Goal: Information Seeking & Learning: Learn about a topic

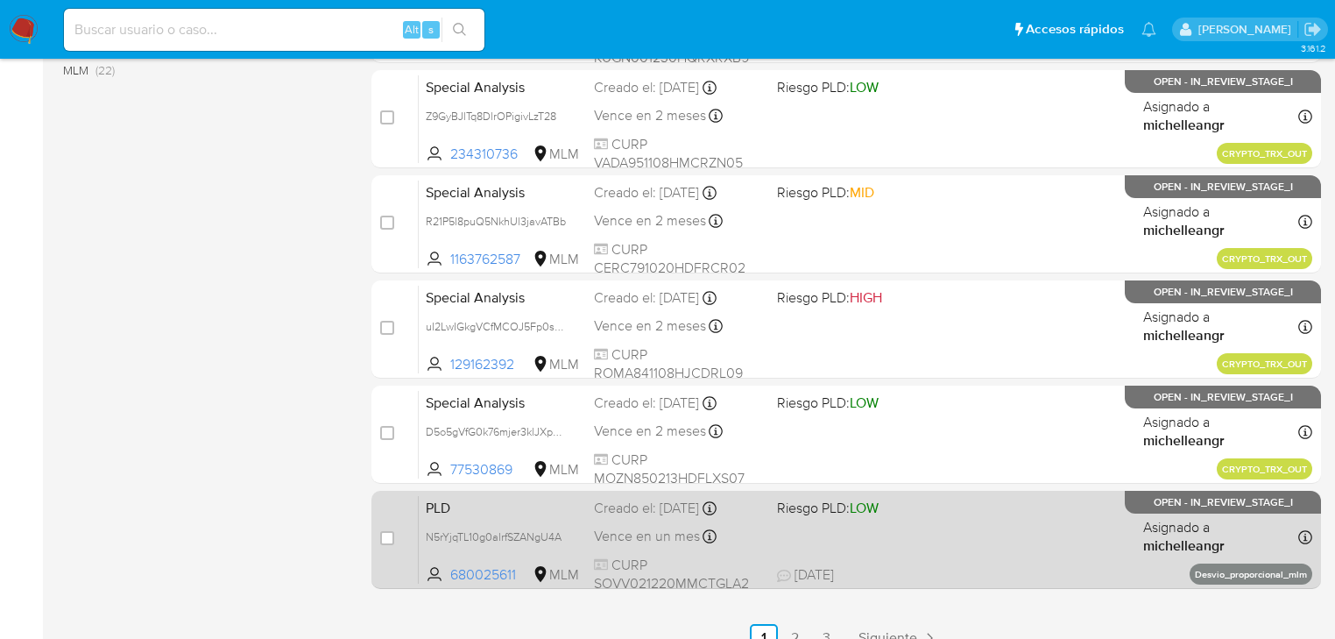
scroll to position [806, 0]
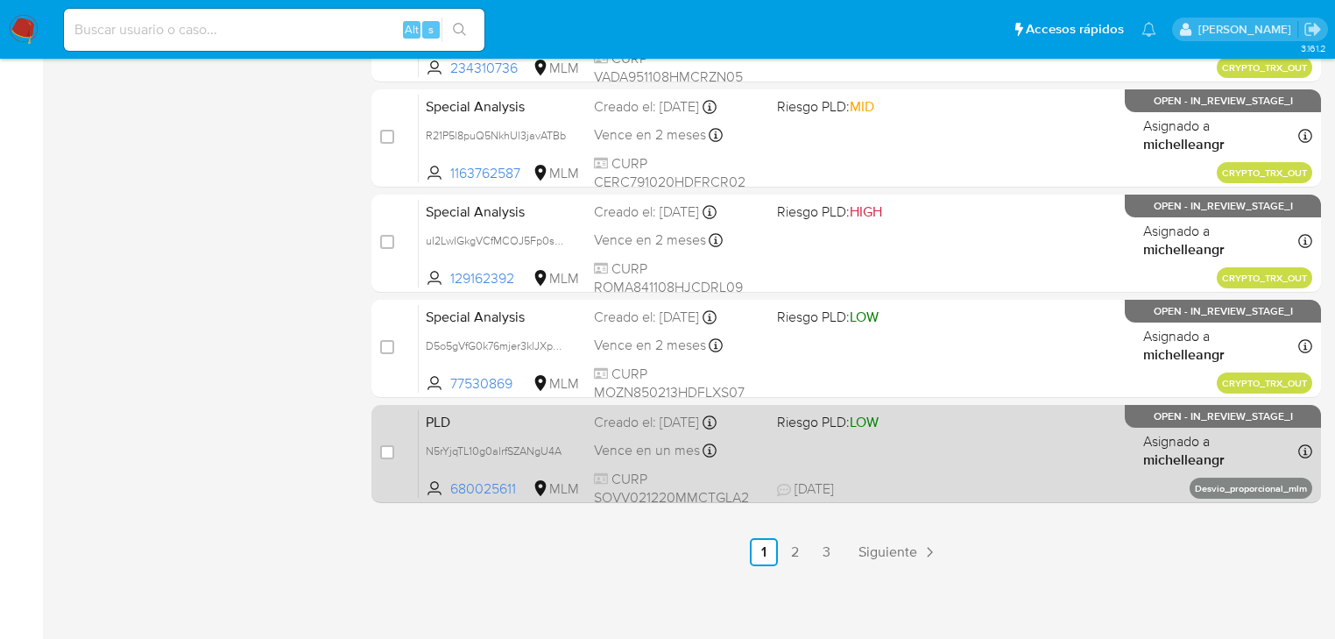
click at [519, 428] on span "PLD" at bounding box center [503, 420] width 154 height 23
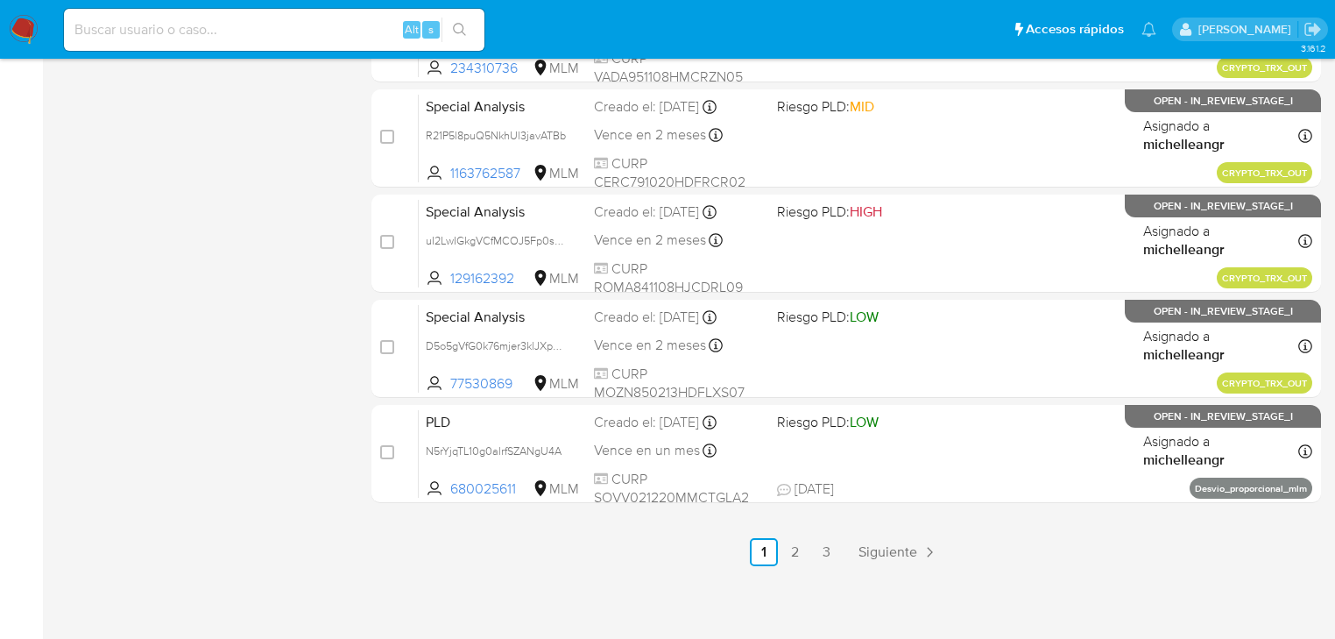
click at [159, 38] on input at bounding box center [274, 29] width 420 height 23
paste input "iJelwCYvbLIhVeOp1jfMhUxK"
type input "iJelwCYvbLIhVeOp1jfMhUxK"
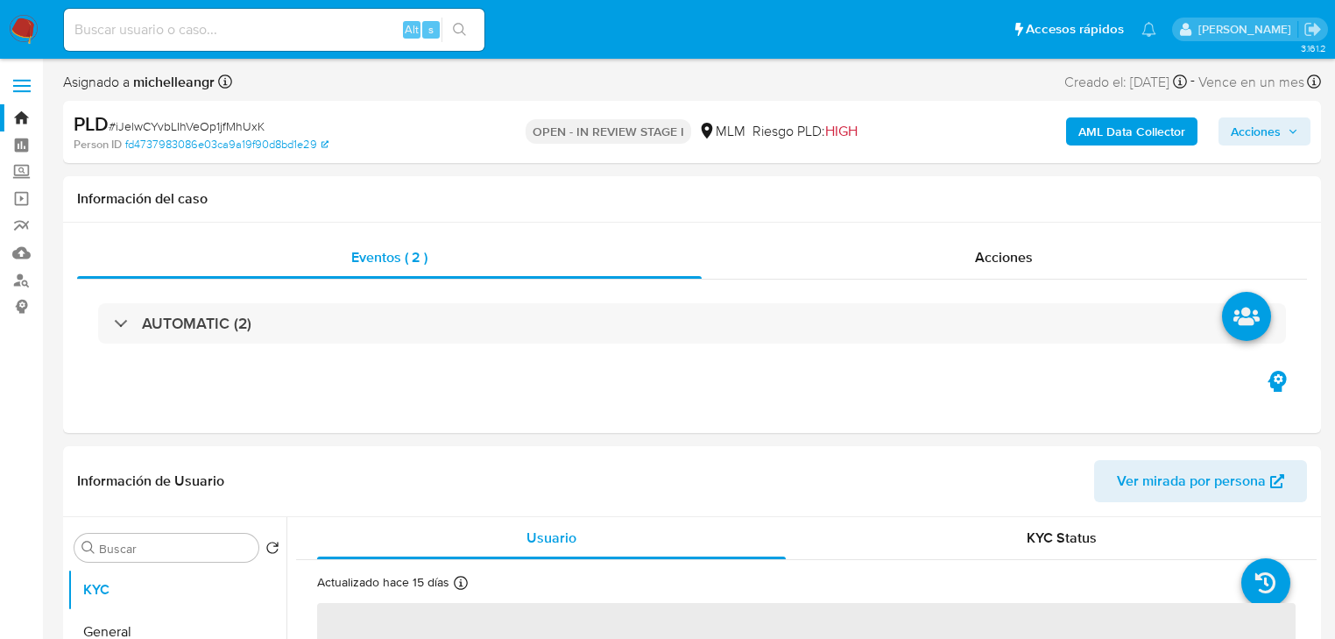
select select "10"
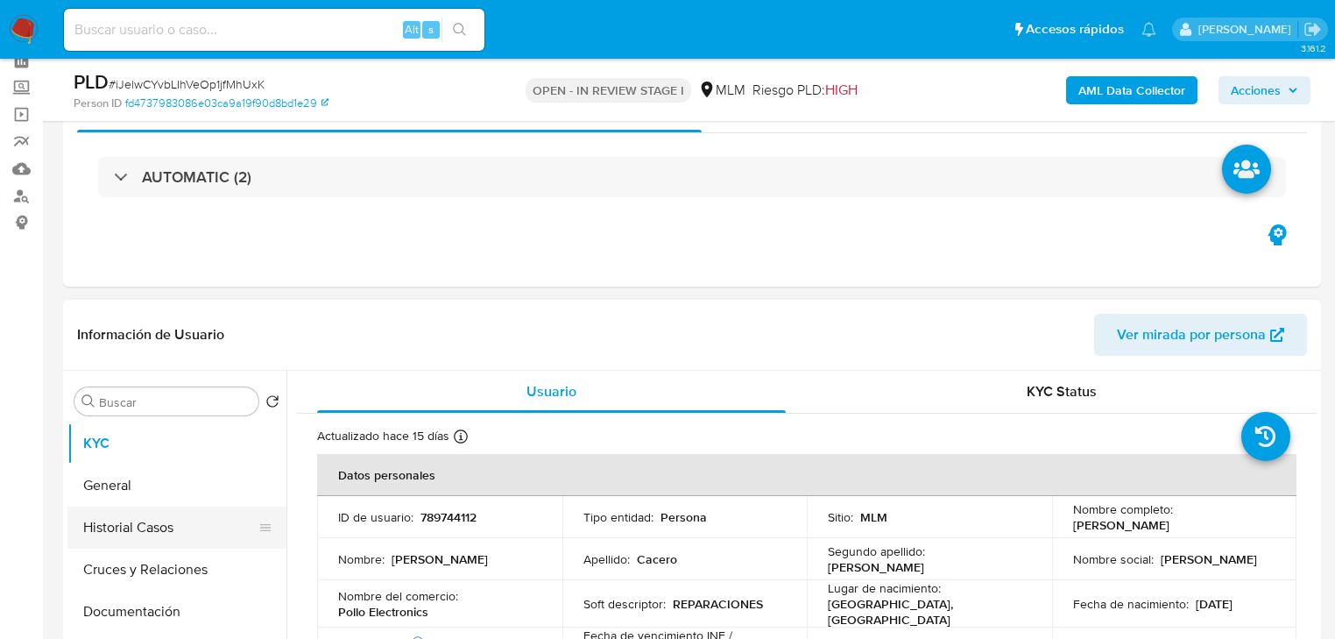
scroll to position [210, 0]
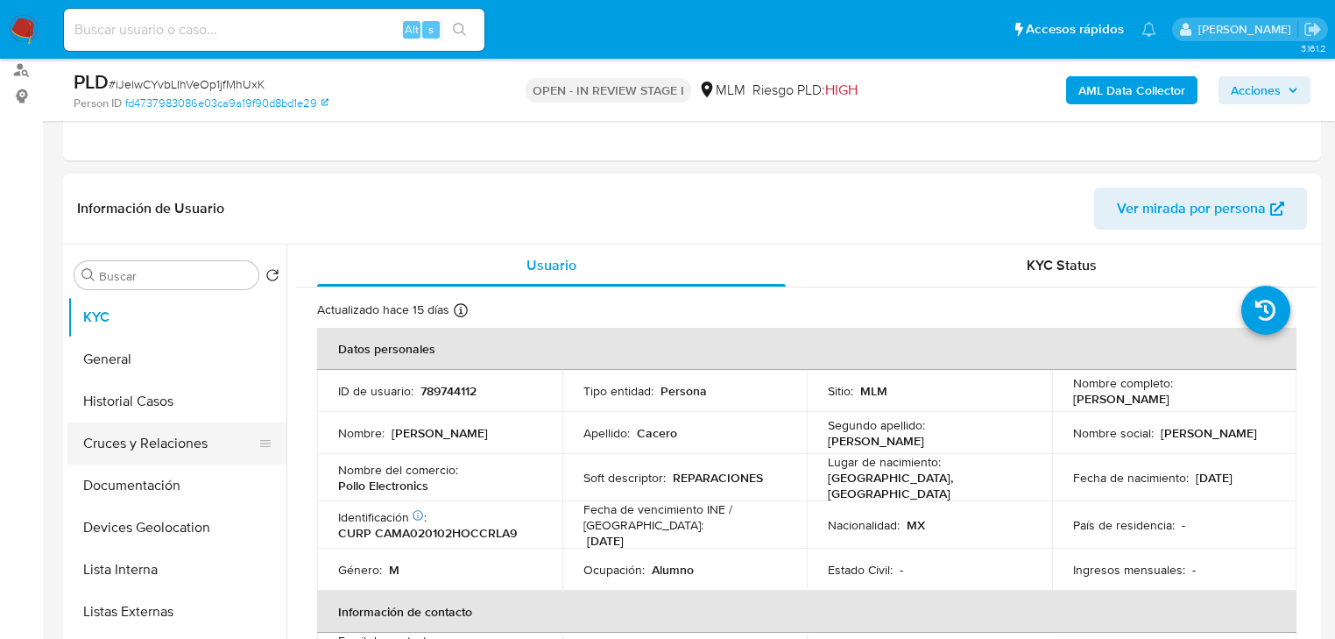
click at [137, 449] on button "Cruces y Relaciones" at bounding box center [169, 443] width 205 height 42
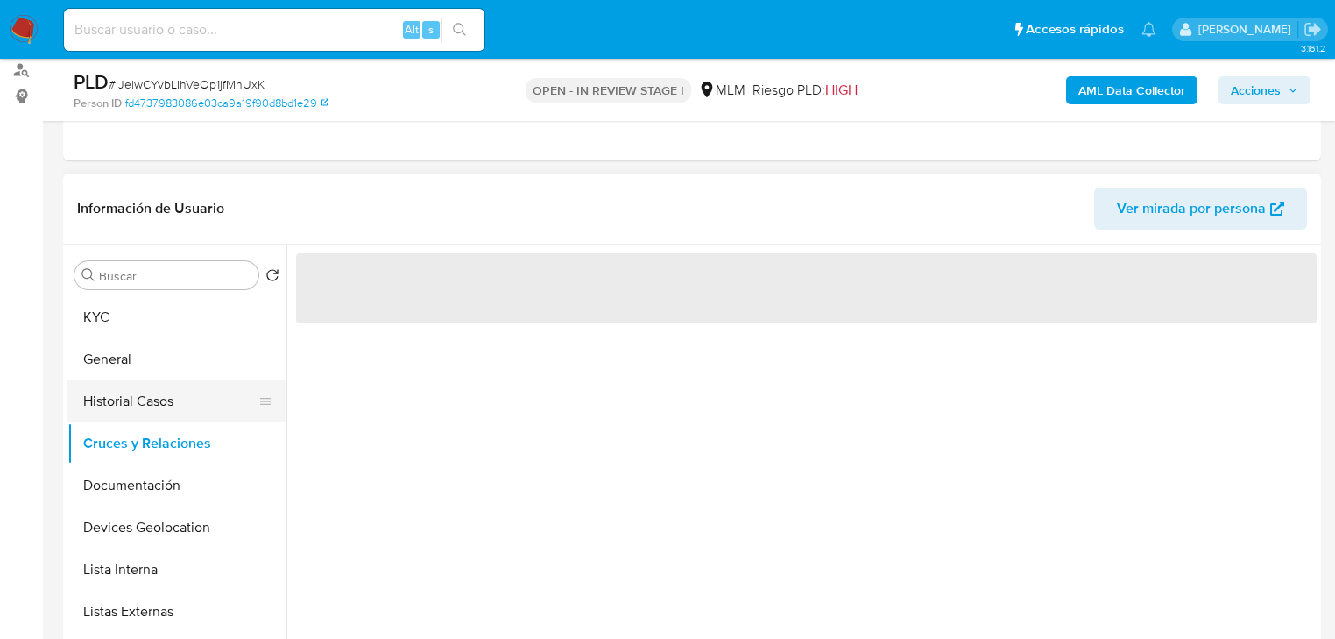
click at [126, 398] on button "Historial Casos" at bounding box center [169, 401] width 205 height 42
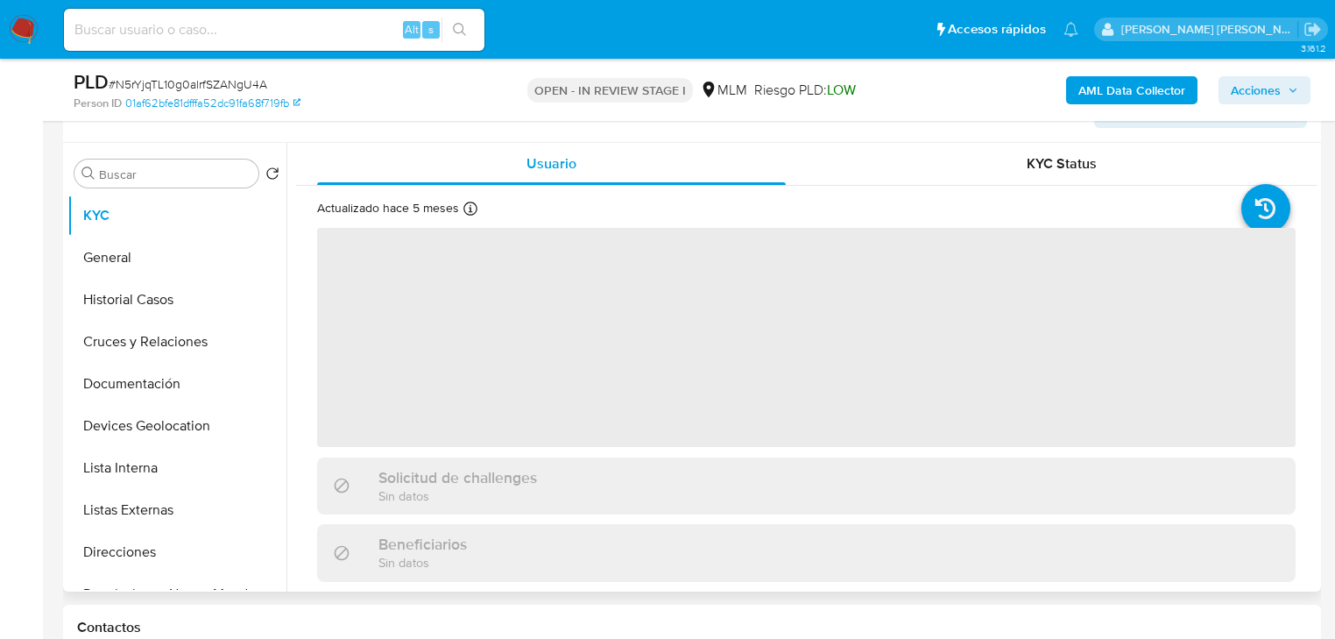
scroll to position [350, 0]
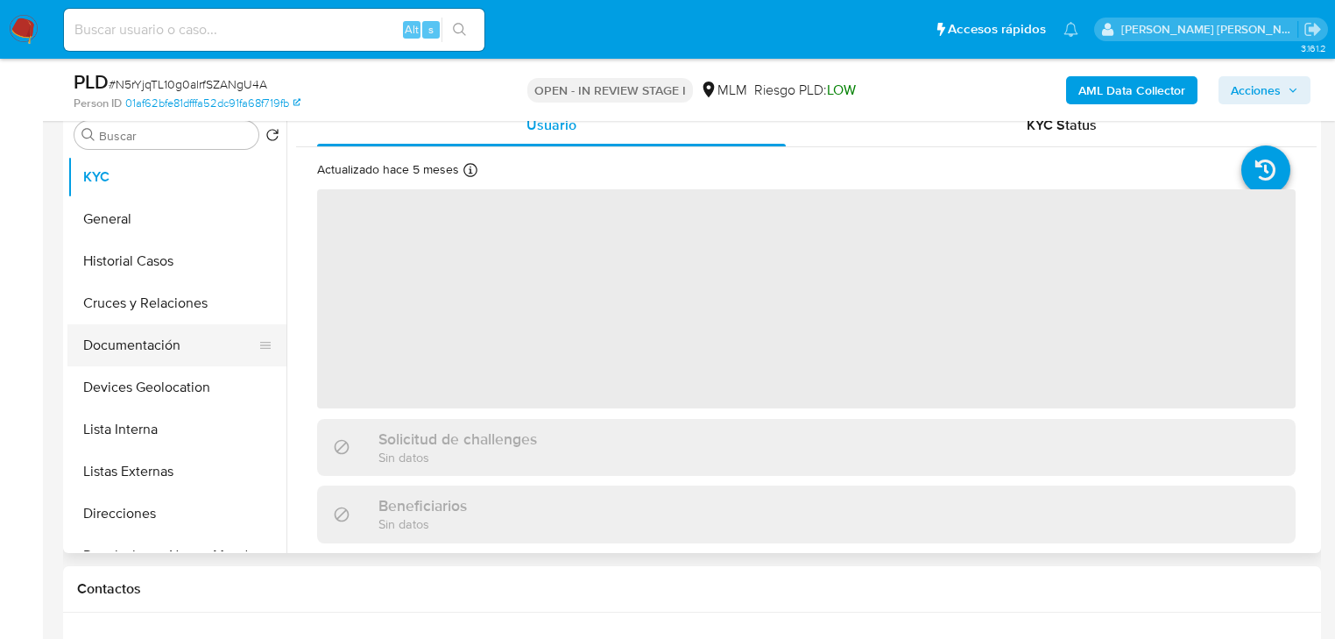
select select "10"
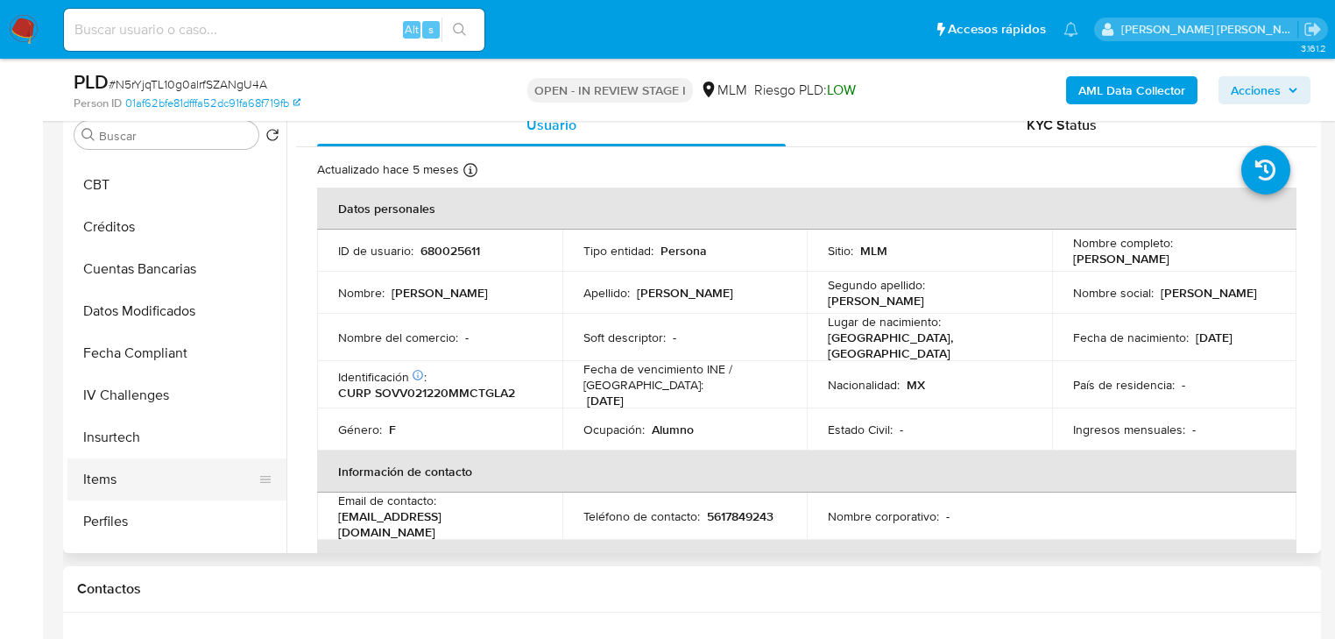
scroll to position [684, 0]
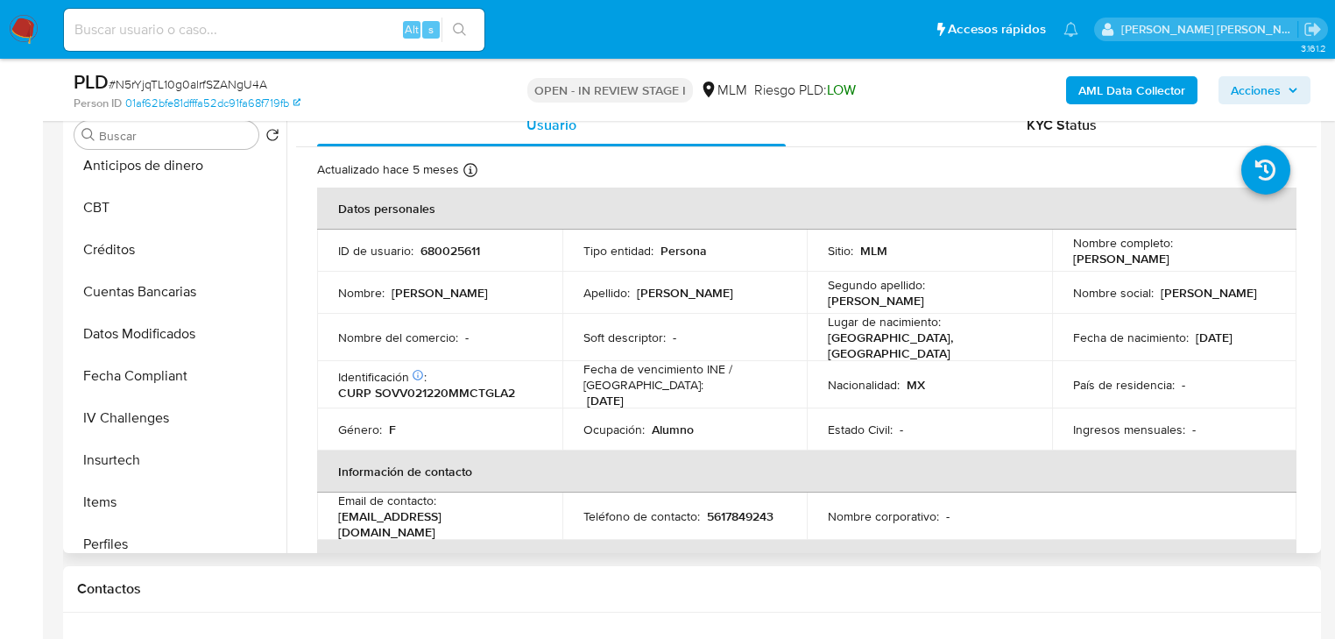
drag, startPoint x: 186, startPoint y: 415, endPoint x: 288, endPoint y: 444, distance: 106.5
click at [187, 413] on button "IV Challenges" at bounding box center [176, 418] width 219 height 42
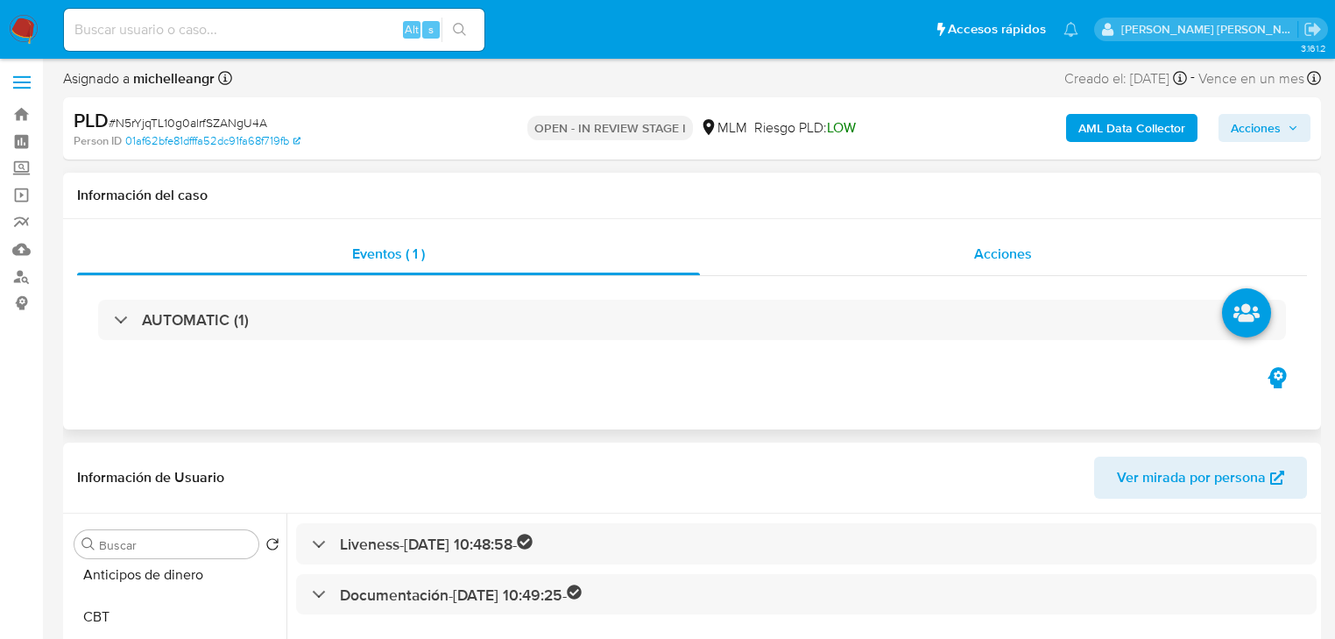
scroll to position [0, 0]
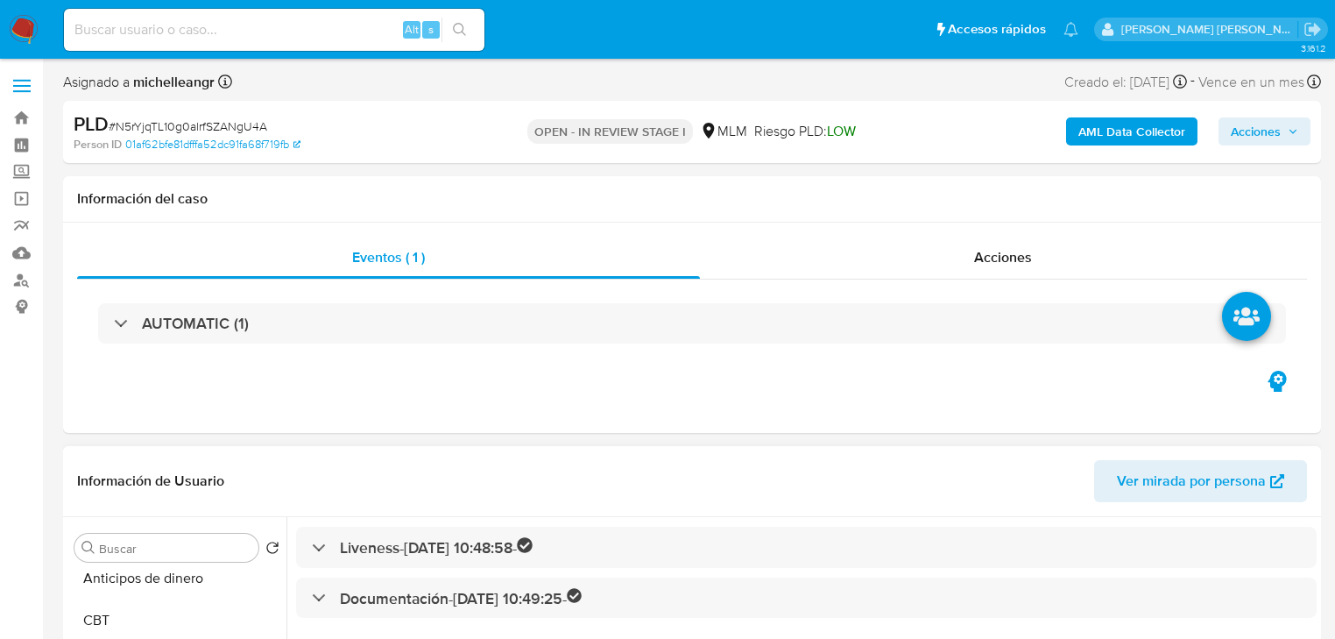
click at [1148, 483] on span "Ver mirada por persona" at bounding box center [1191, 481] width 149 height 42
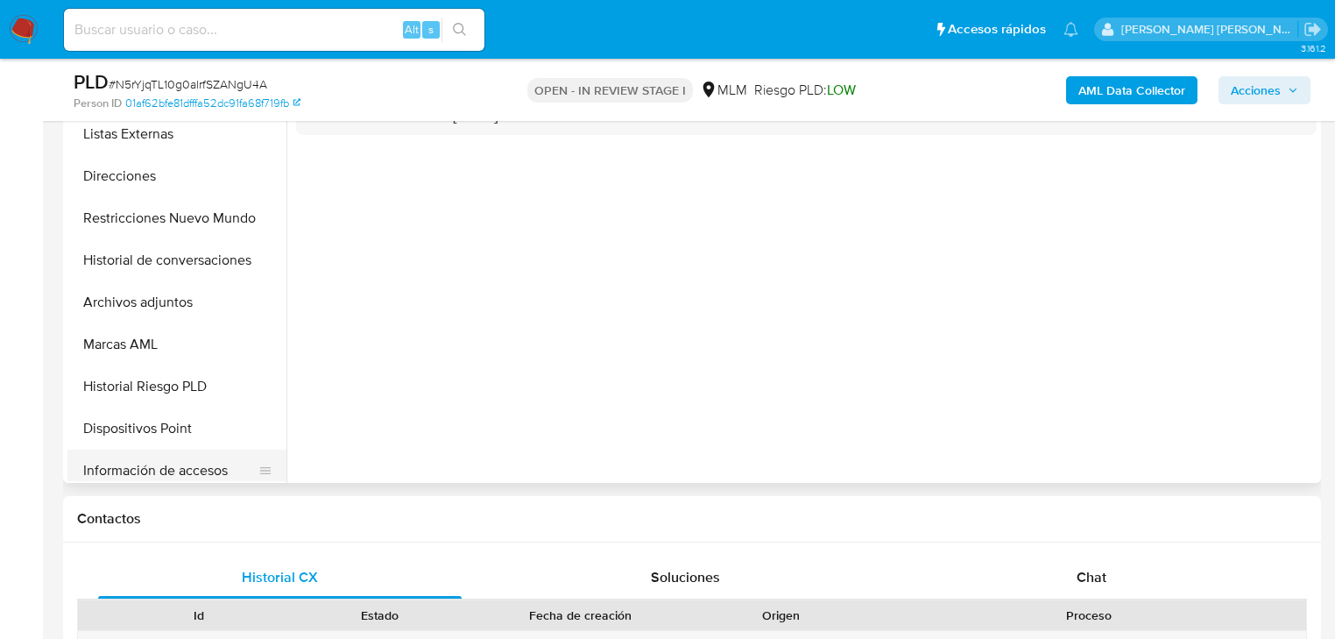
scroll to position [264, 0]
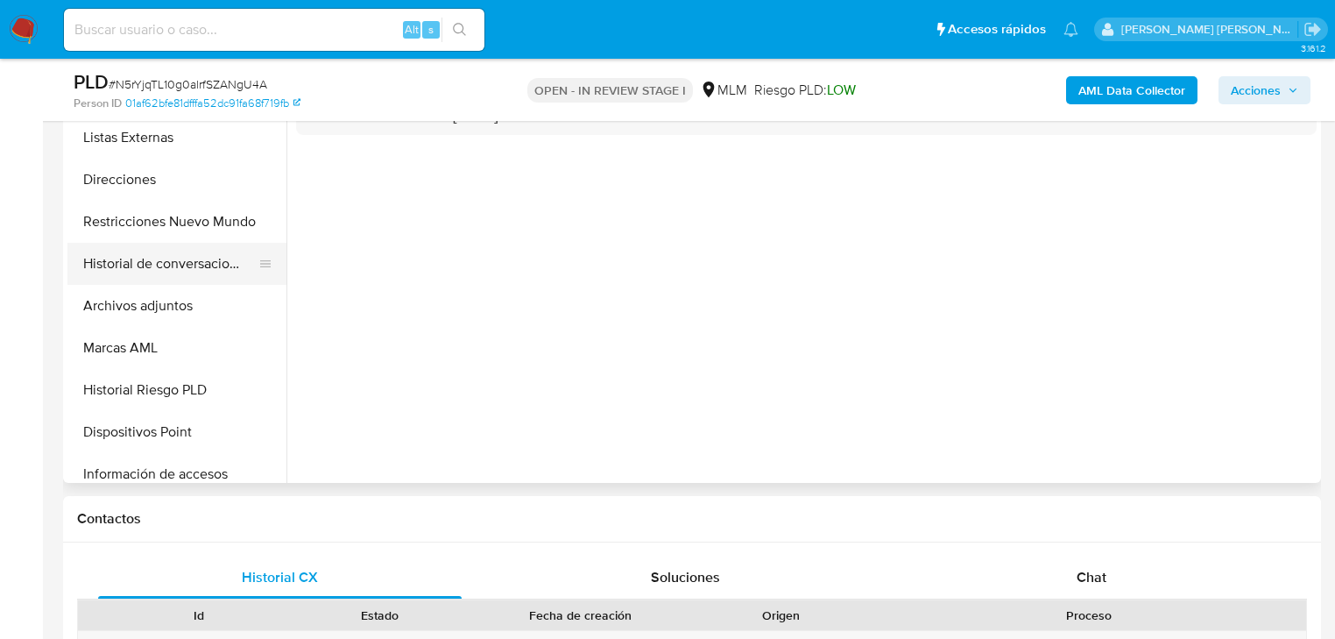
click at [198, 274] on button "Historial de conversaciones" at bounding box center [169, 264] width 205 height 42
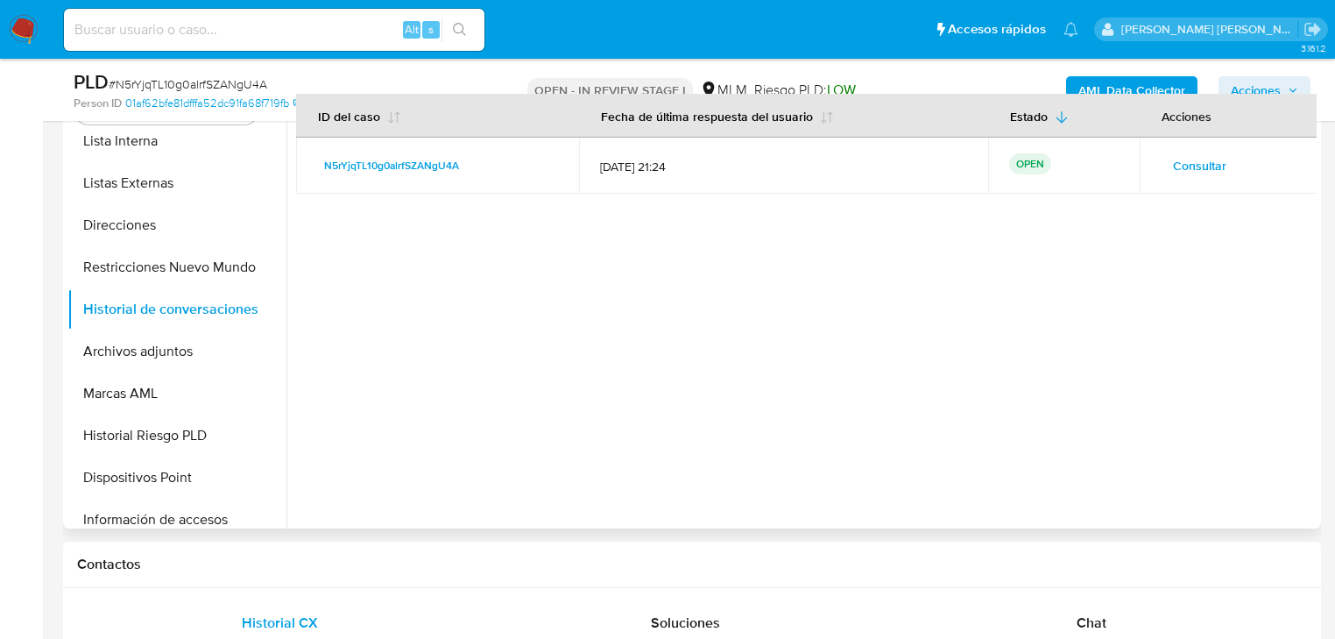
scroll to position [350, 0]
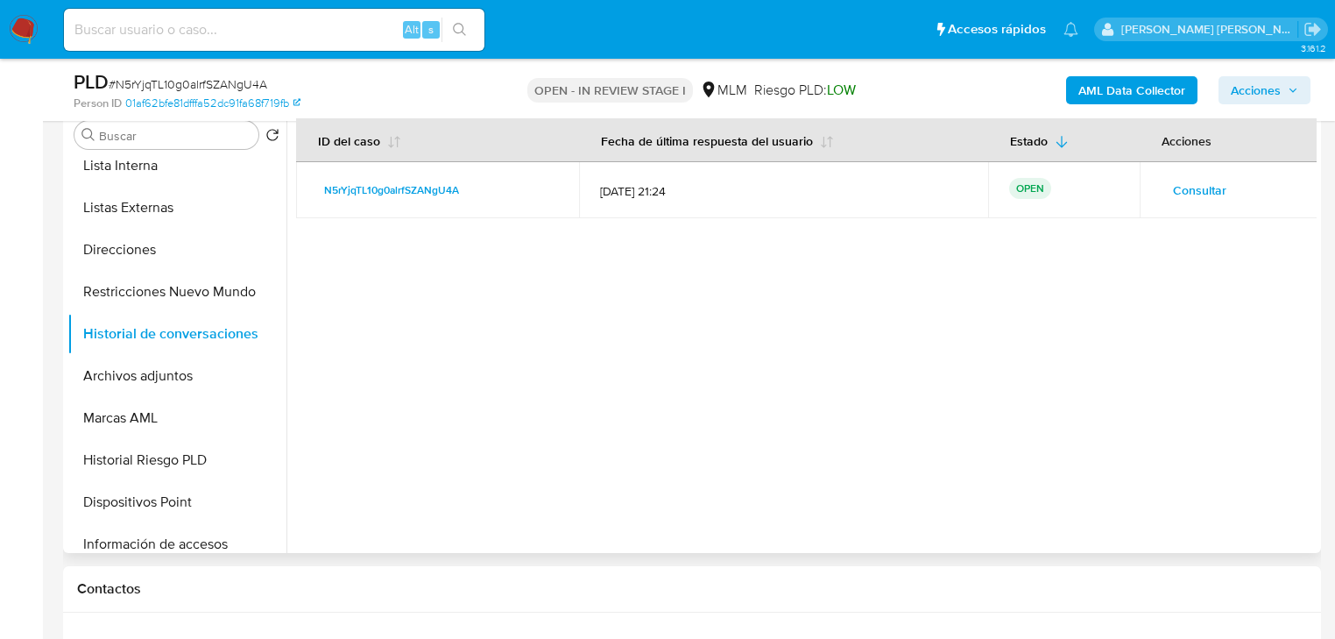
click at [1303, 399] on div at bounding box center [801, 328] width 1030 height 449
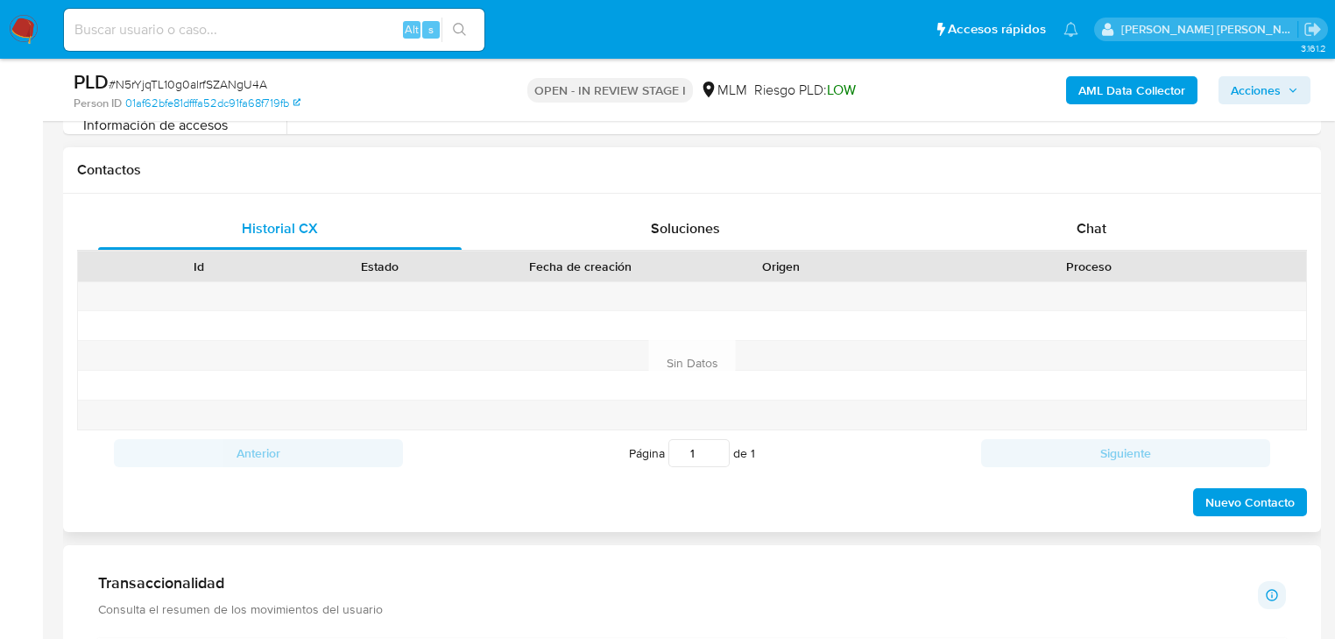
scroll to position [771, 0]
click at [1091, 226] on span "Chat" at bounding box center [1092, 226] width 30 height 20
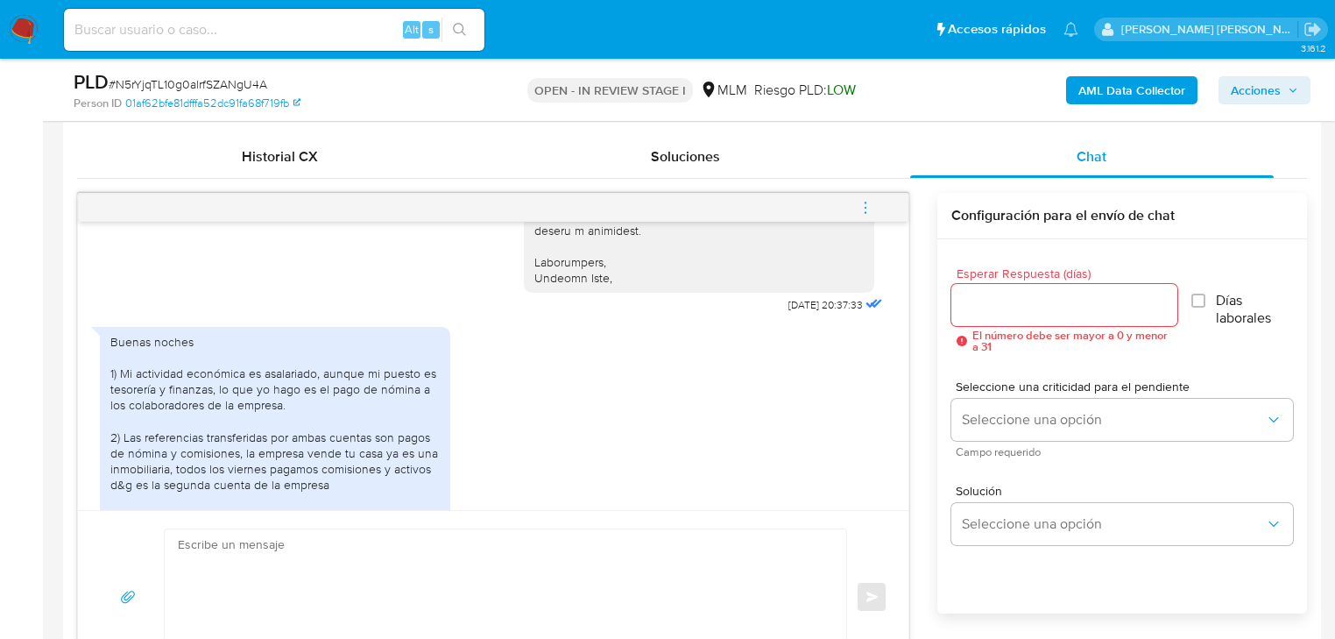
scroll to position [532, 0]
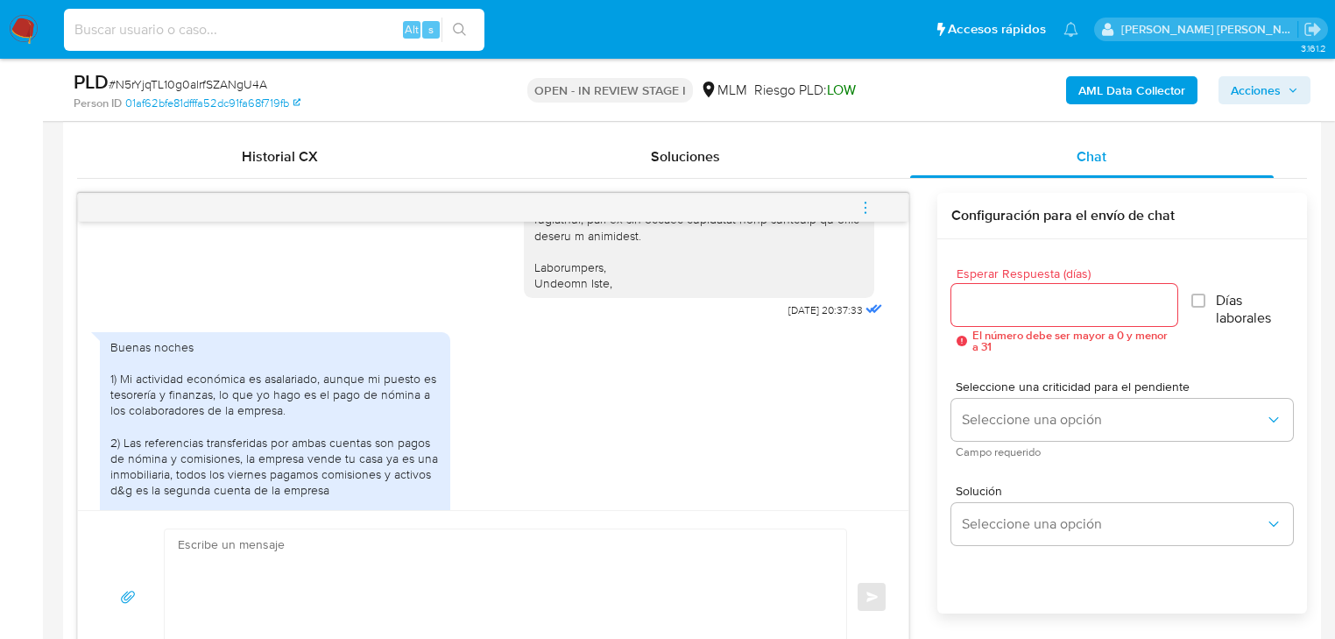
click at [107, 25] on input at bounding box center [274, 29] width 420 height 23
paste input "2340904550"
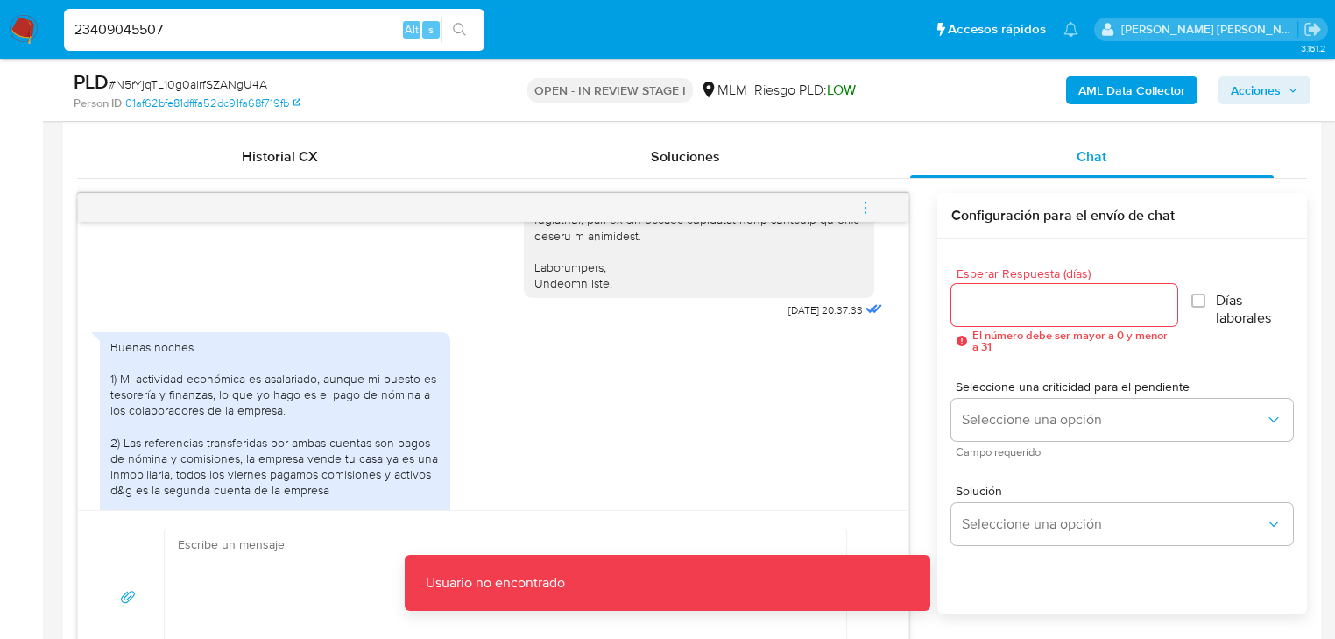
drag, startPoint x: 49, startPoint y: 4, endPoint x: 0, endPoint y: -32, distance: 60.8
paste input
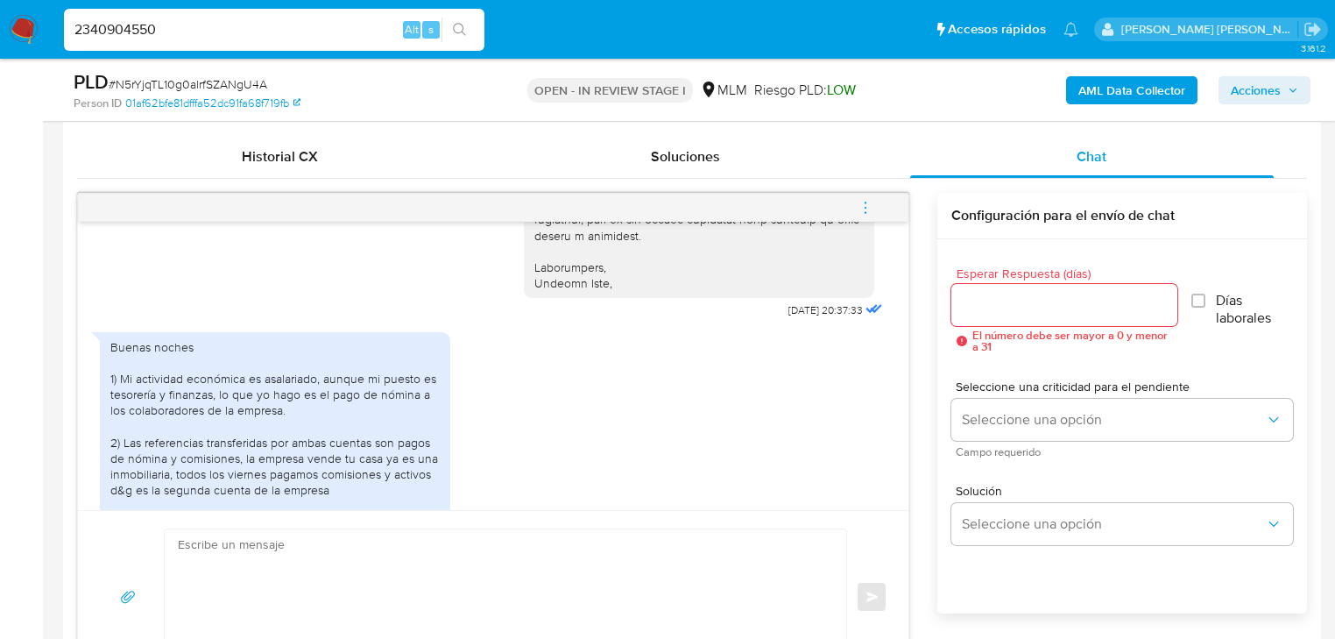
type input "2340904550"
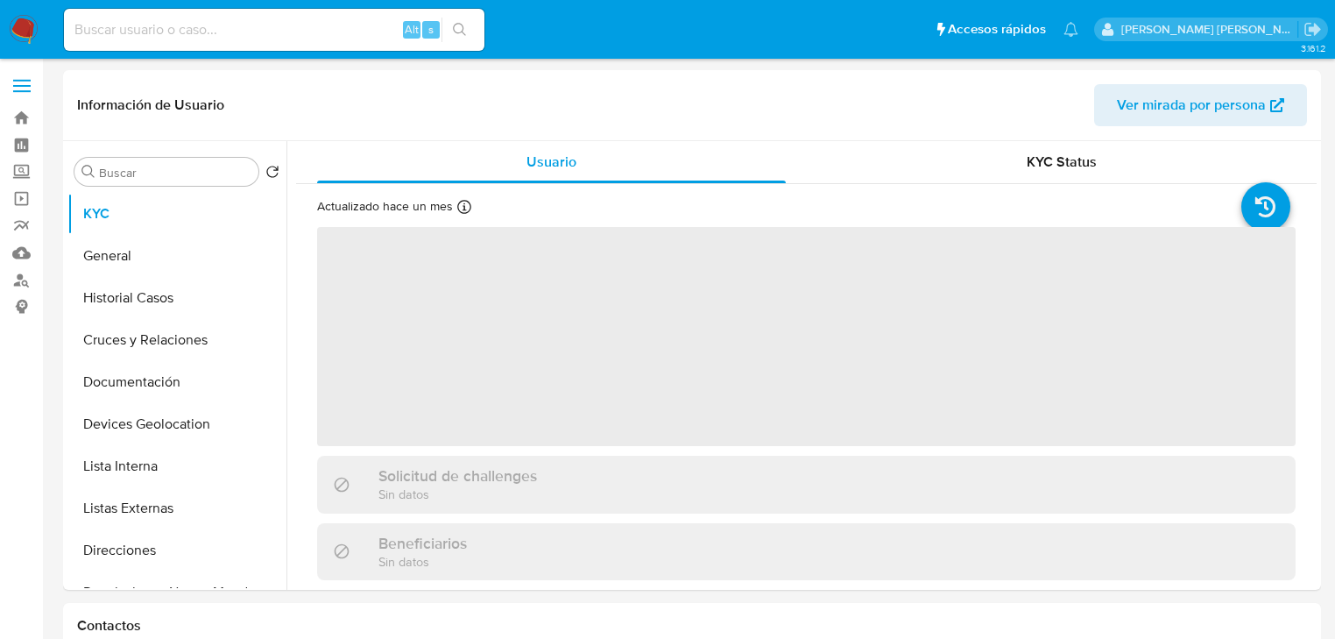
select select "10"
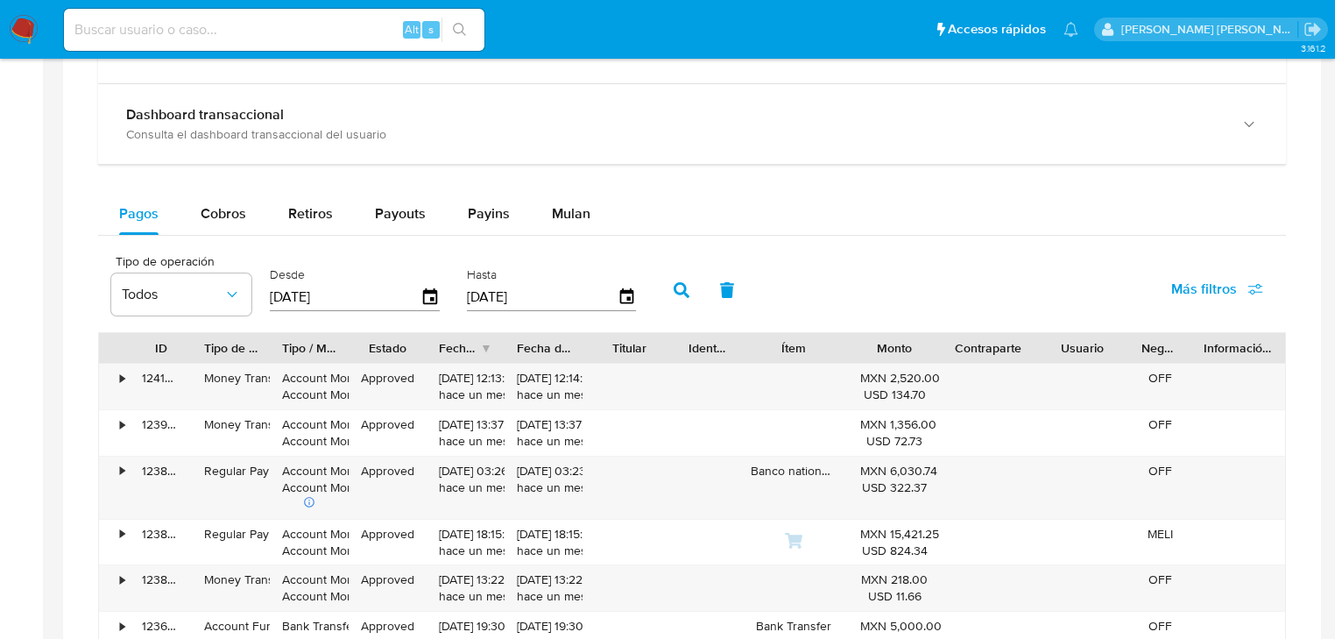
scroll to position [1051, 0]
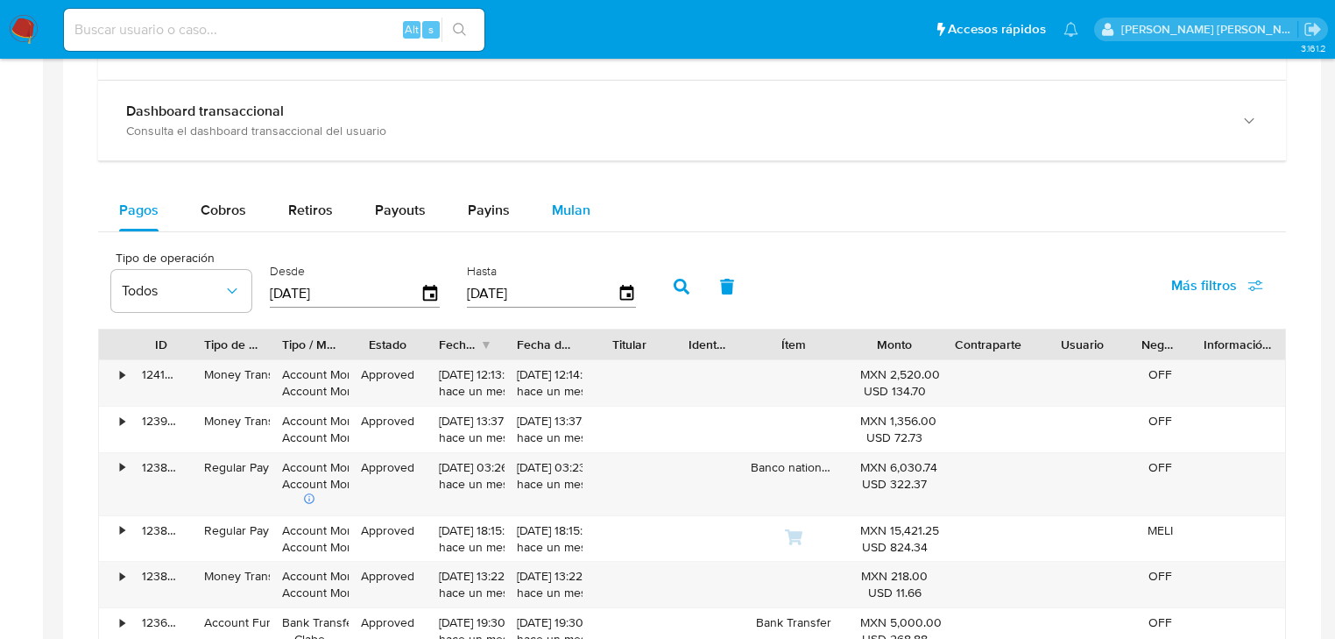
click at [573, 210] on span "Mulan" at bounding box center [571, 210] width 39 height 20
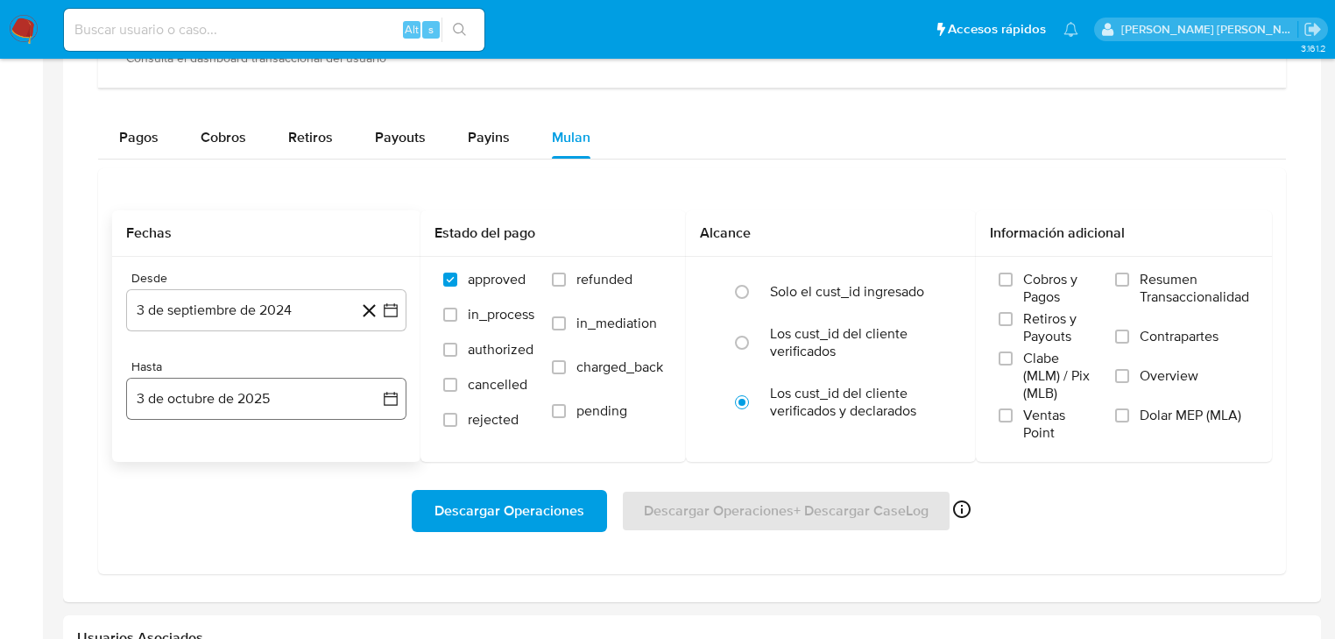
scroll to position [1191, 0]
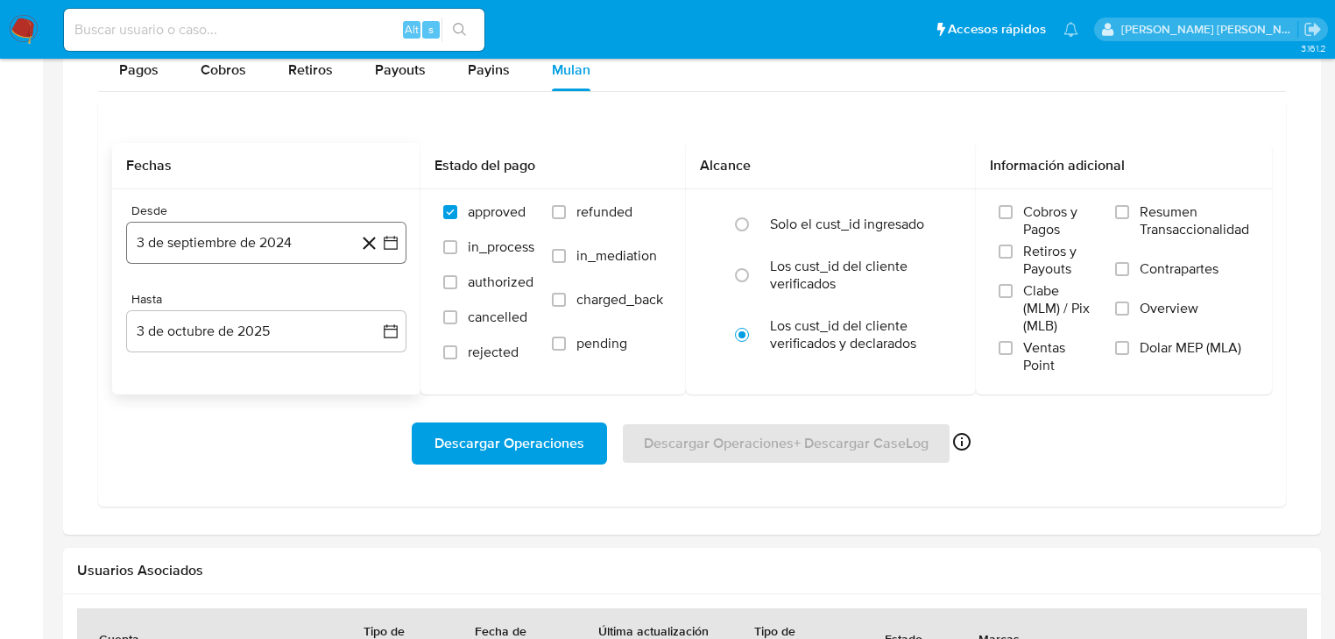
click at [251, 258] on button "3 de septiembre de 2024" at bounding box center [266, 243] width 280 height 42
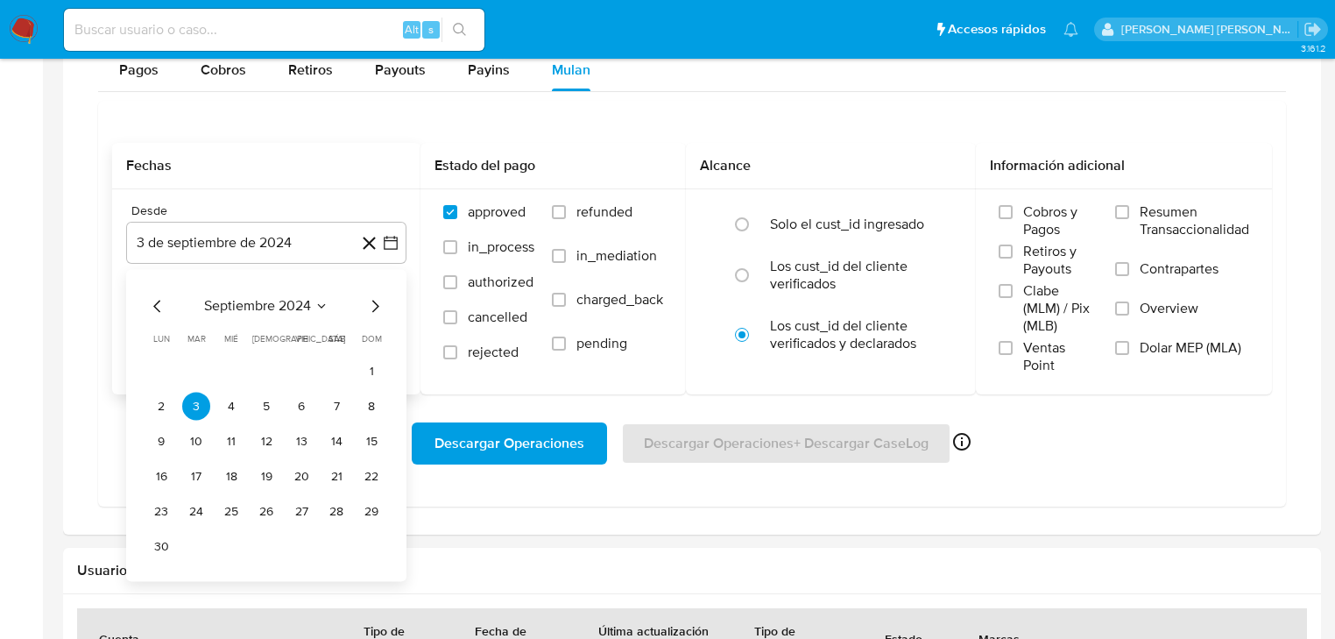
click at [267, 309] on span "septiembre 2024" at bounding box center [257, 307] width 107 height 18
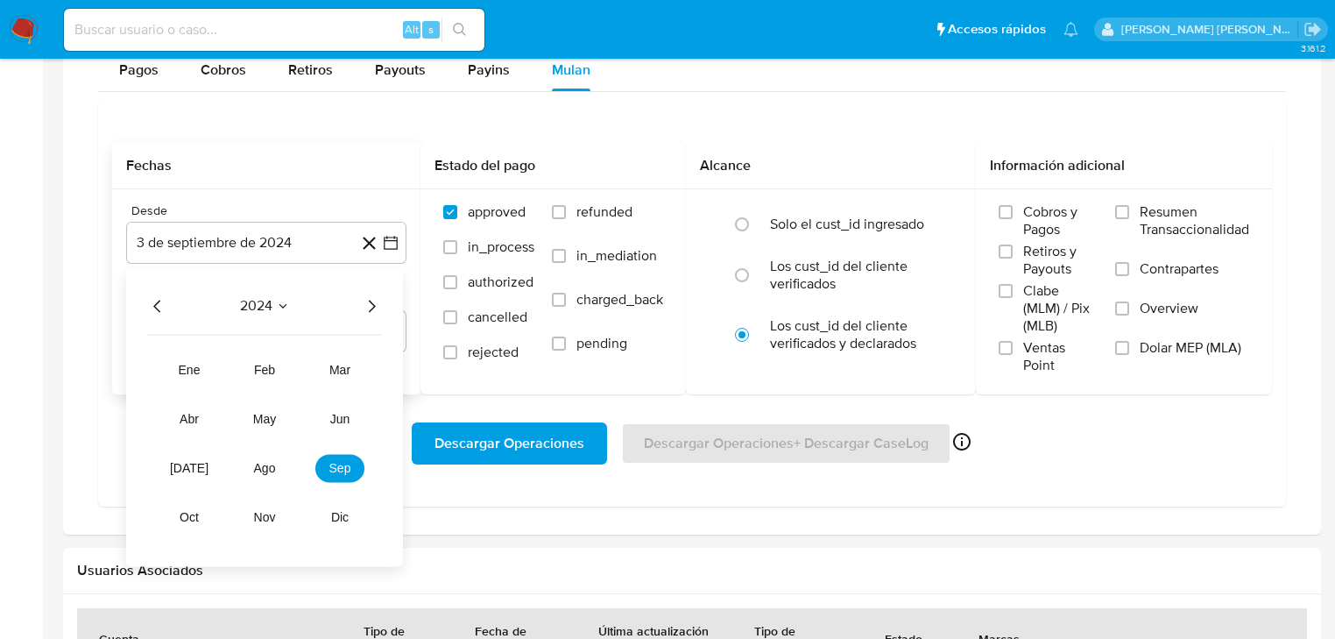
click at [369, 305] on icon "Año siguiente" at bounding box center [371, 306] width 21 height 21
click at [333, 367] on span "mar" at bounding box center [339, 371] width 21 height 14
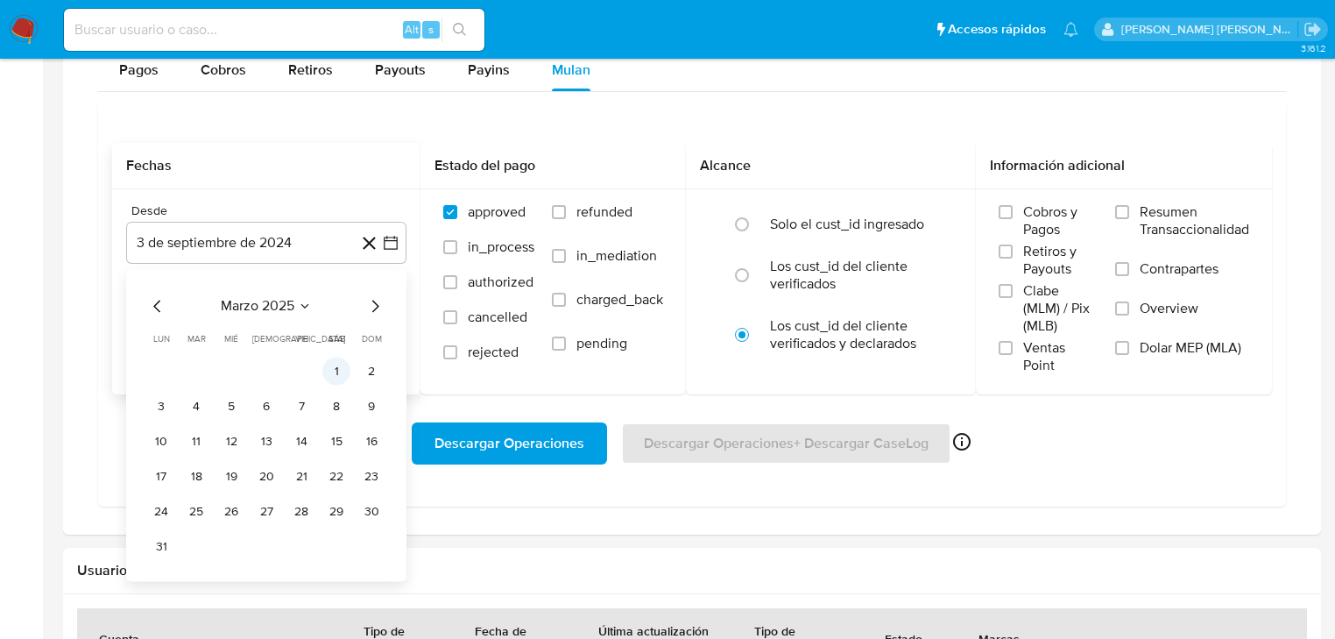
click at [338, 366] on button "1" at bounding box center [336, 371] width 28 height 28
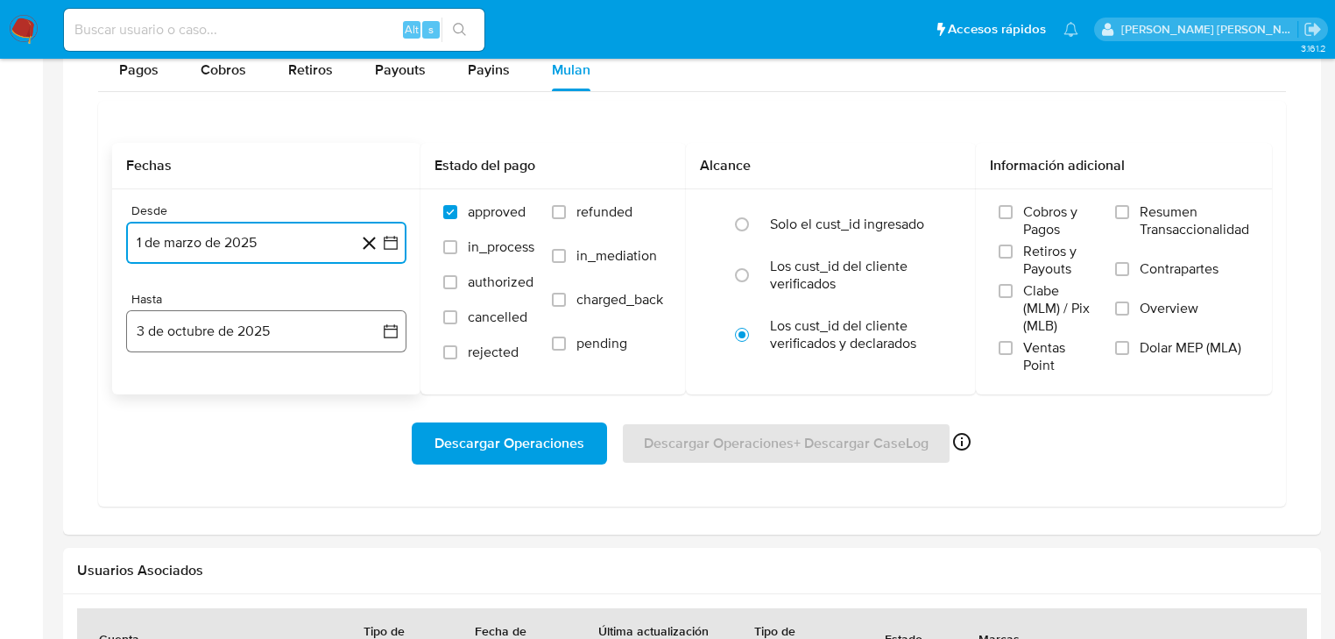
click at [278, 329] on button "3 de octubre de 2025" at bounding box center [266, 331] width 280 height 42
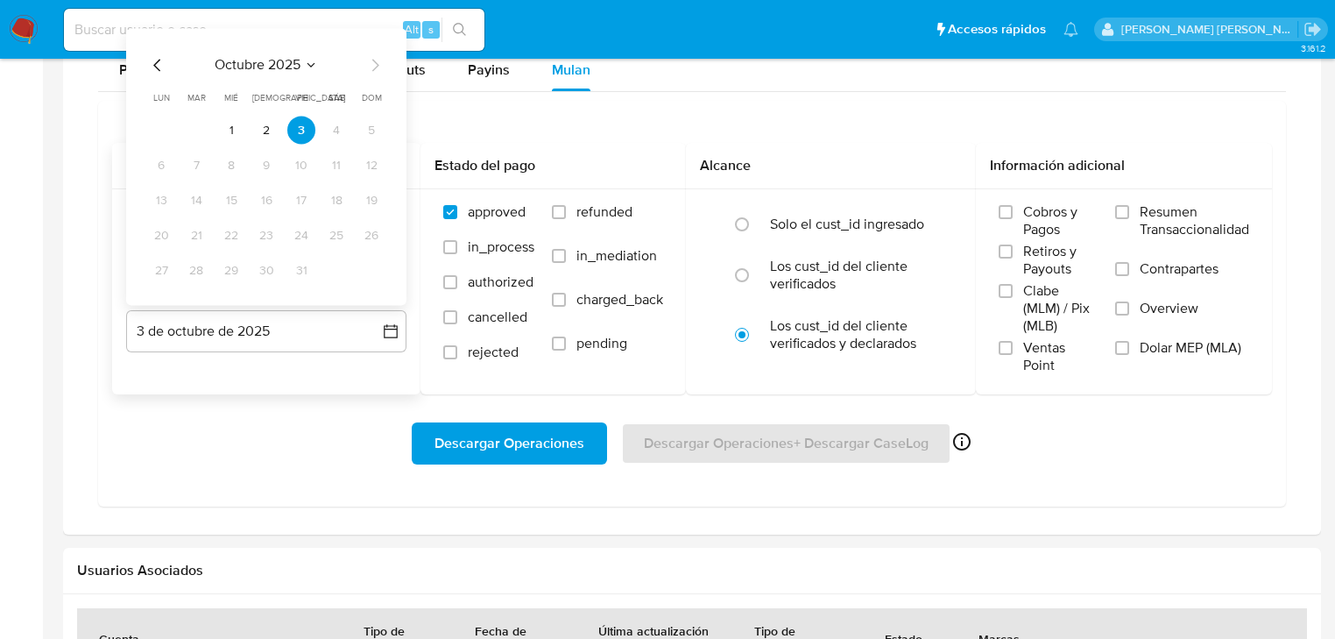
click at [157, 62] on icon "Mes anterior" at bounding box center [156, 66] width 7 height 12
click at [364, 270] on button "31" at bounding box center [371, 271] width 28 height 28
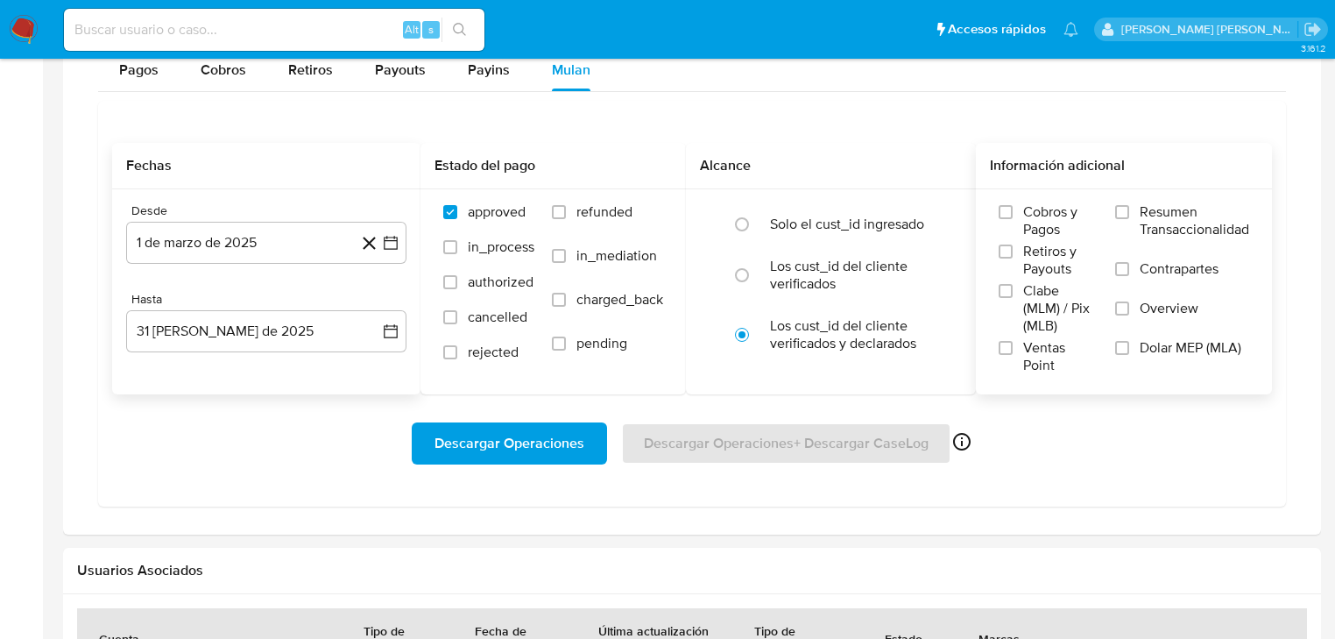
click at [1133, 306] on label "Overview" at bounding box center [1182, 319] width 134 height 39
click at [1129, 306] on input "Overview" at bounding box center [1122, 308] width 14 height 14
click at [516, 434] on span "Descargar Operaciones" at bounding box center [509, 443] width 150 height 39
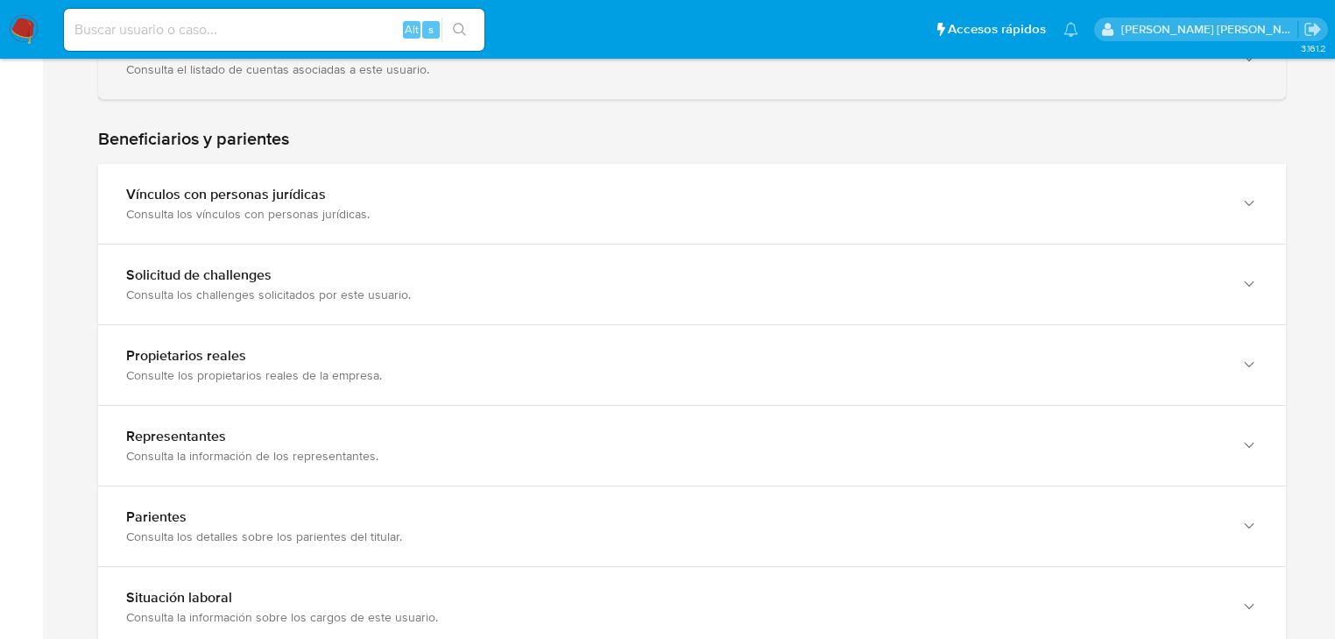
scroll to position [981, 0]
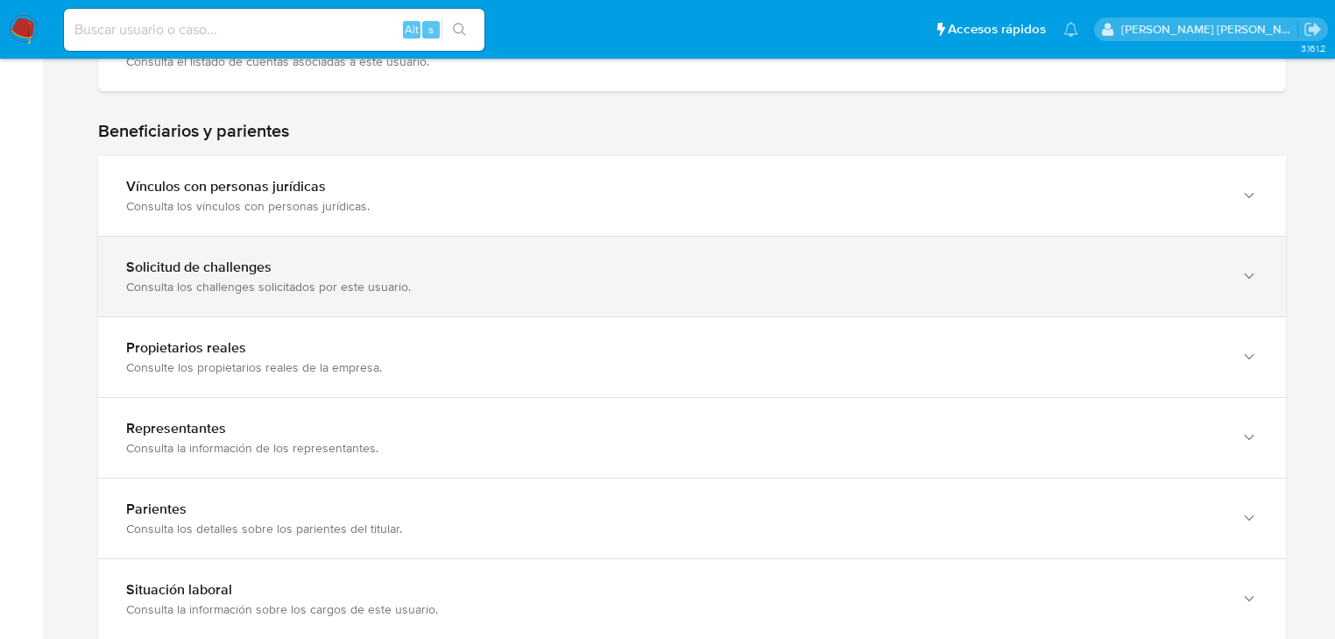
click at [358, 279] on div "Consulta los challenges solicitados por este usuario." at bounding box center [674, 287] width 1097 height 16
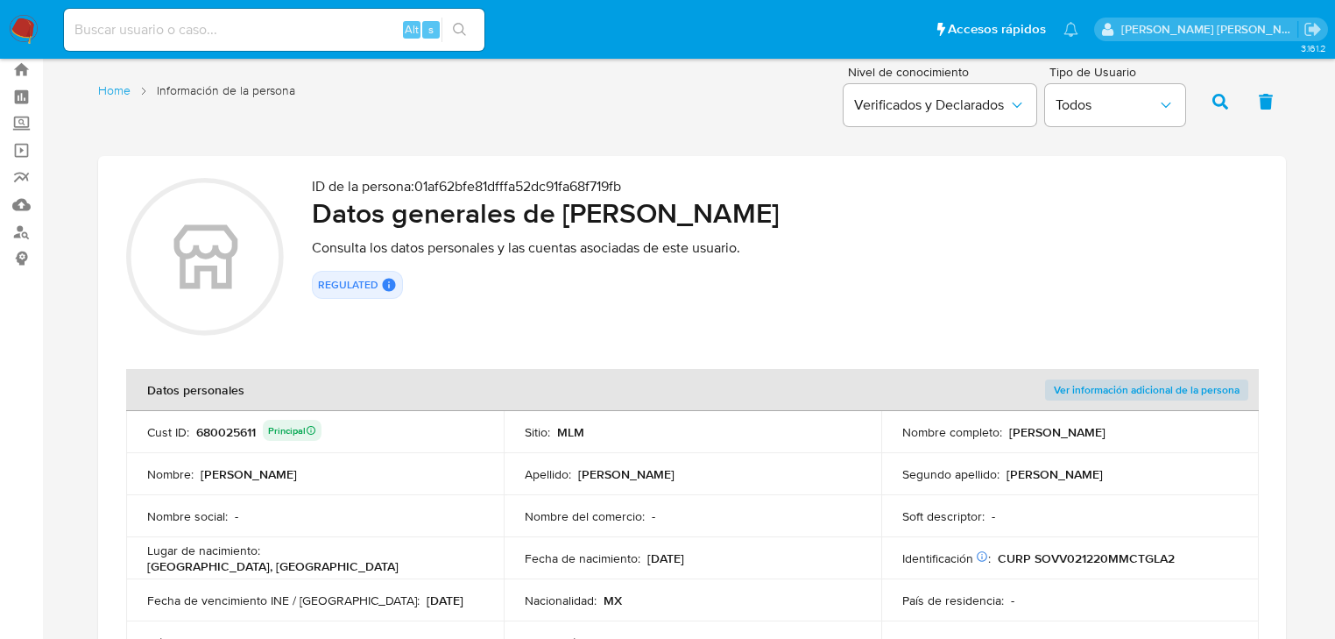
scroll to position [0, 0]
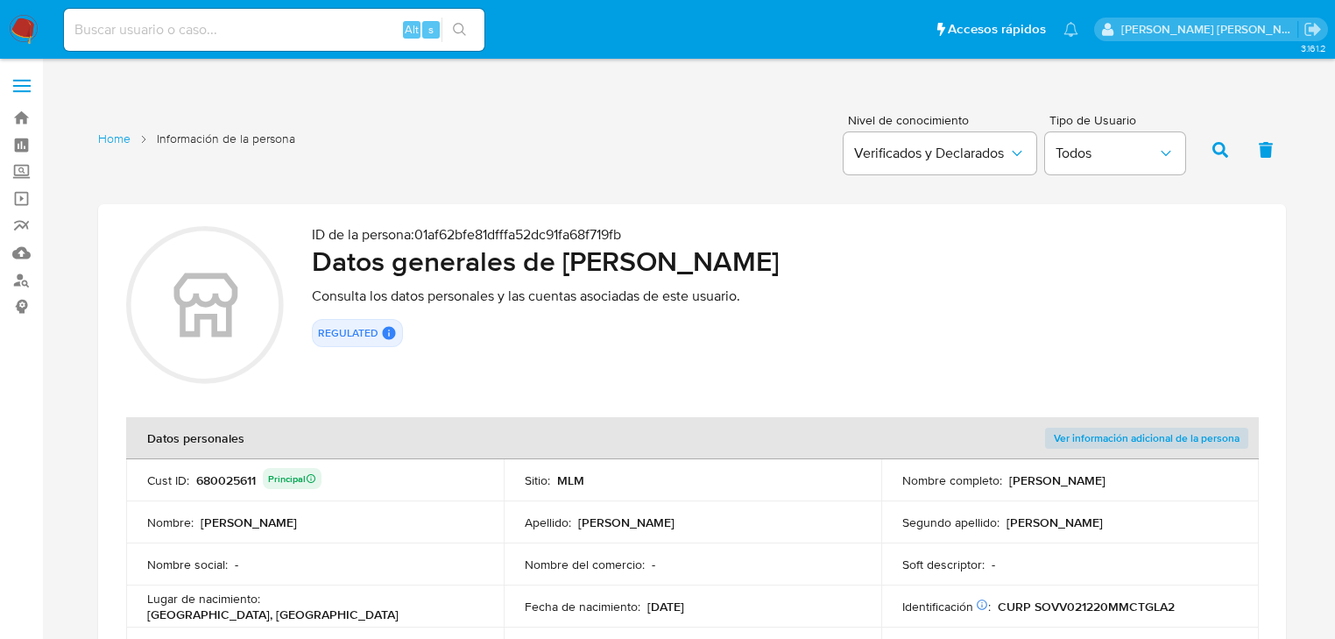
click at [209, 18] on input at bounding box center [274, 29] width 420 height 23
paste input "1723021860"
type input "1723021860"
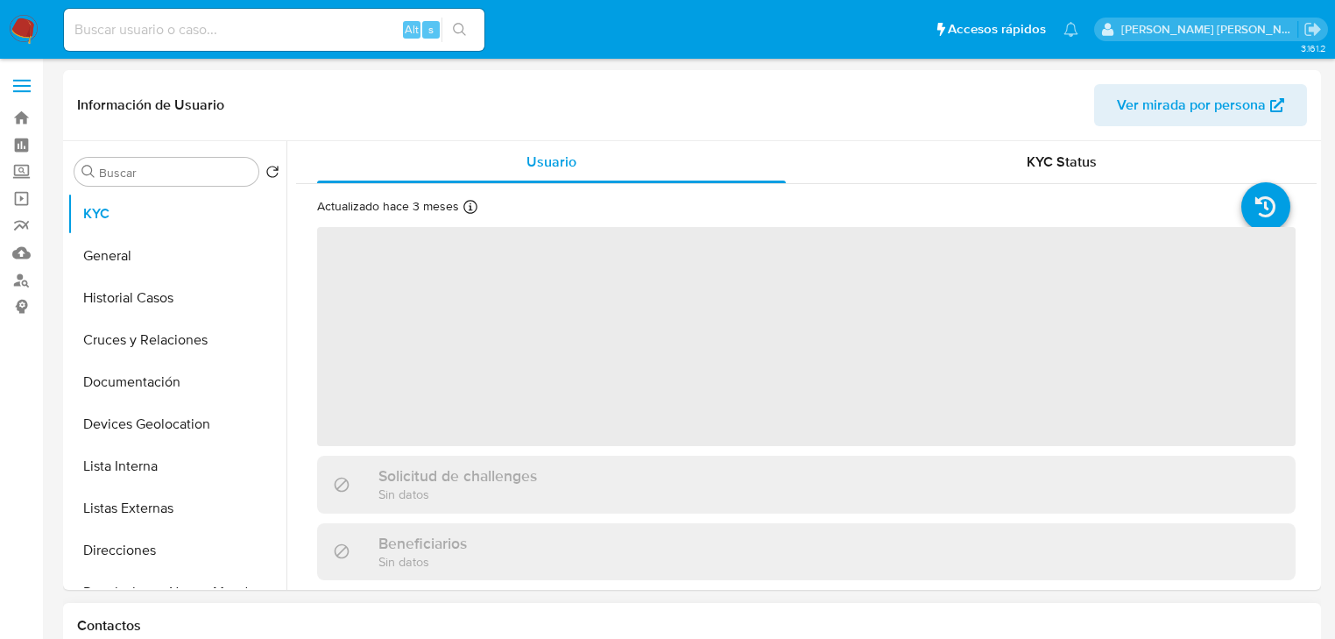
select select "10"
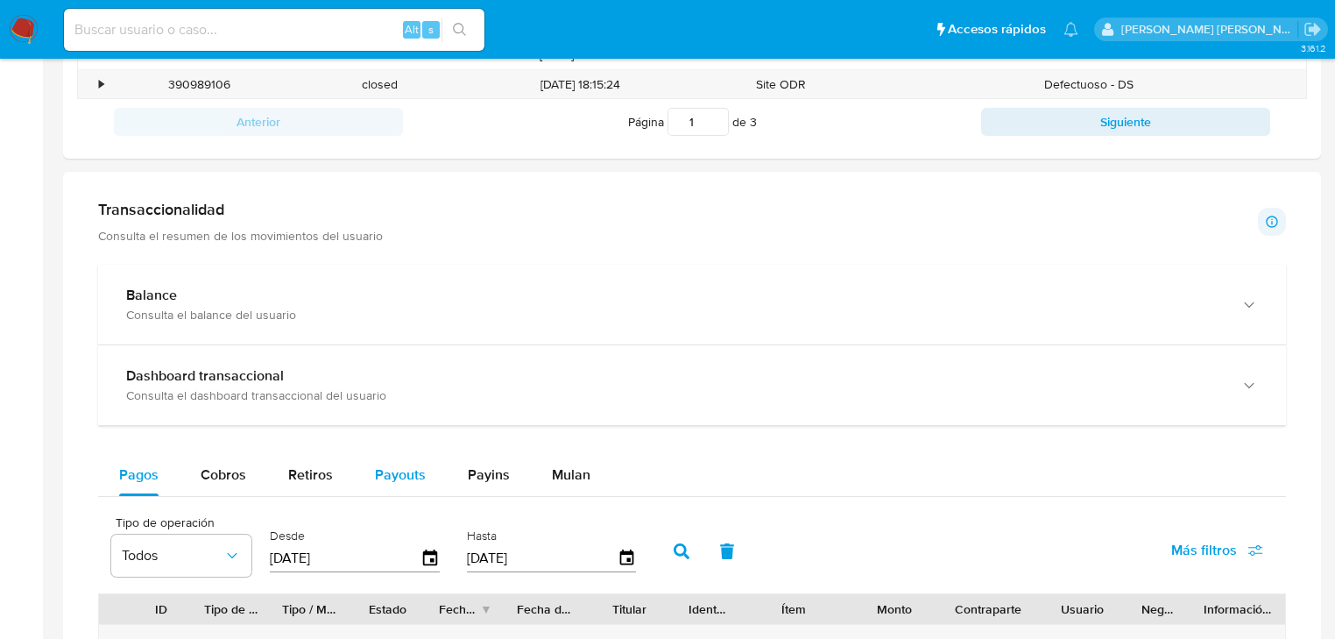
scroll to position [841, 0]
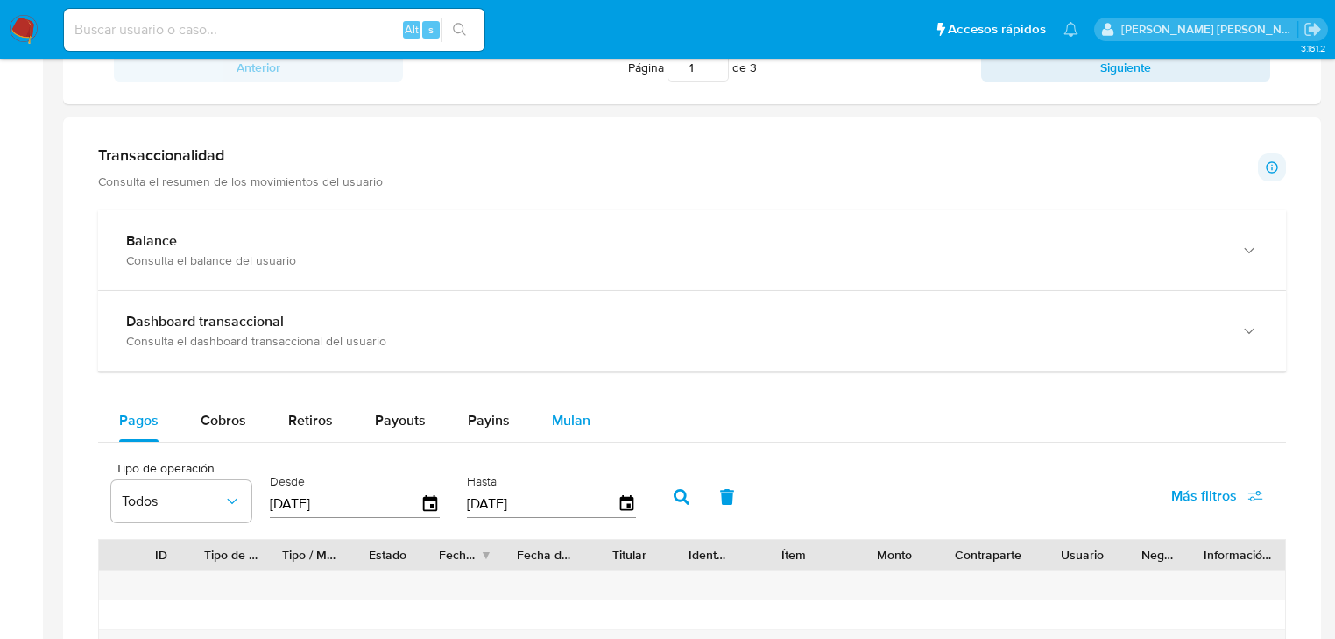
click at [582, 417] on span "Mulan" at bounding box center [571, 420] width 39 height 20
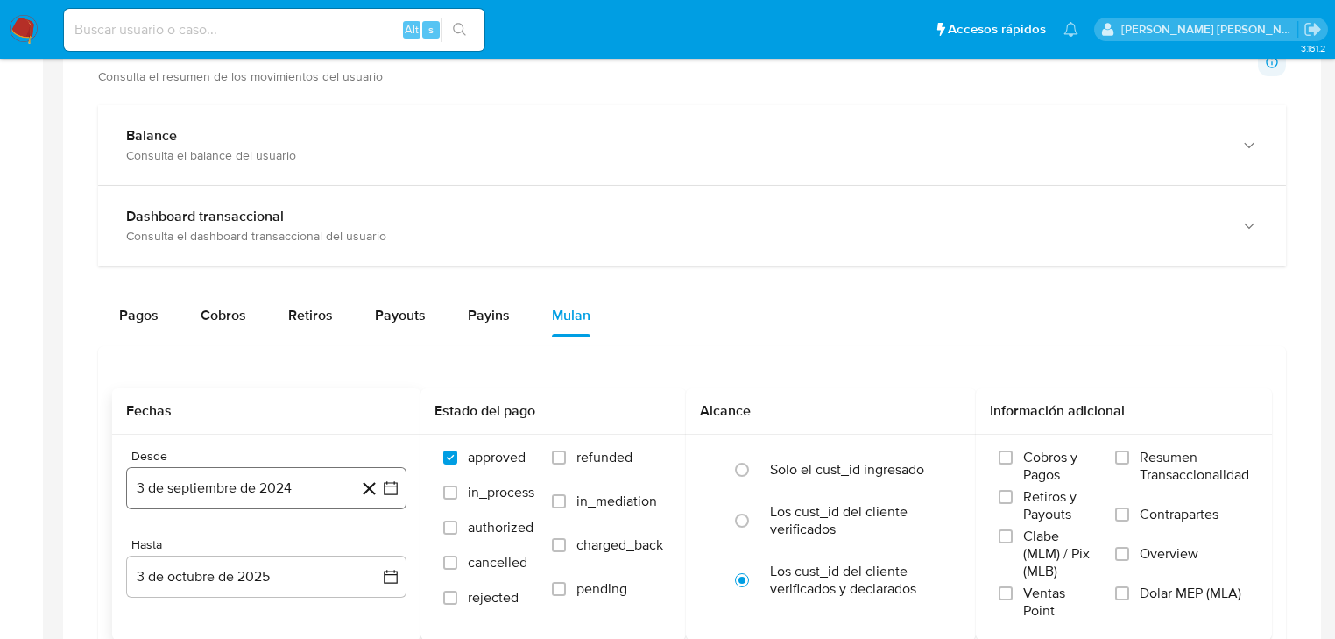
scroll to position [1051, 0]
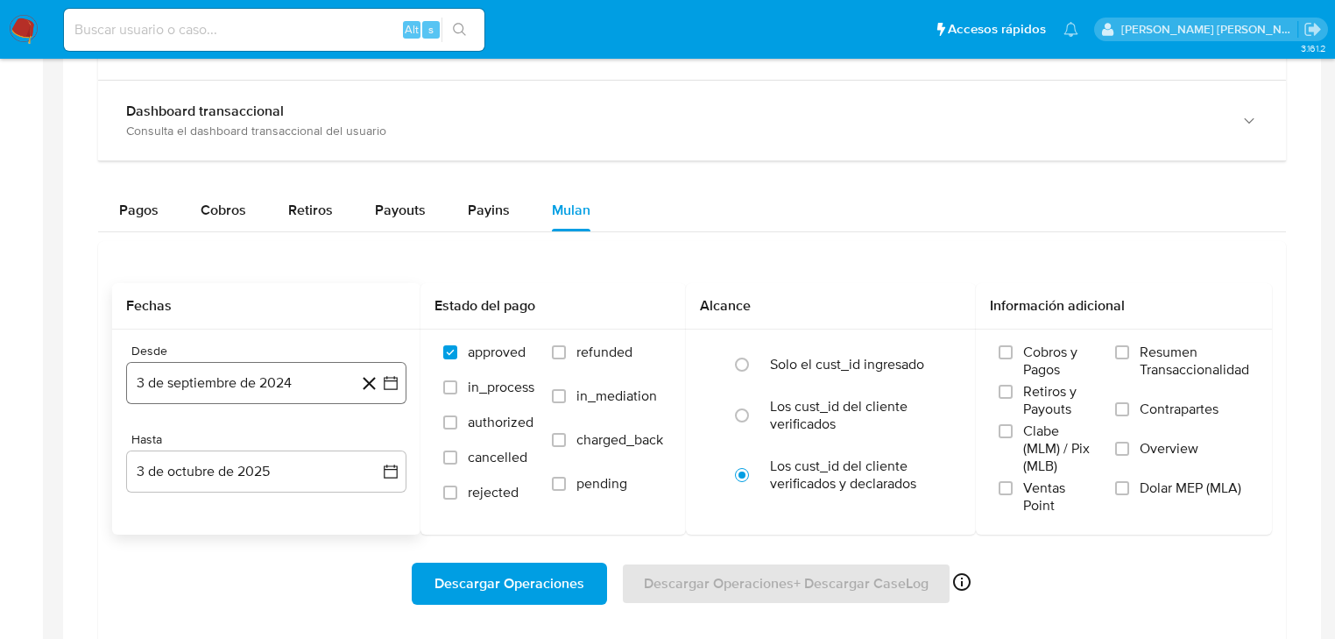
click at [238, 396] on button "3 de septiembre de 2024" at bounding box center [266, 383] width 280 height 42
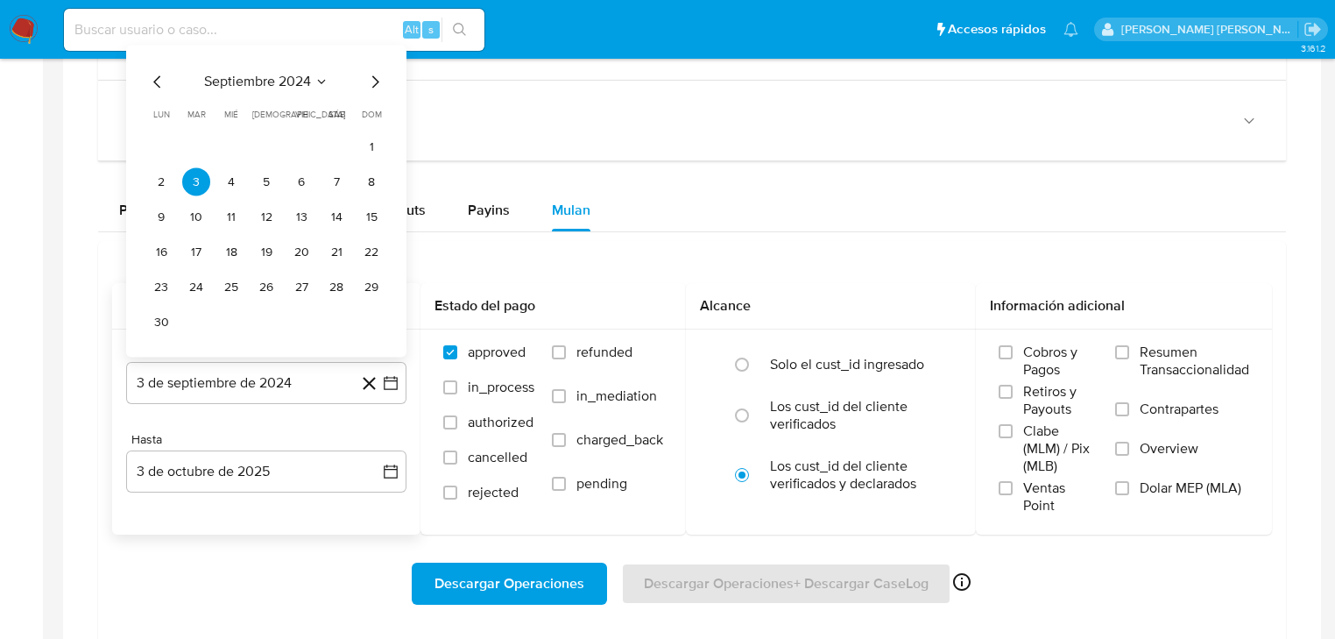
click at [280, 81] on span "septiembre 2024" at bounding box center [257, 83] width 107 height 18
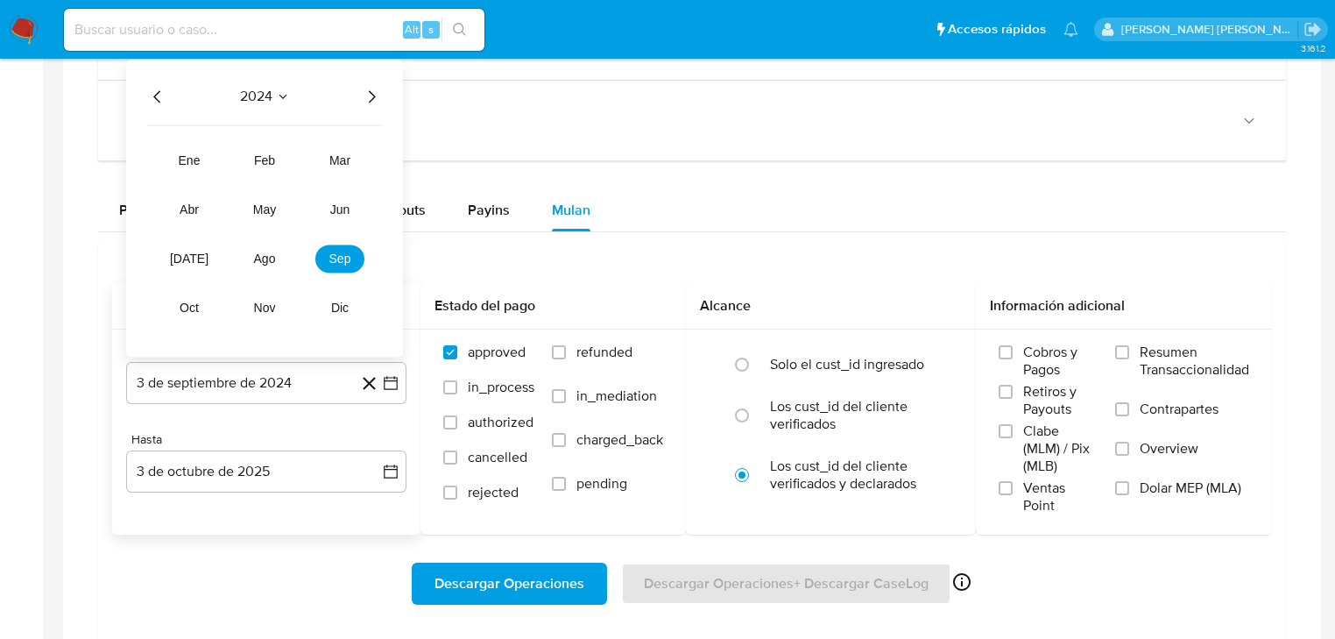
click at [368, 97] on icon "Año siguiente" at bounding box center [371, 97] width 21 height 21
click at [354, 152] on button "mar" at bounding box center [339, 161] width 49 height 28
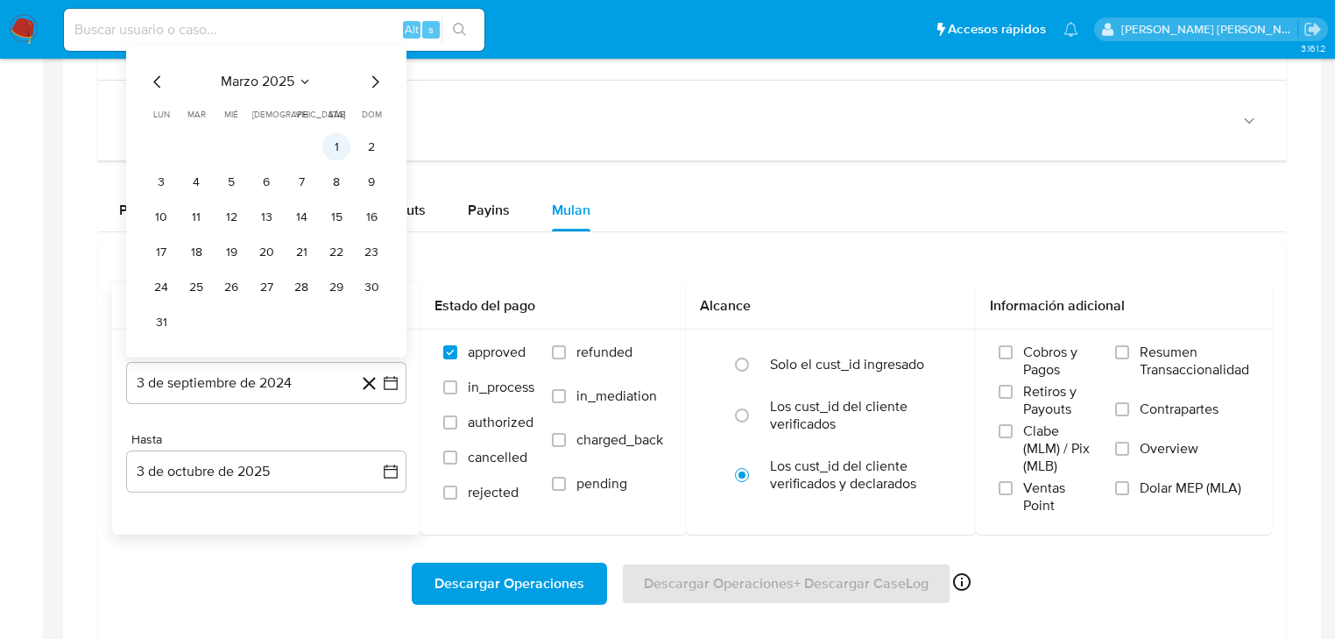
click at [333, 155] on button "1" at bounding box center [336, 147] width 28 height 28
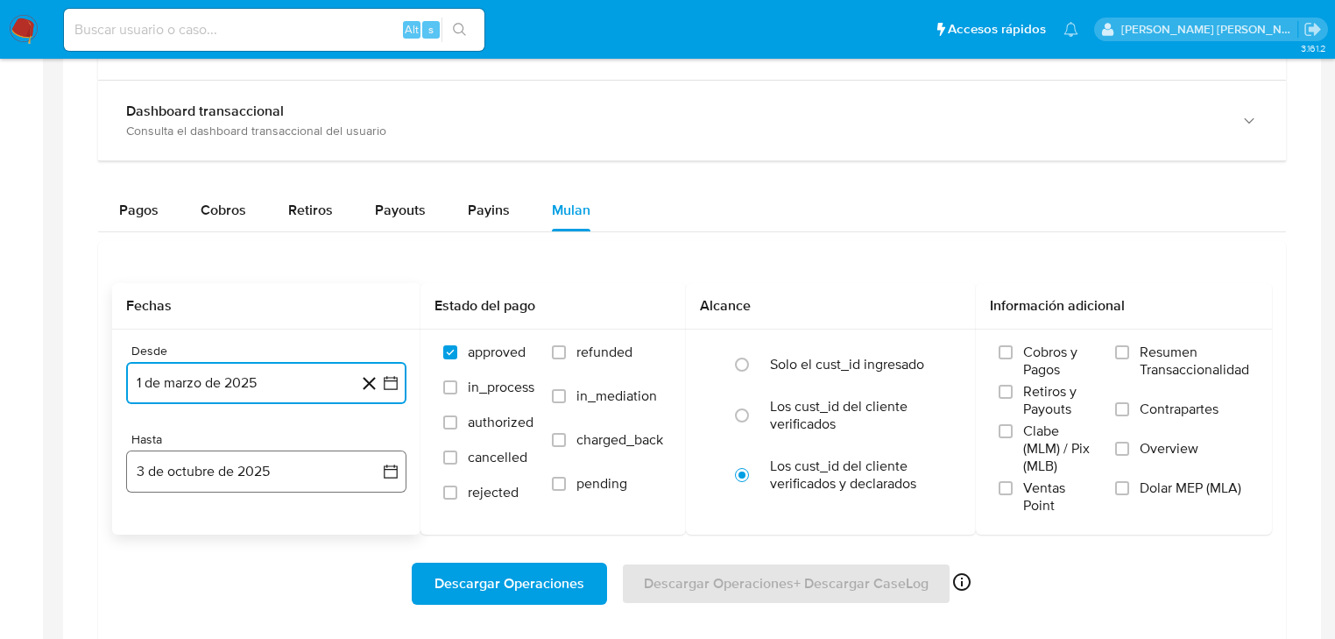
click at [278, 491] on button "3 de octubre de 2025" at bounding box center [266, 471] width 280 height 42
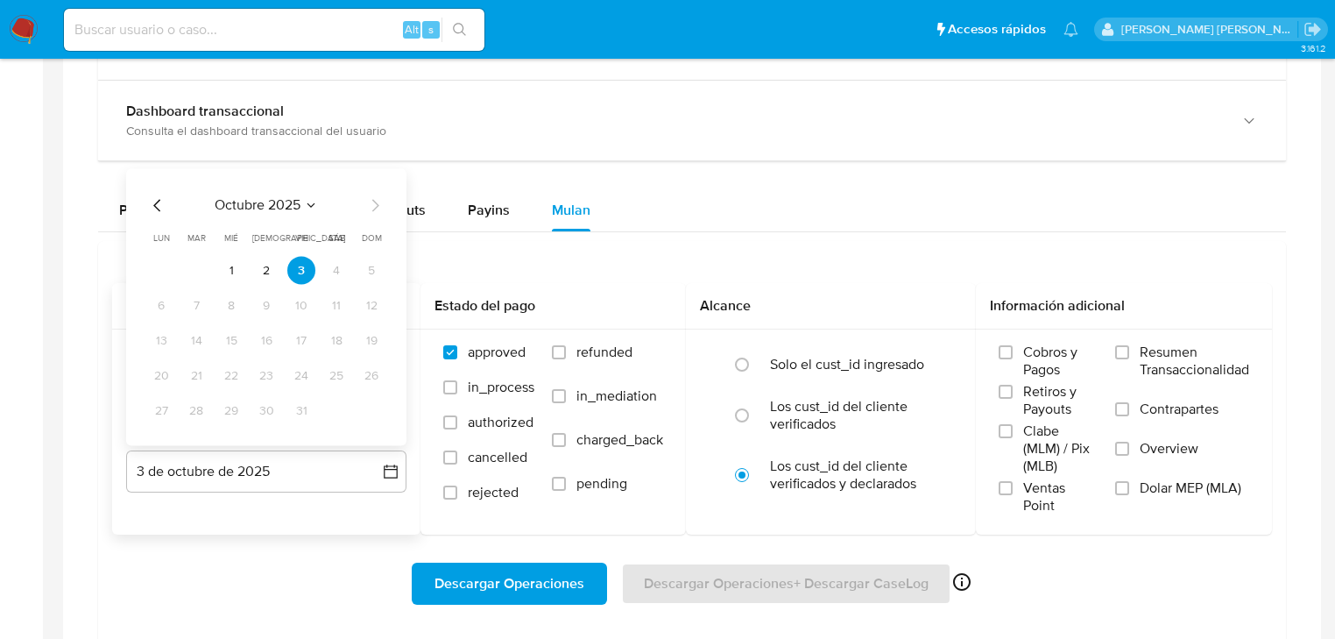
click at [159, 209] on icon "Mes anterior" at bounding box center [157, 205] width 21 height 21
click at [364, 409] on button "31" at bounding box center [371, 411] width 28 height 28
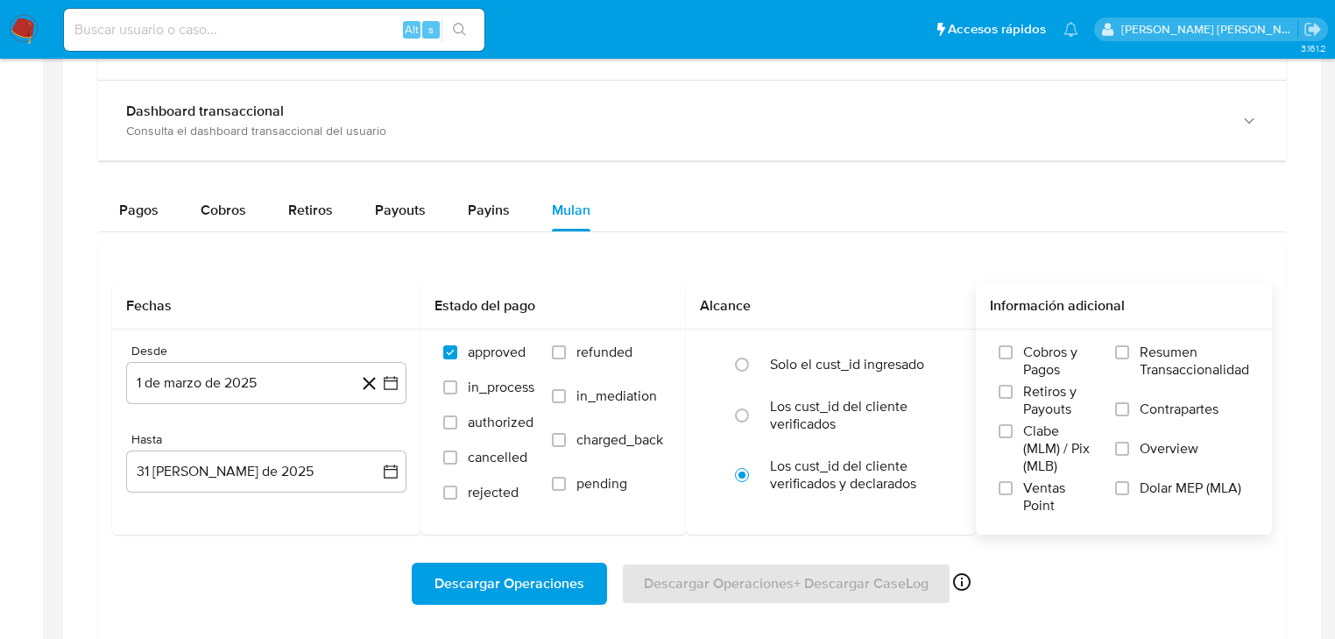
click at [1128, 459] on label "Overview" at bounding box center [1182, 459] width 134 height 39
click at [1128, 456] on input "Overview" at bounding box center [1122, 448] width 14 height 14
click at [505, 569] on span "Descargar Operaciones" at bounding box center [509, 583] width 150 height 39
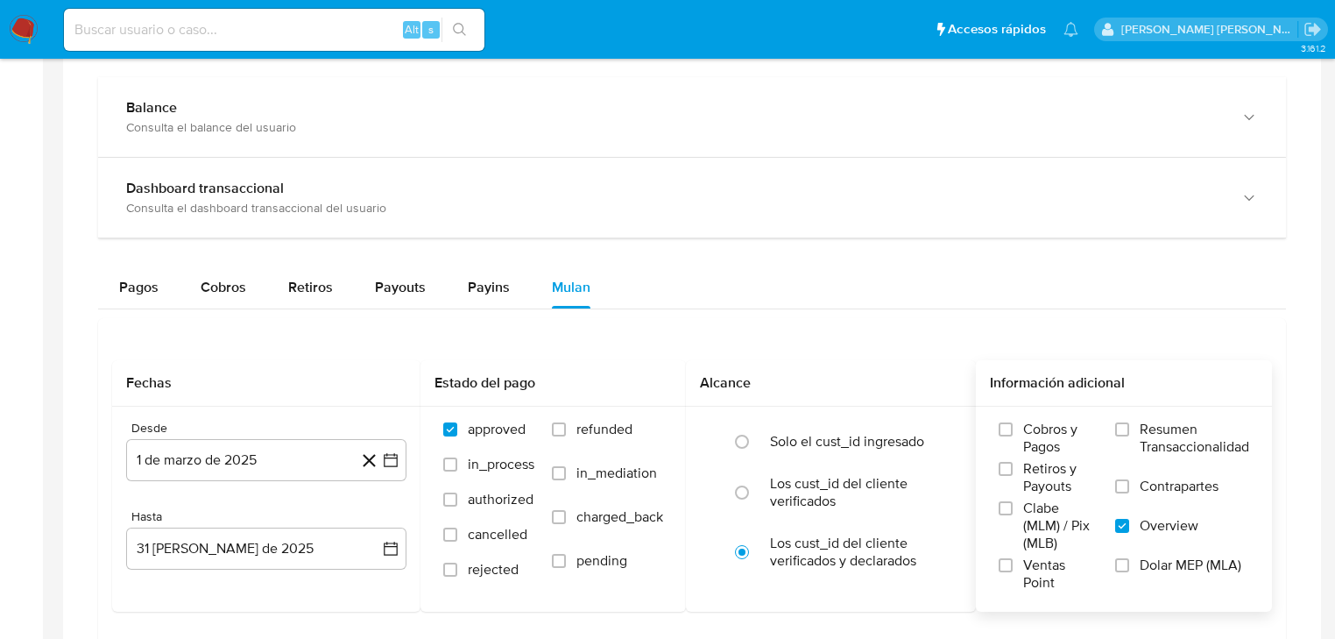
scroll to position [911, 0]
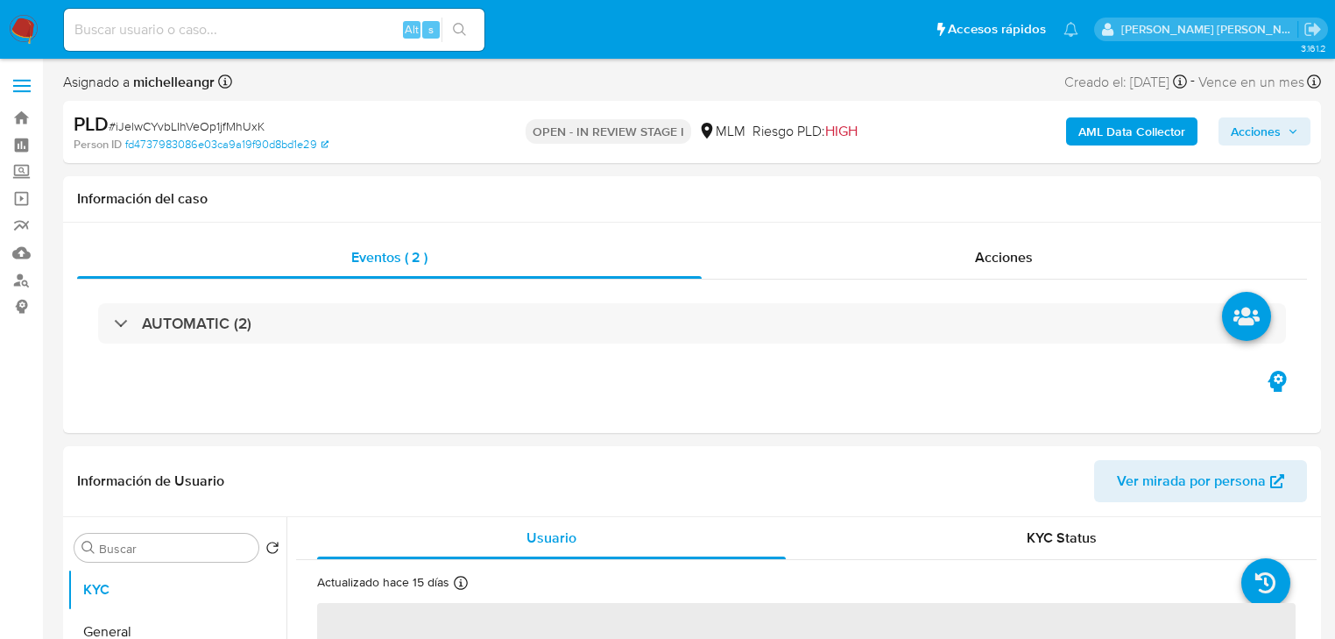
select select "10"
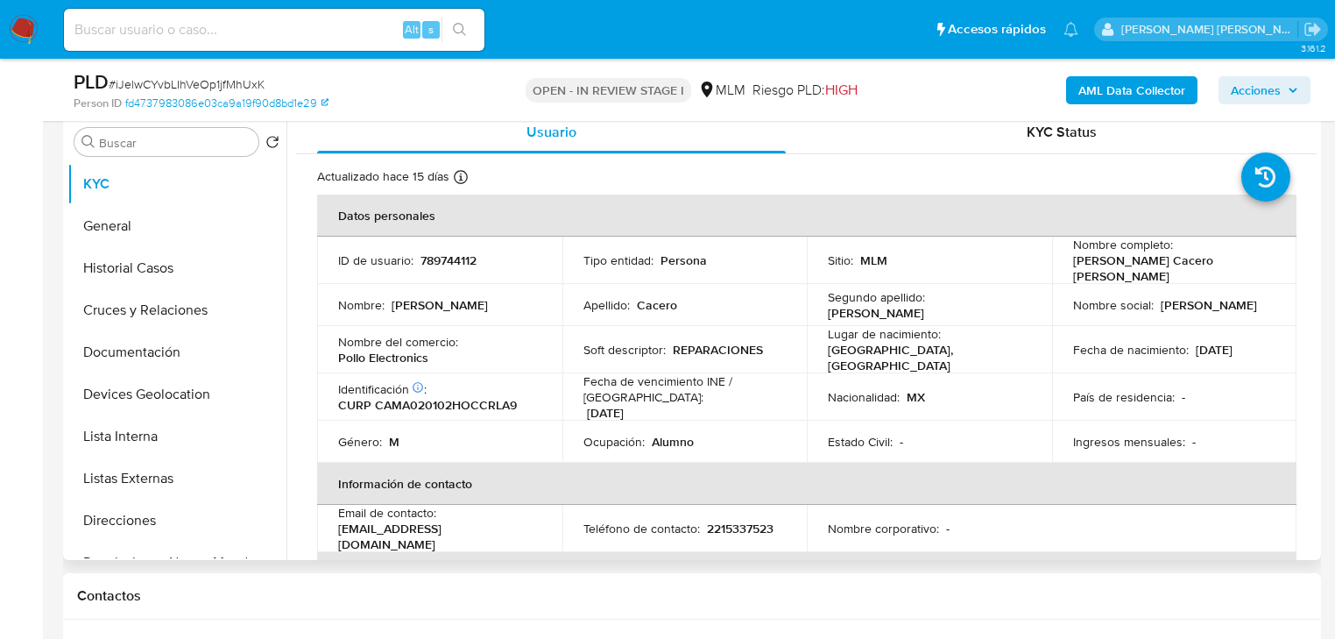
scroll to position [420, 0]
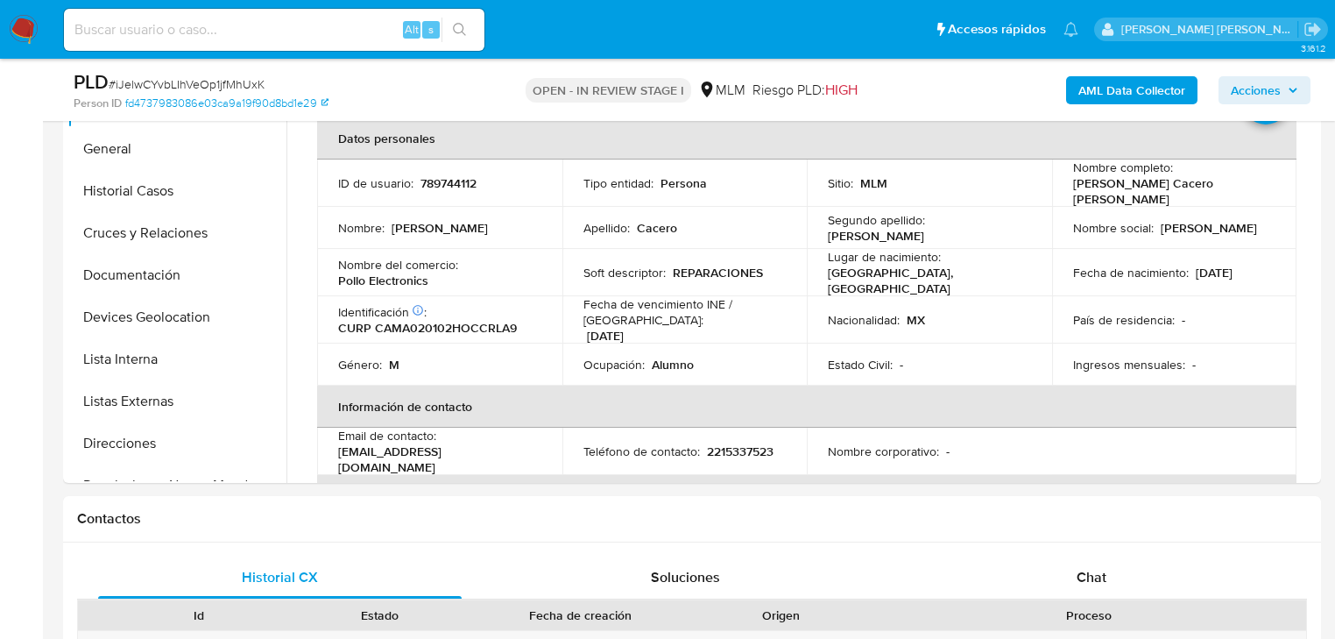
click at [237, 26] on input at bounding box center [274, 29] width 420 height 23
paste input "1723021860"
type input "1723021860"
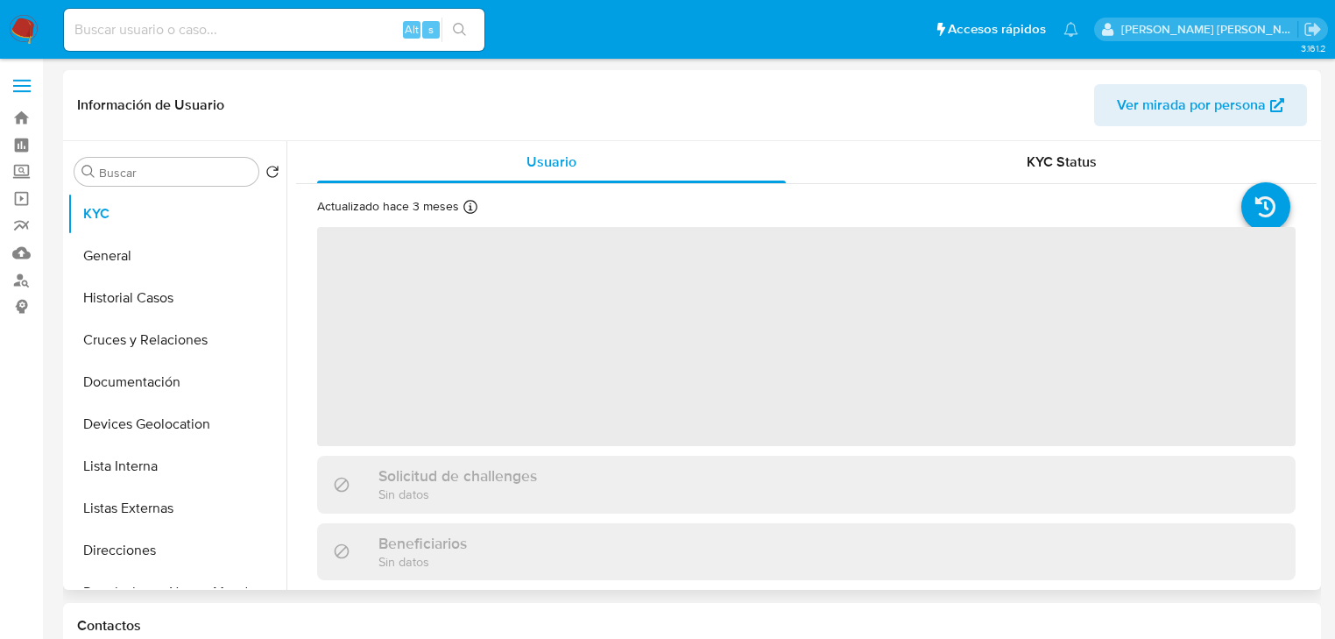
select select "10"
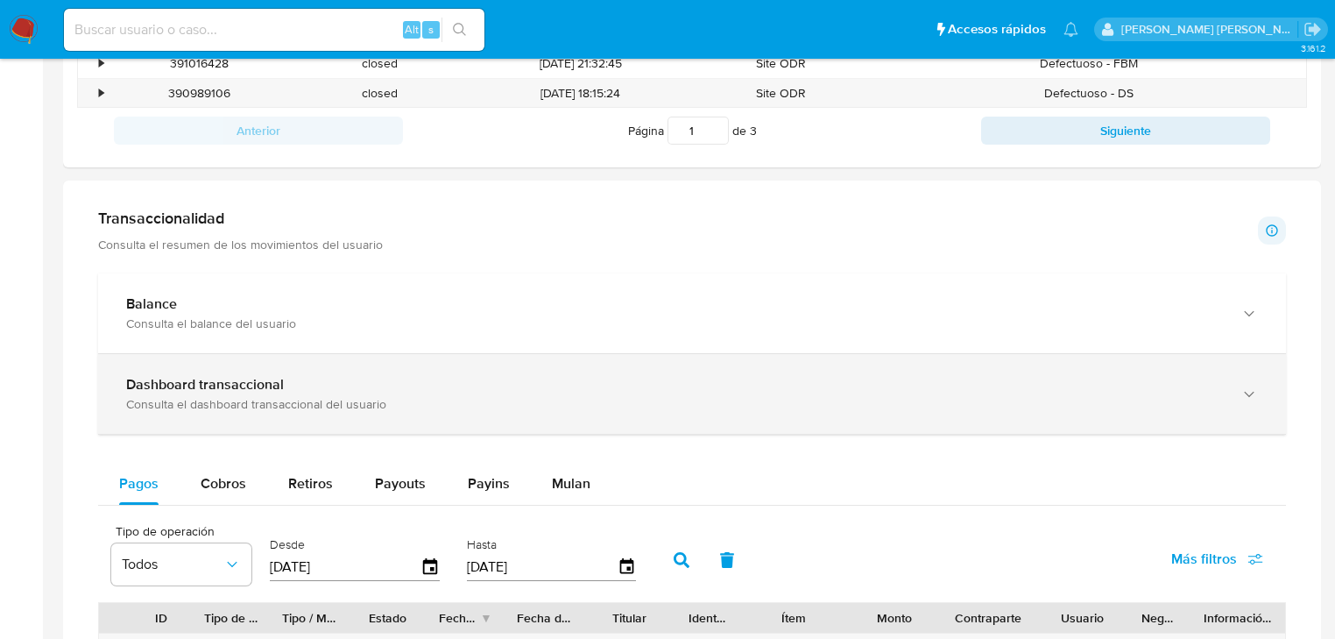
scroll to position [841, 0]
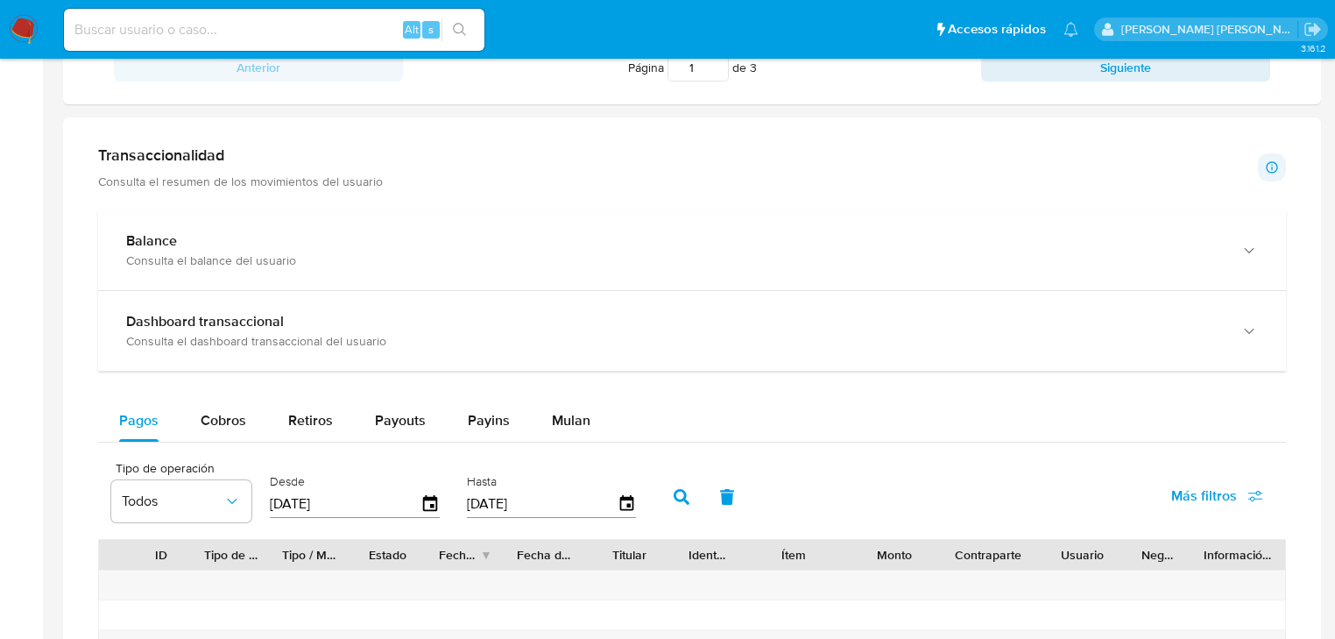
drag, startPoint x: 232, startPoint y: 424, endPoint x: 406, endPoint y: 449, distance: 176.0
click at [232, 424] on span "Cobros" at bounding box center [224, 420] width 46 height 20
select select "10"
click at [434, 501] on icon "button" at bounding box center [430, 504] width 31 height 31
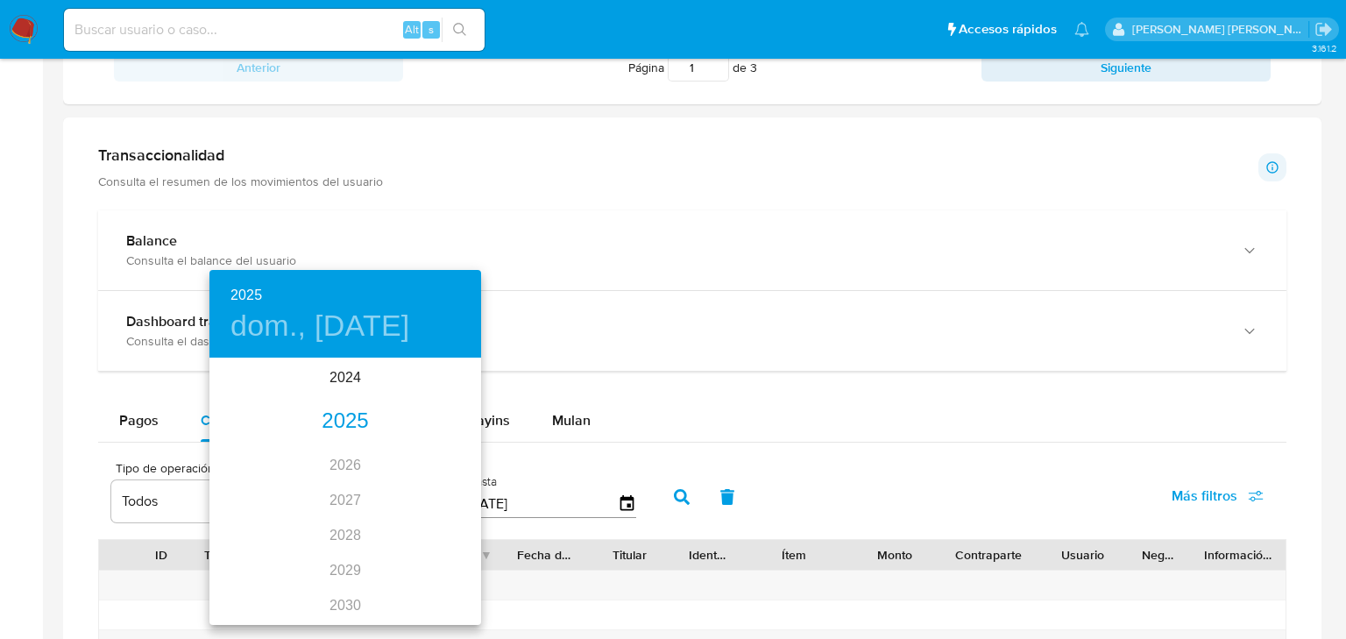
click at [354, 420] on div "2025" at bounding box center [345, 421] width 272 height 35
click at [349, 396] on div "feb." at bounding box center [345, 393] width 90 height 66
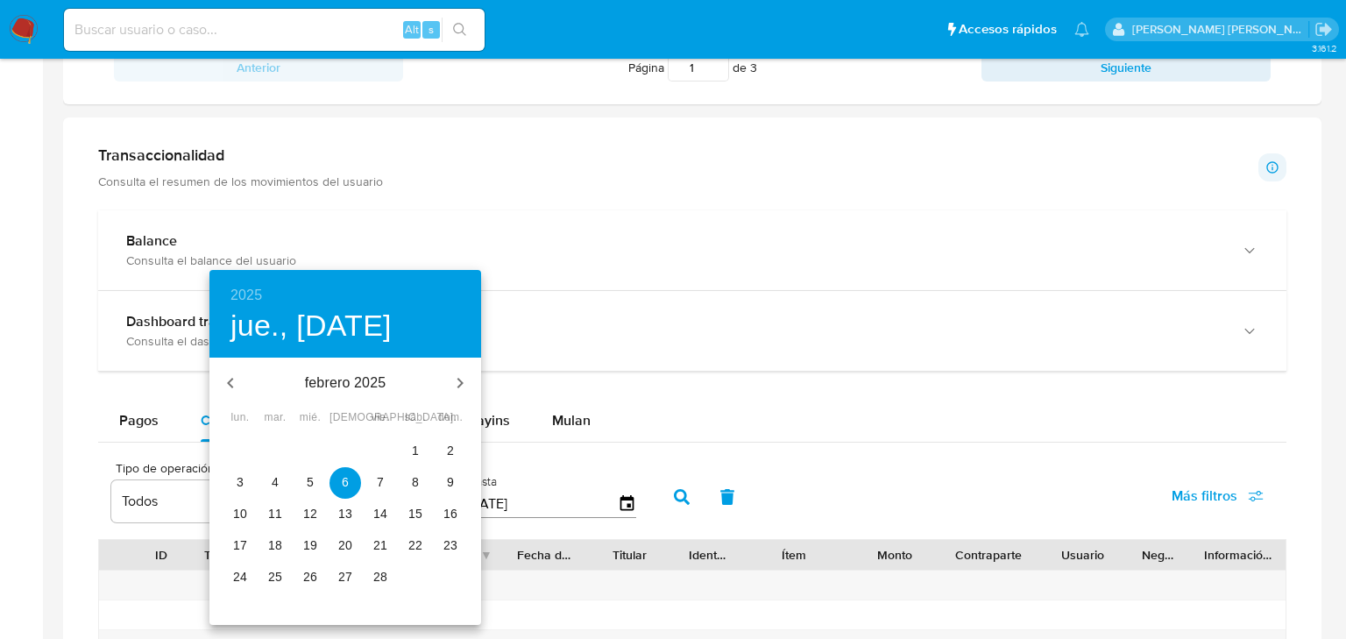
click at [417, 457] on p "1" at bounding box center [415, 450] width 7 height 18
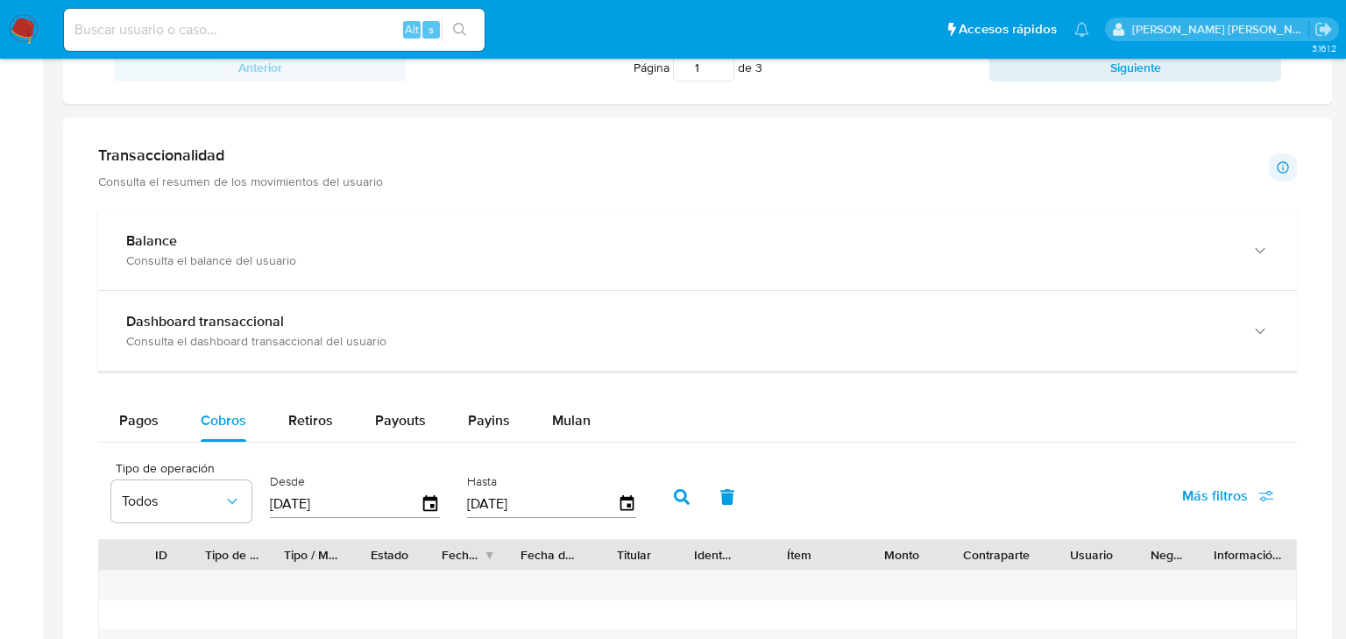
type input "01/02/2025"
click at [683, 498] on icon "button" at bounding box center [682, 497] width 16 height 16
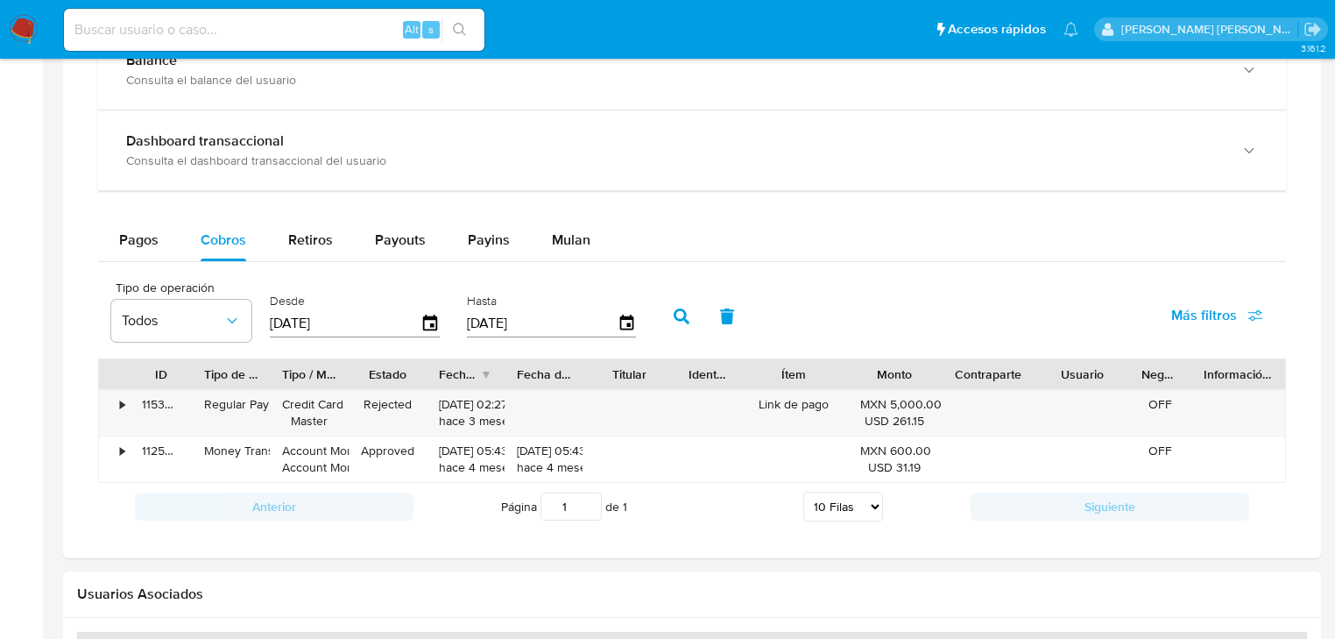
scroll to position [1121, 0]
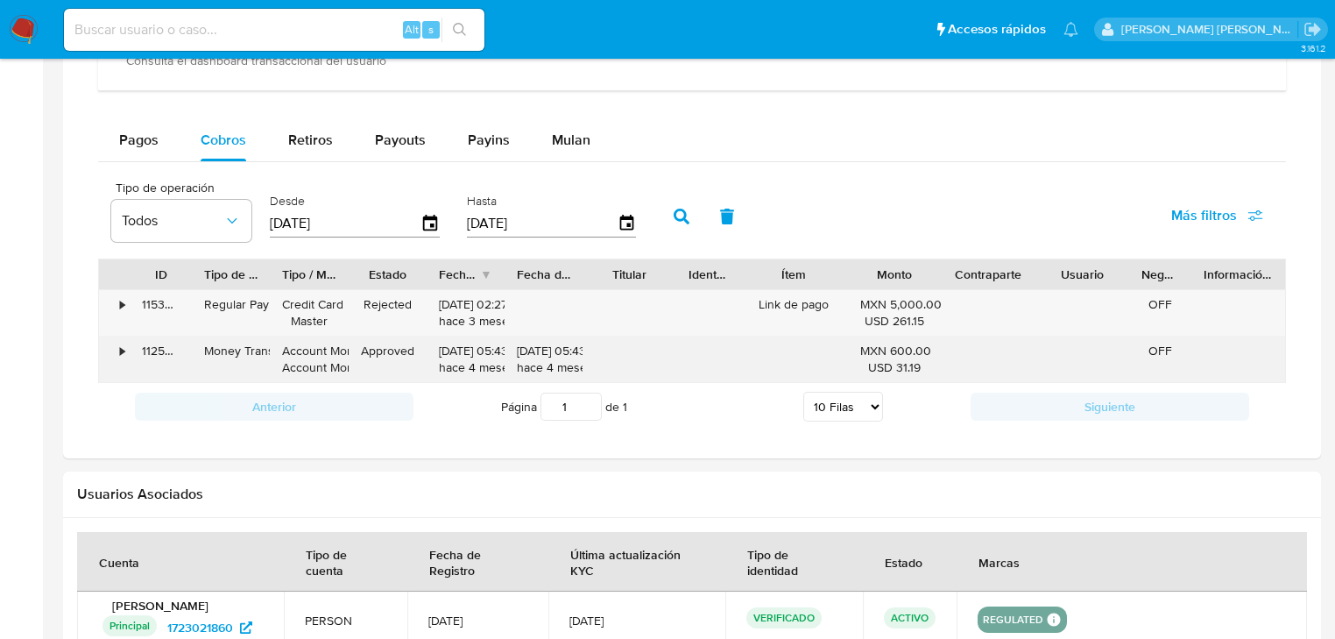
click at [159, 364] on div "112592370219" at bounding box center [161, 359] width 62 height 46
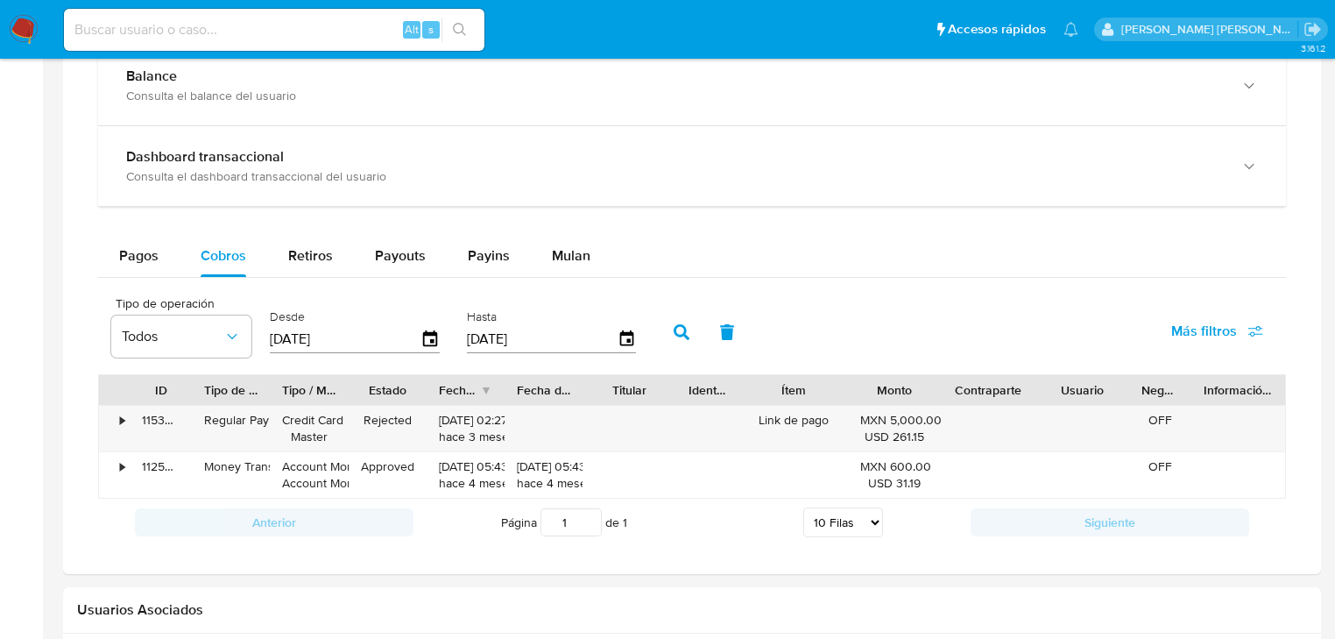
scroll to position [1006, 0]
click at [433, 347] on icon "button" at bounding box center [430, 339] width 31 height 31
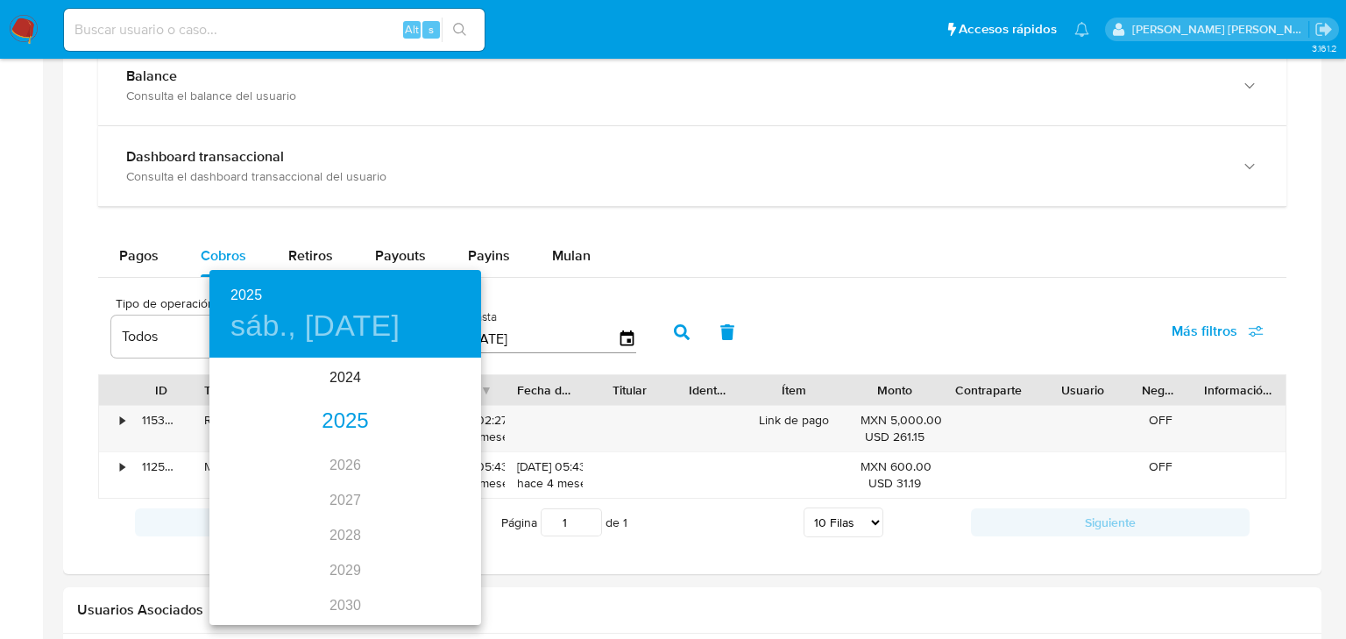
click at [346, 417] on div "2025" at bounding box center [345, 421] width 272 height 35
click at [343, 396] on div "feb." at bounding box center [345, 393] width 90 height 66
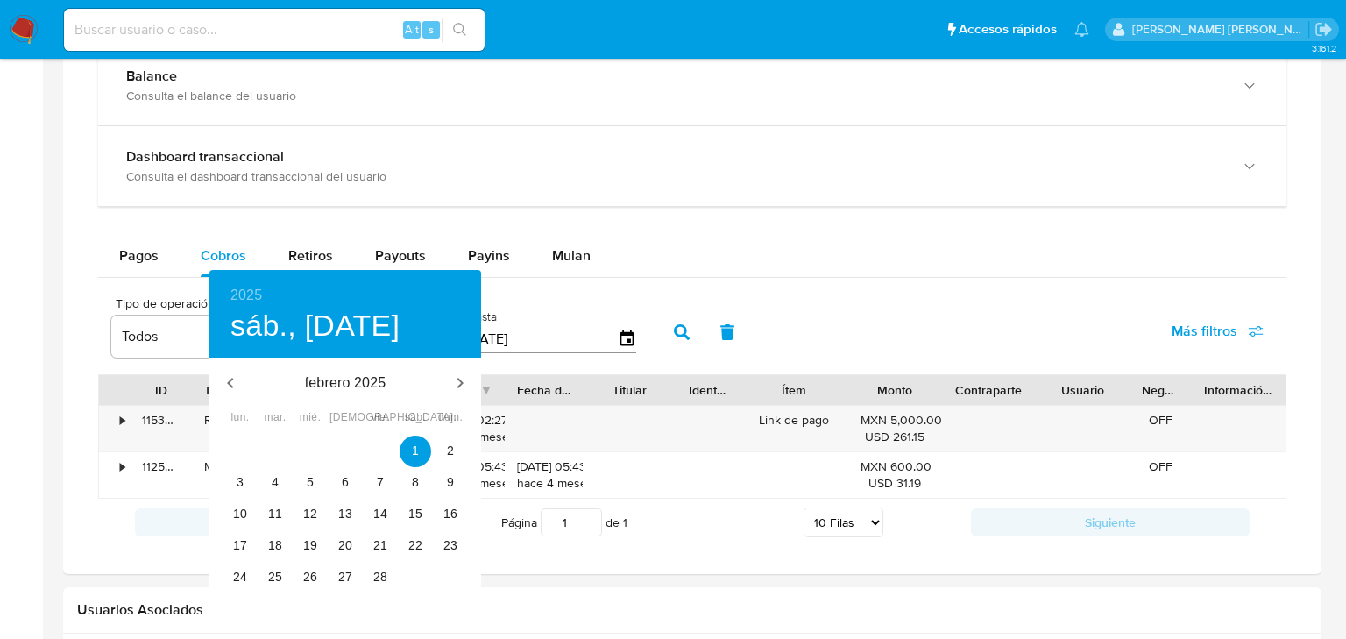
click at [627, 266] on div at bounding box center [673, 319] width 1346 height 639
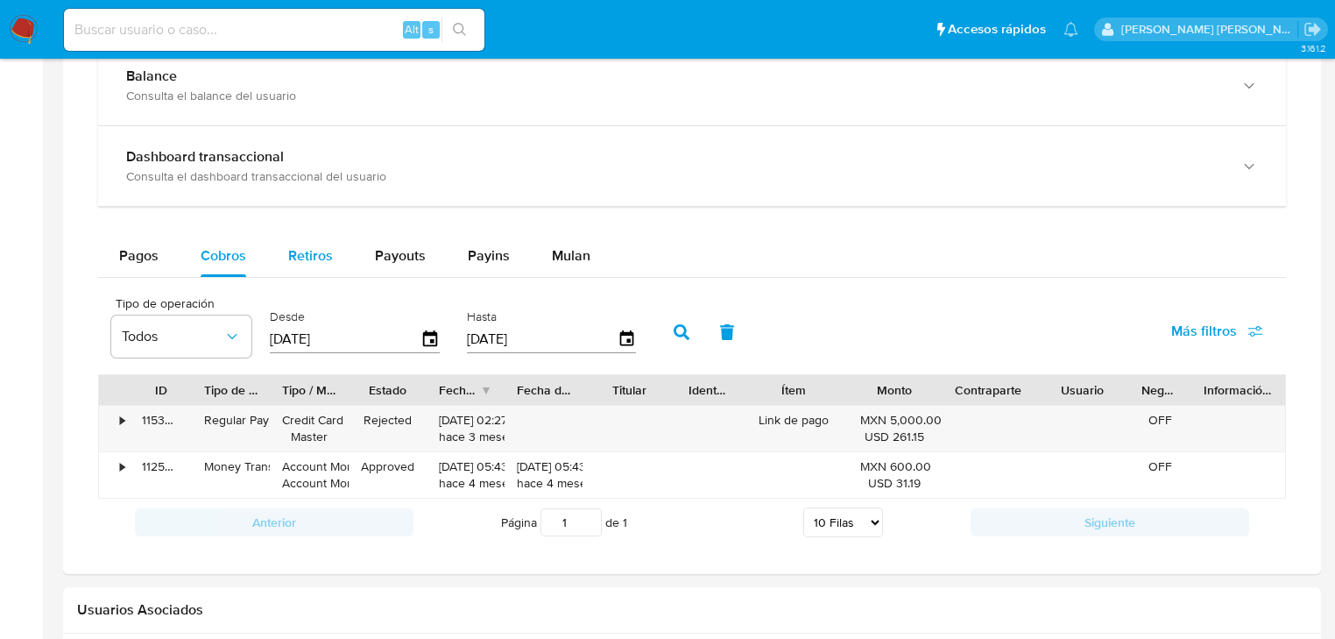
click at [319, 259] on span "Retiros" at bounding box center [310, 255] width 45 height 20
select select "10"
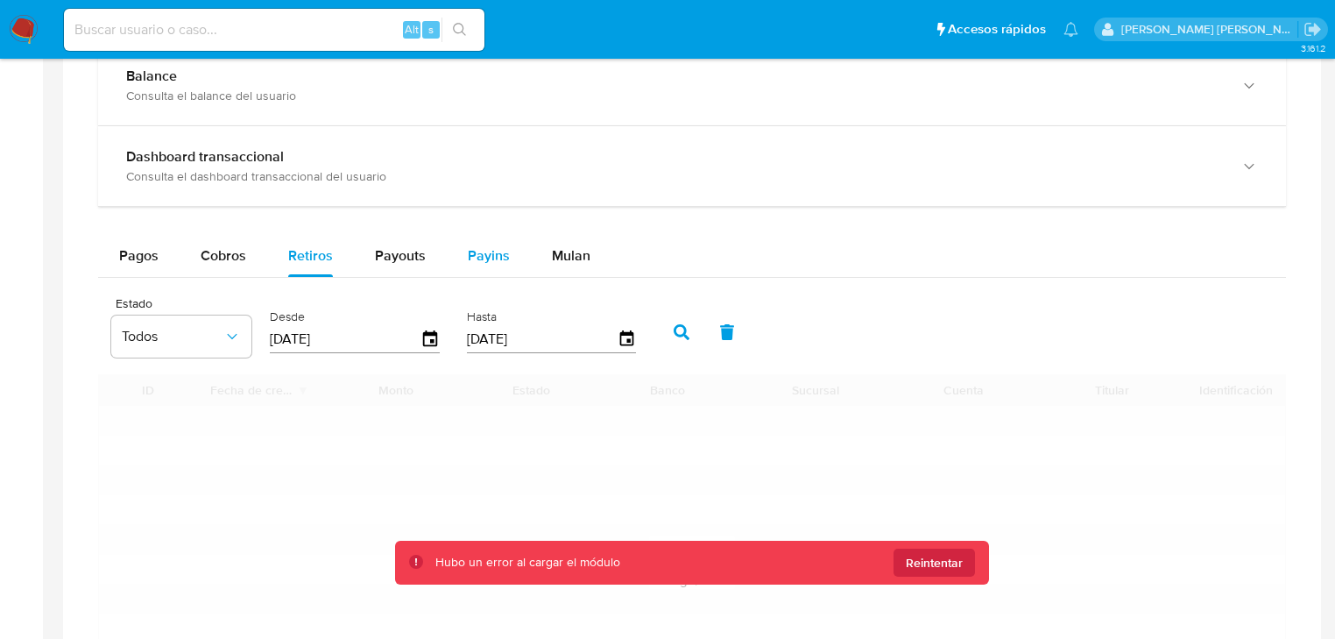
click at [448, 255] on button "Payins" at bounding box center [489, 256] width 84 height 42
select select "10"
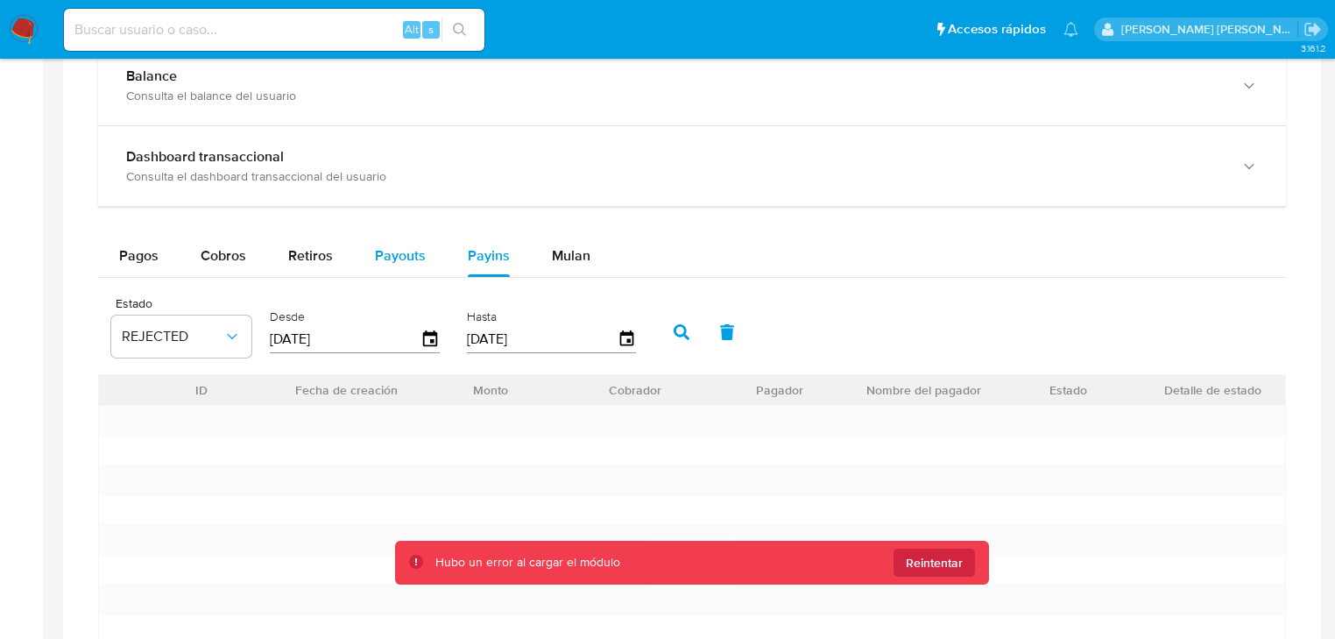
click at [415, 258] on span "Payouts" at bounding box center [400, 255] width 51 height 20
select select "10"
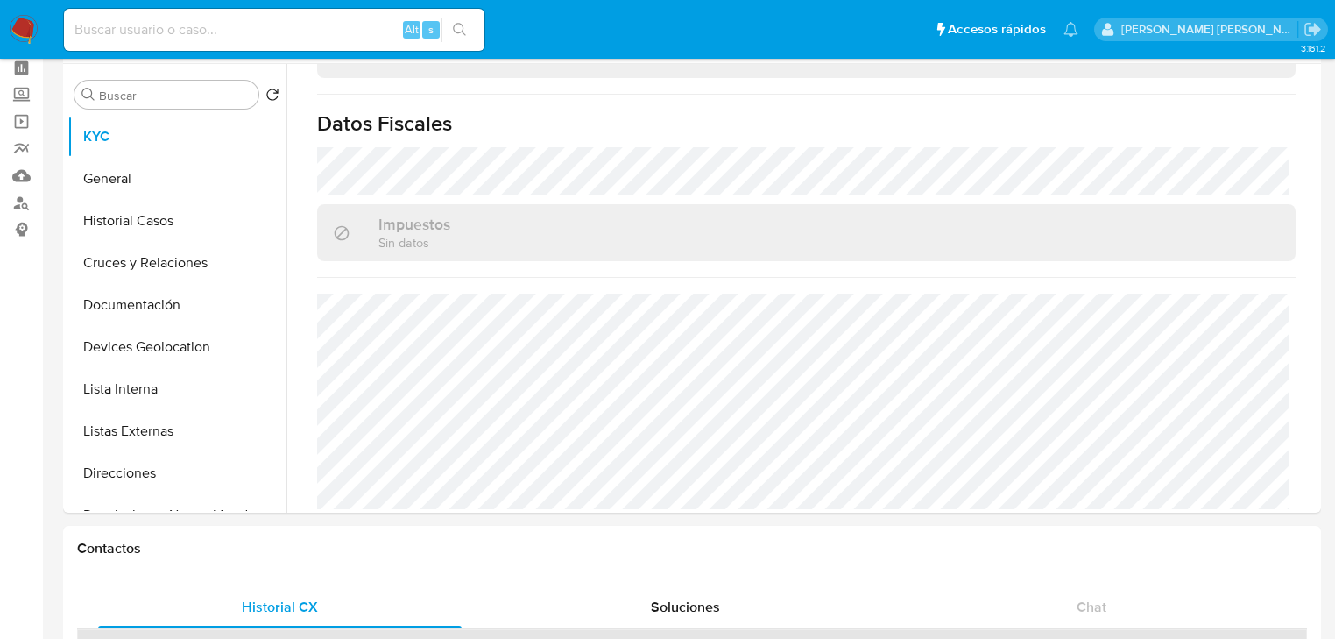
scroll to position [0, 0]
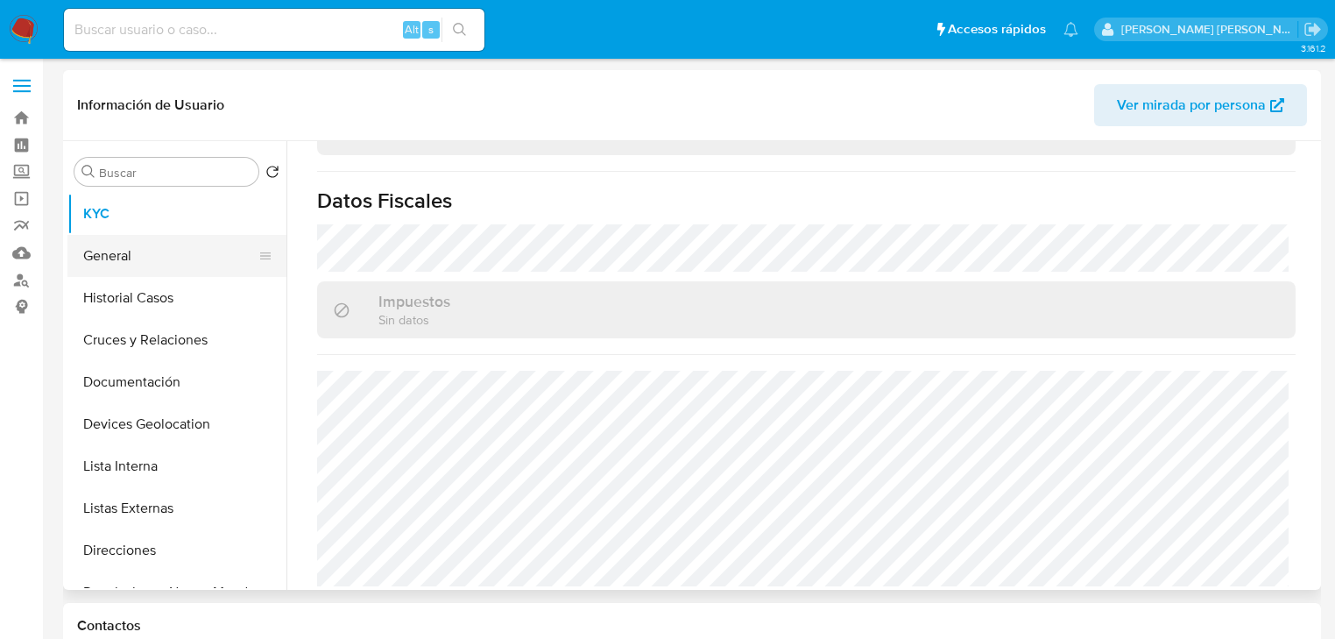
click at [234, 237] on button "General" at bounding box center [169, 256] width 205 height 42
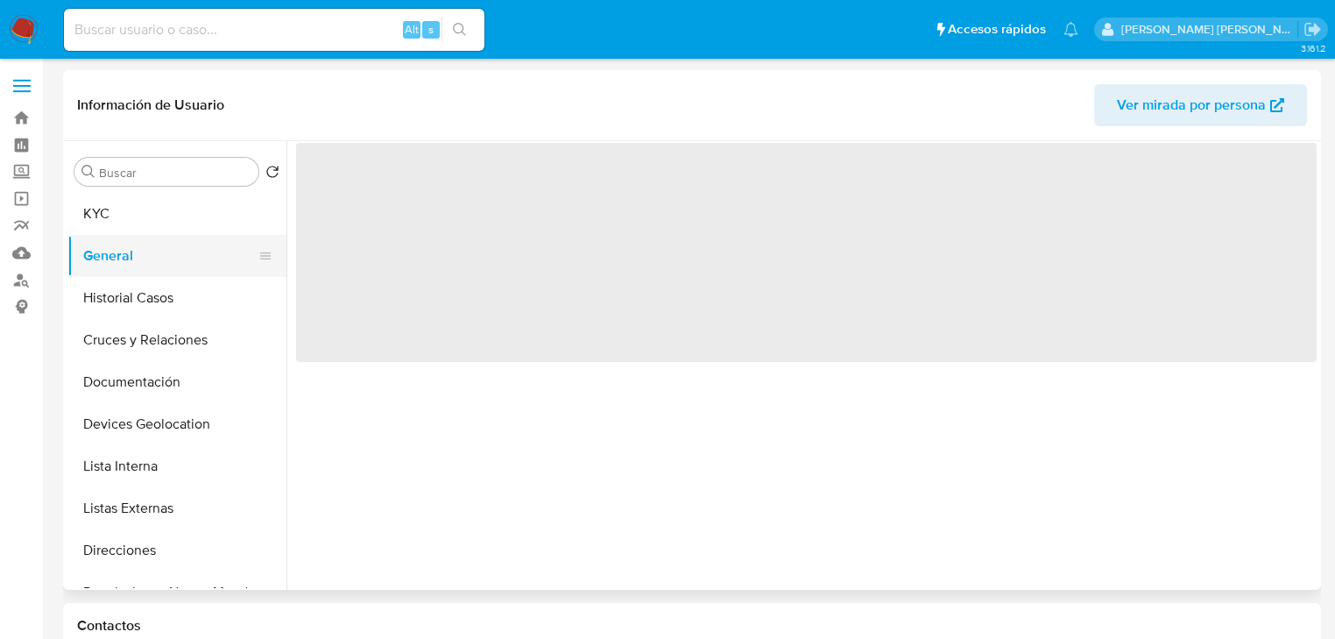
drag, startPoint x: 189, startPoint y: 265, endPoint x: 244, endPoint y: 262, distance: 55.3
click at [191, 264] on button "General" at bounding box center [169, 256] width 205 height 42
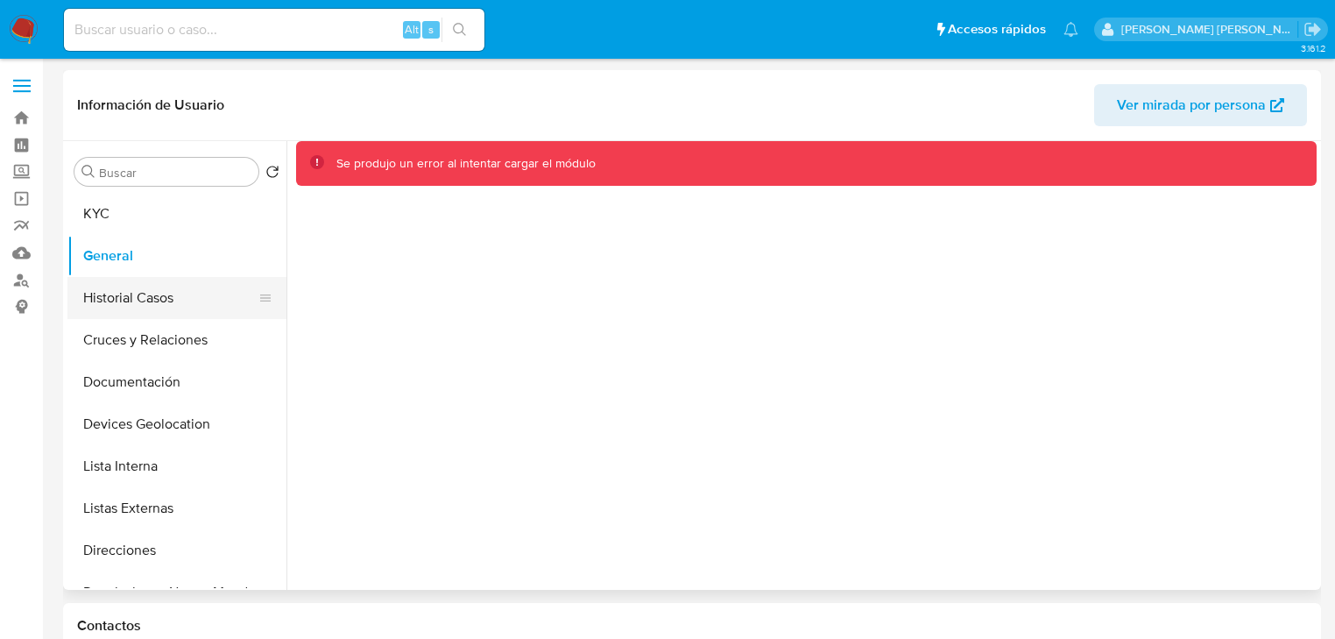
click at [105, 277] on ul "KYC General Historial Casos Cruces y Relaciones Documentación Devices Geolocati…" at bounding box center [176, 390] width 219 height 395
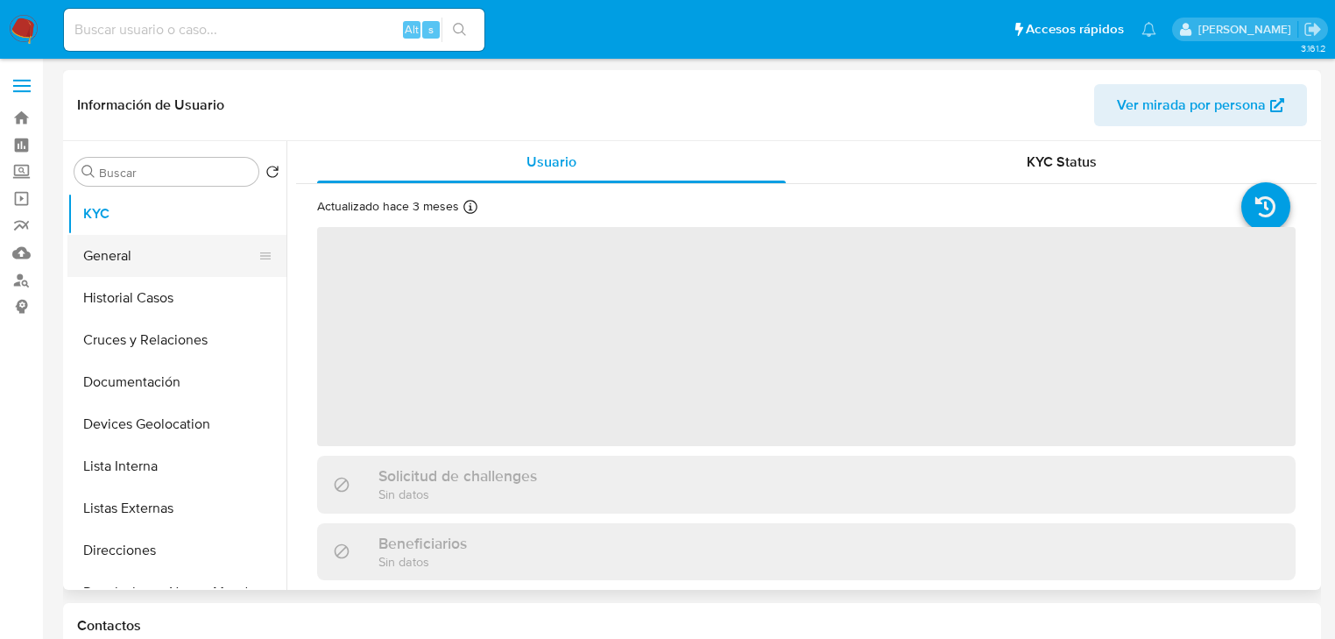
click at [163, 265] on button "General" at bounding box center [169, 256] width 205 height 42
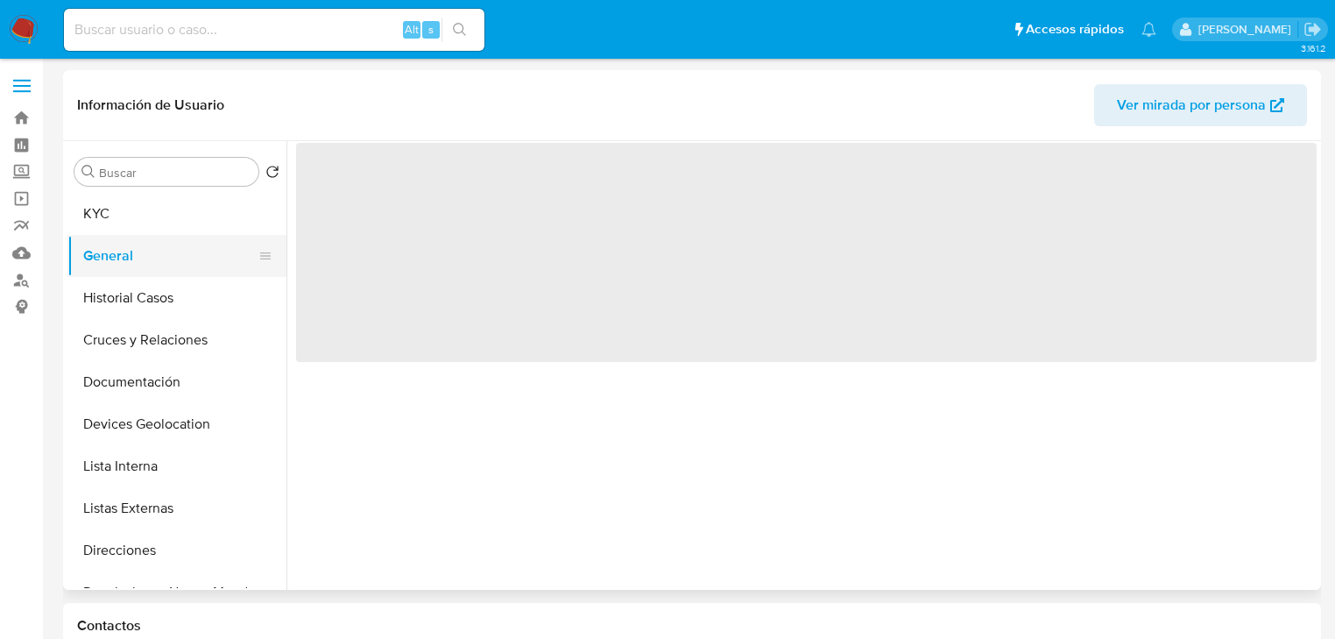
select select "10"
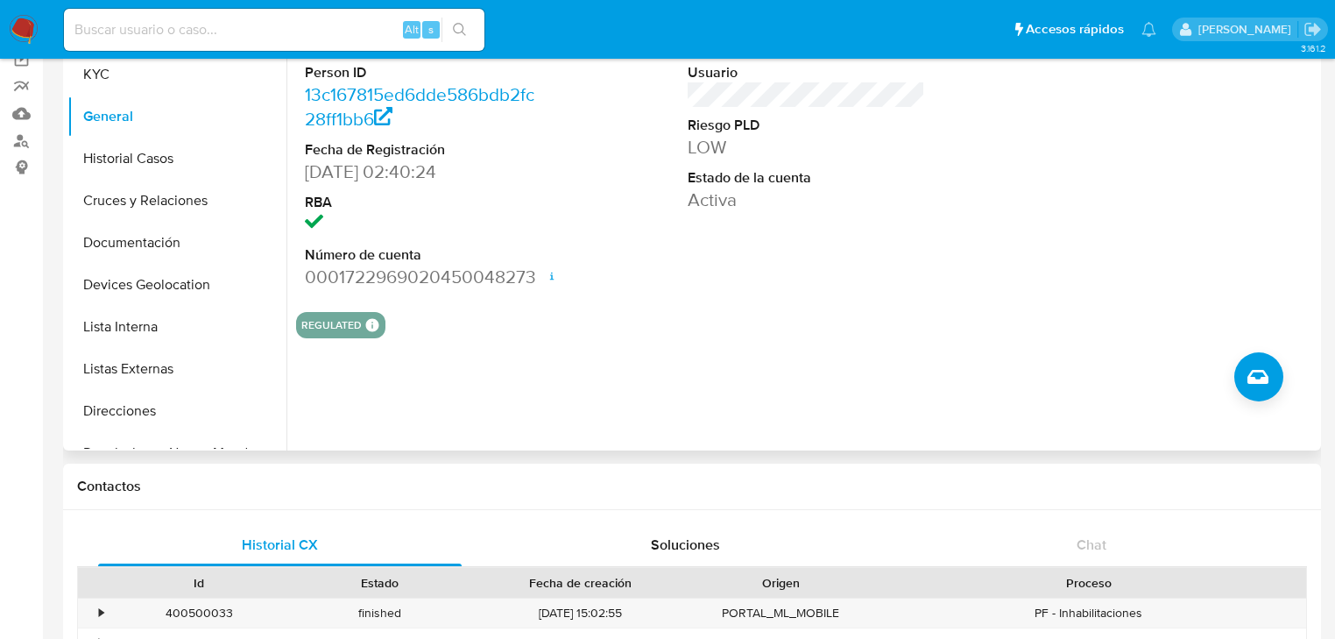
scroll to position [140, 0]
click at [176, 37] on input at bounding box center [274, 29] width 420 height 23
paste input "1723021860"
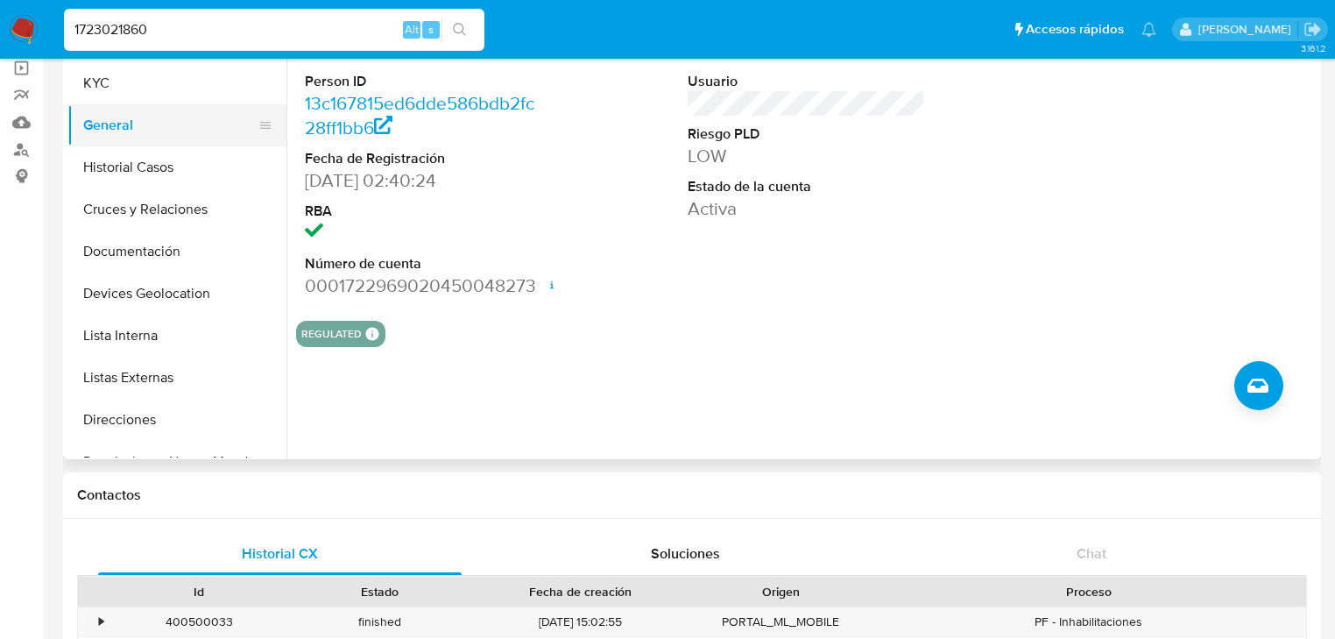
scroll to position [70, 0]
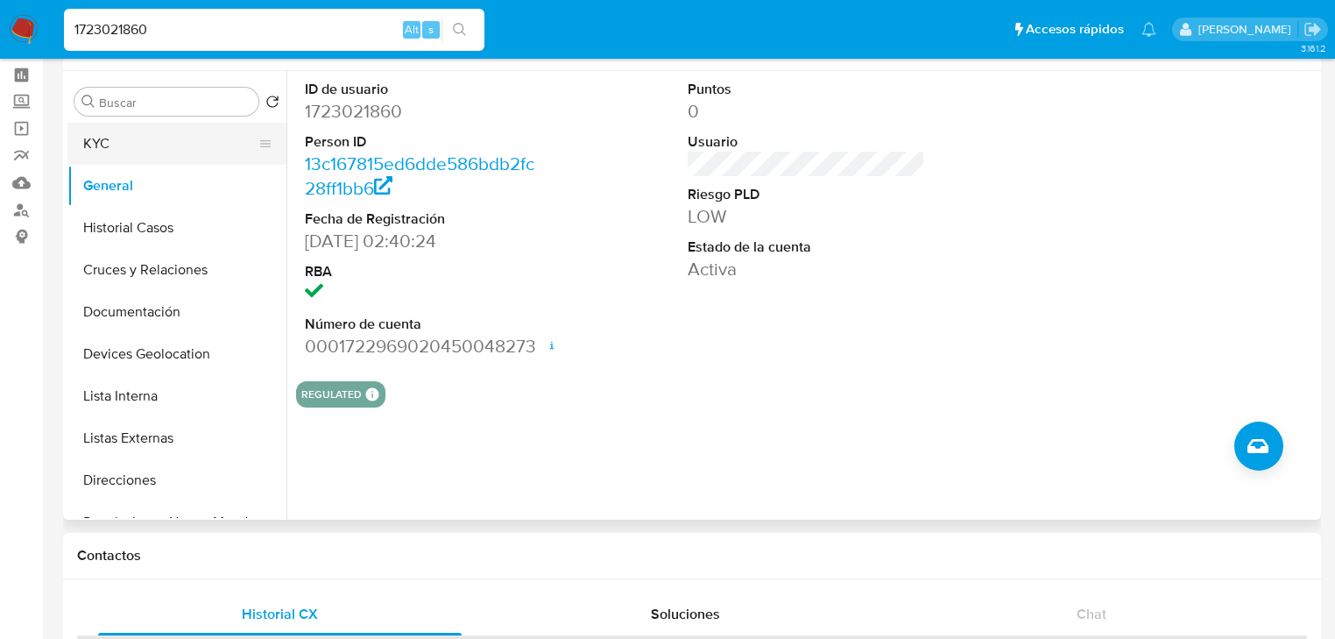
click at [88, 131] on button "KYC" at bounding box center [169, 144] width 205 height 42
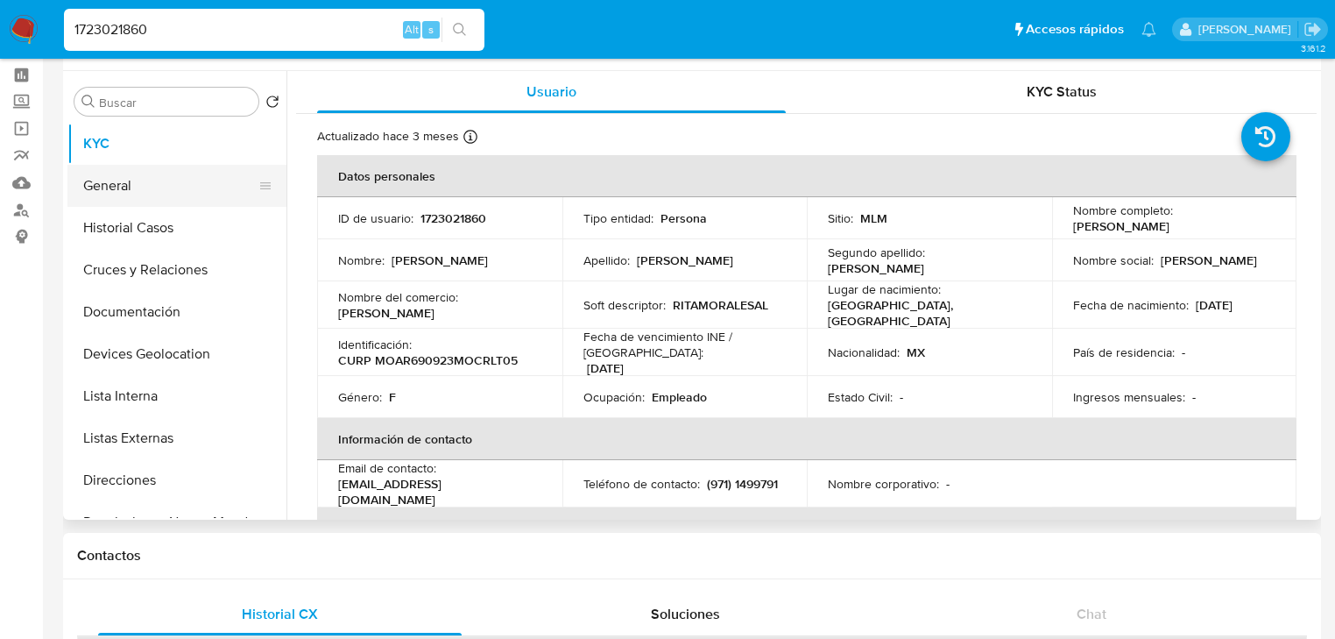
click at [159, 181] on button "General" at bounding box center [169, 186] width 205 height 42
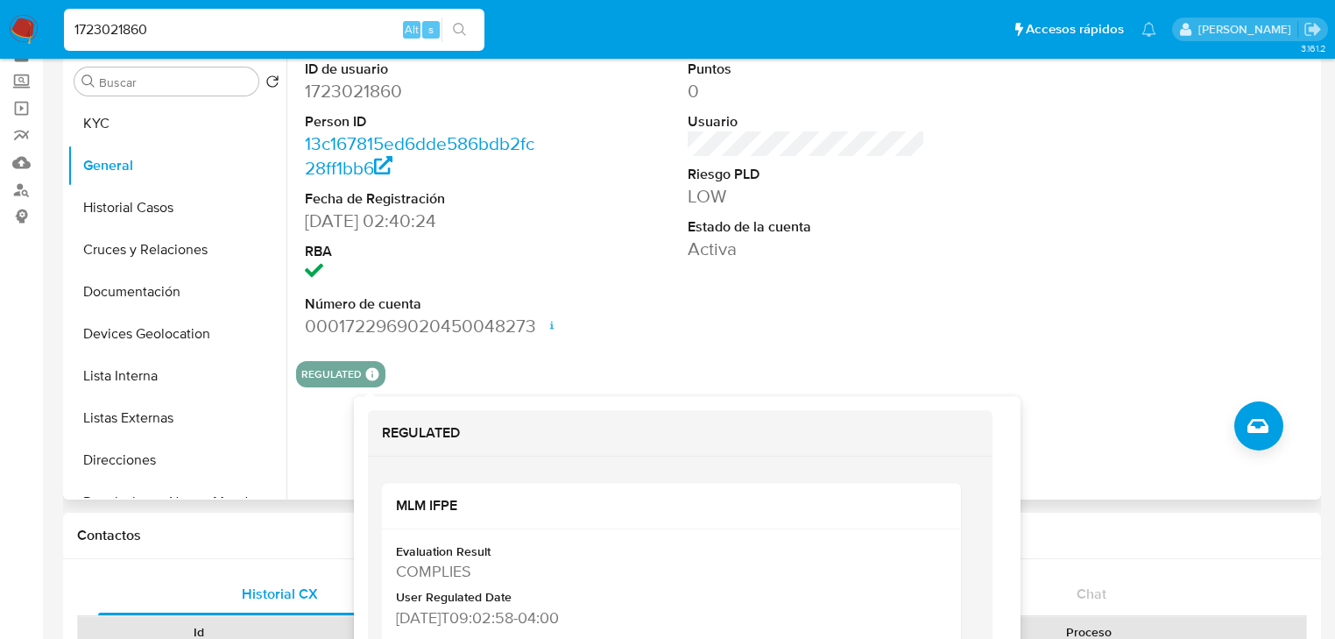
scroll to position [140, 0]
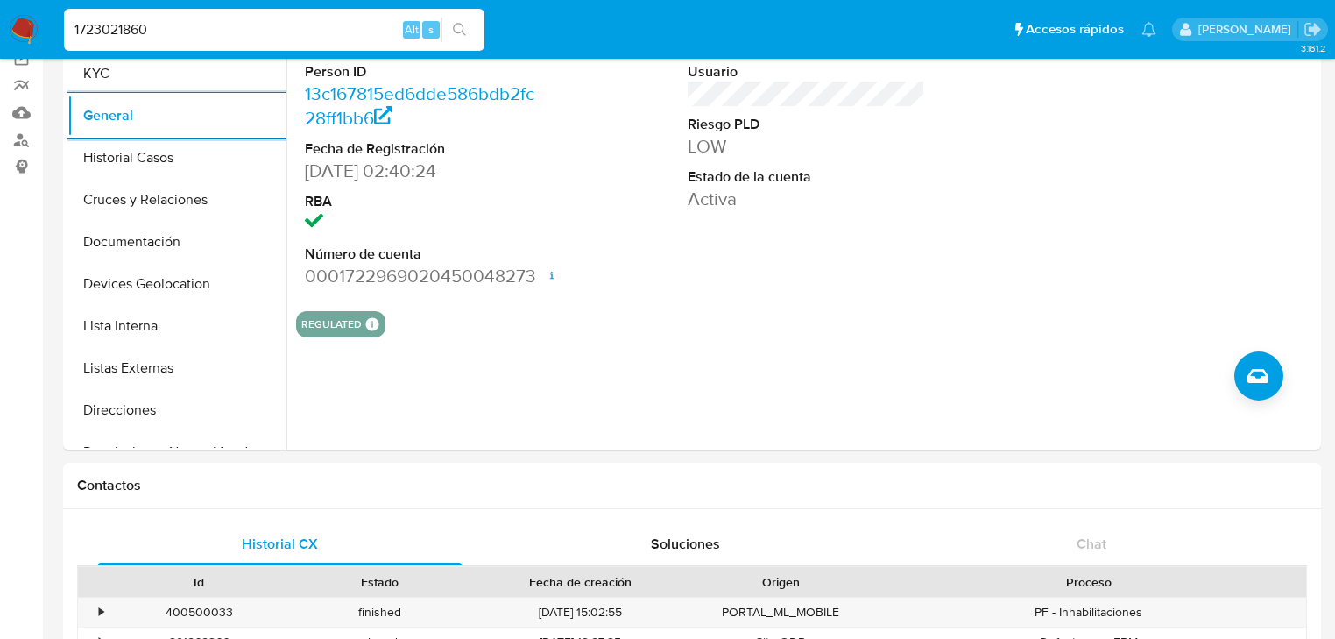
drag, startPoint x: 165, startPoint y: 28, endPoint x: 0, endPoint y: 0, distance: 167.1
click at [0, 4] on nav "Pausado Ver notificaciones 1723021860 Alt s Accesos rápidos Presiona las siguie…" at bounding box center [667, 29] width 1335 height 59
paste input "2340904550"
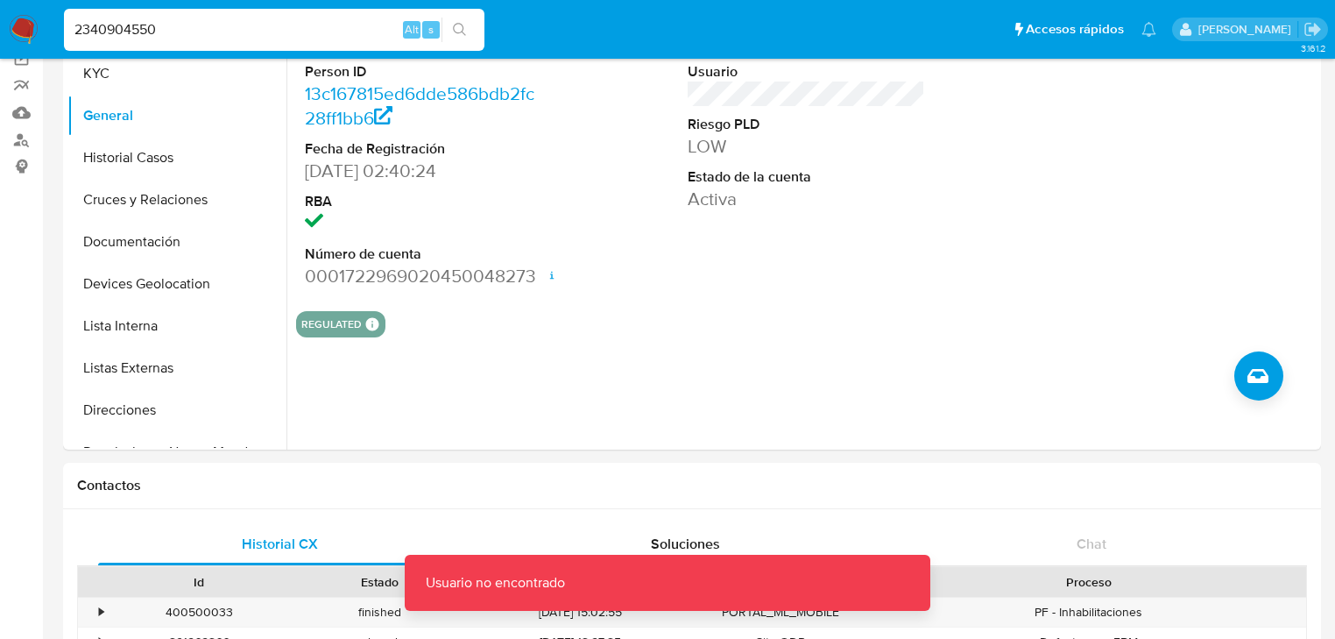
click at [174, 32] on input "2340904550" at bounding box center [274, 29] width 420 height 23
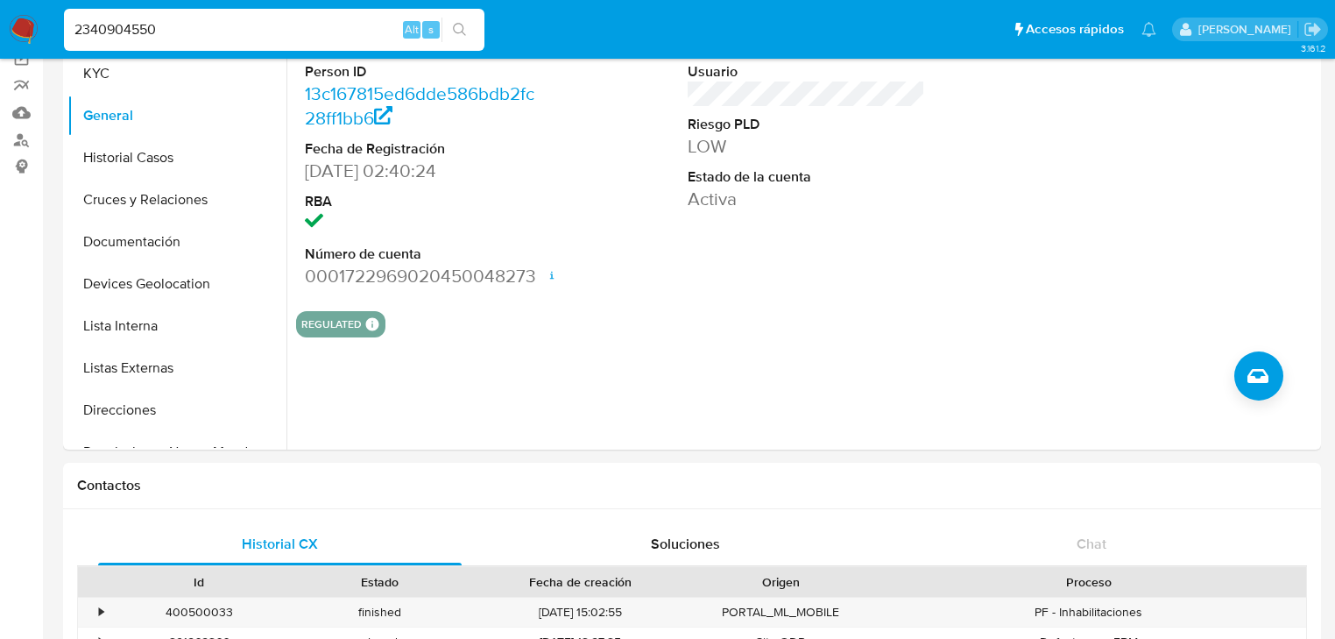
type input "2340904550"
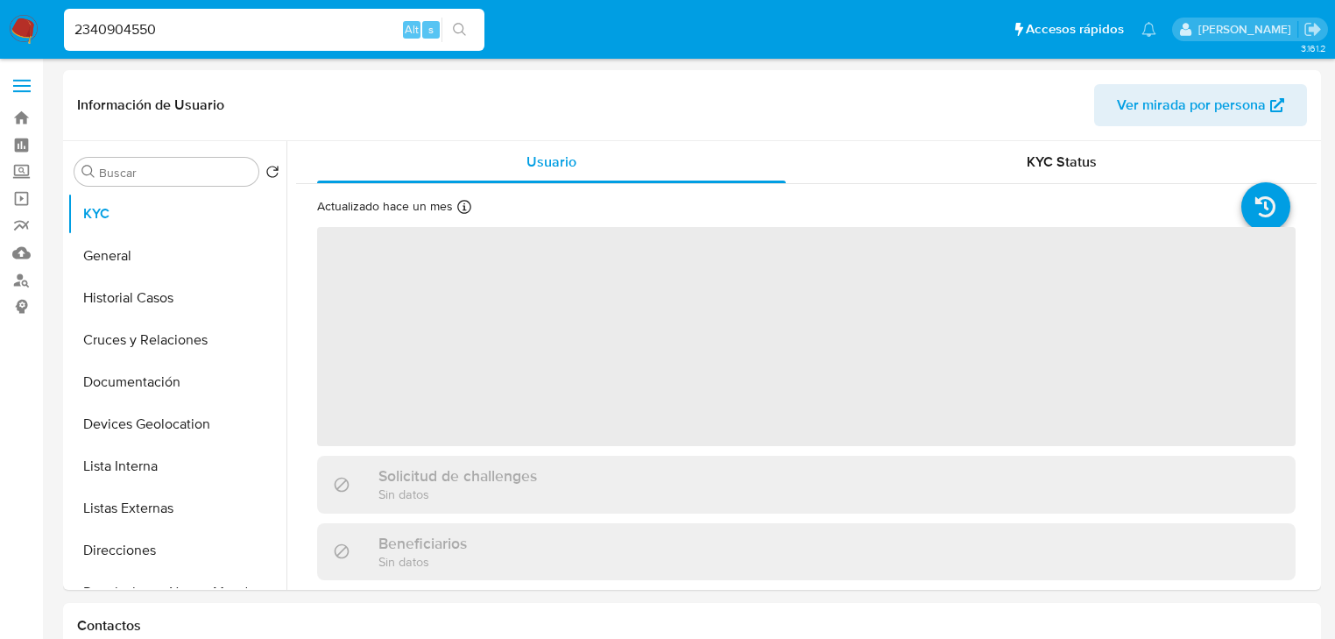
select select "10"
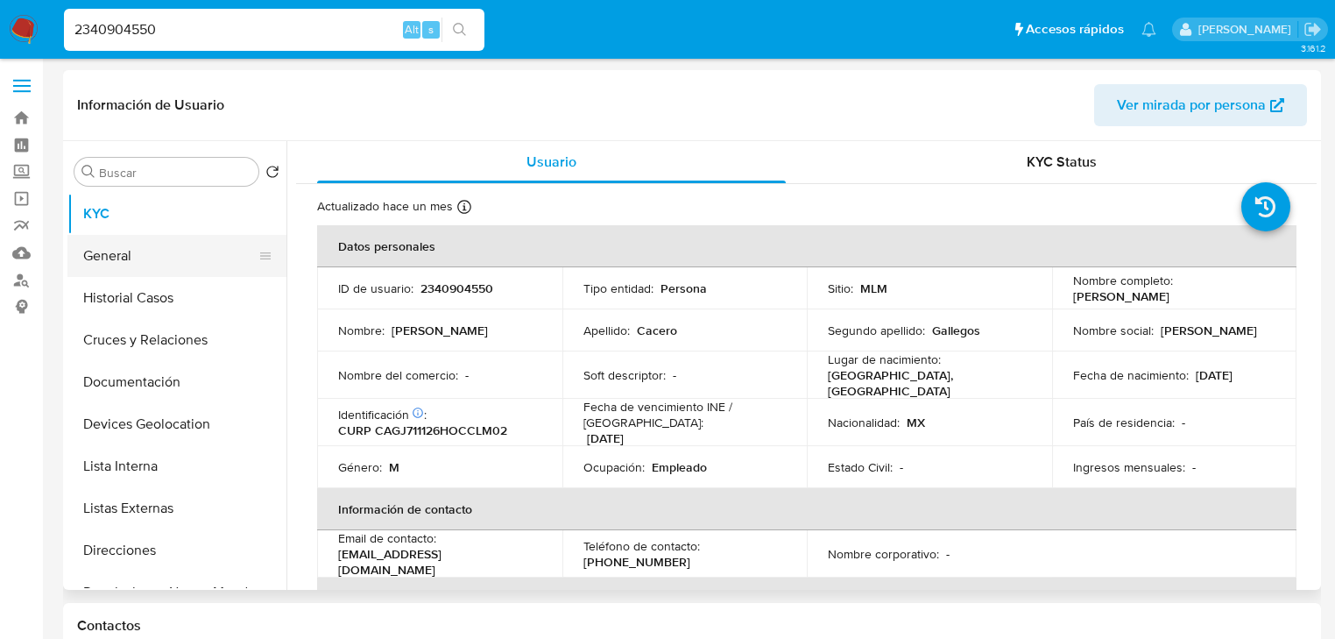
click at [166, 259] on button "General" at bounding box center [169, 256] width 205 height 42
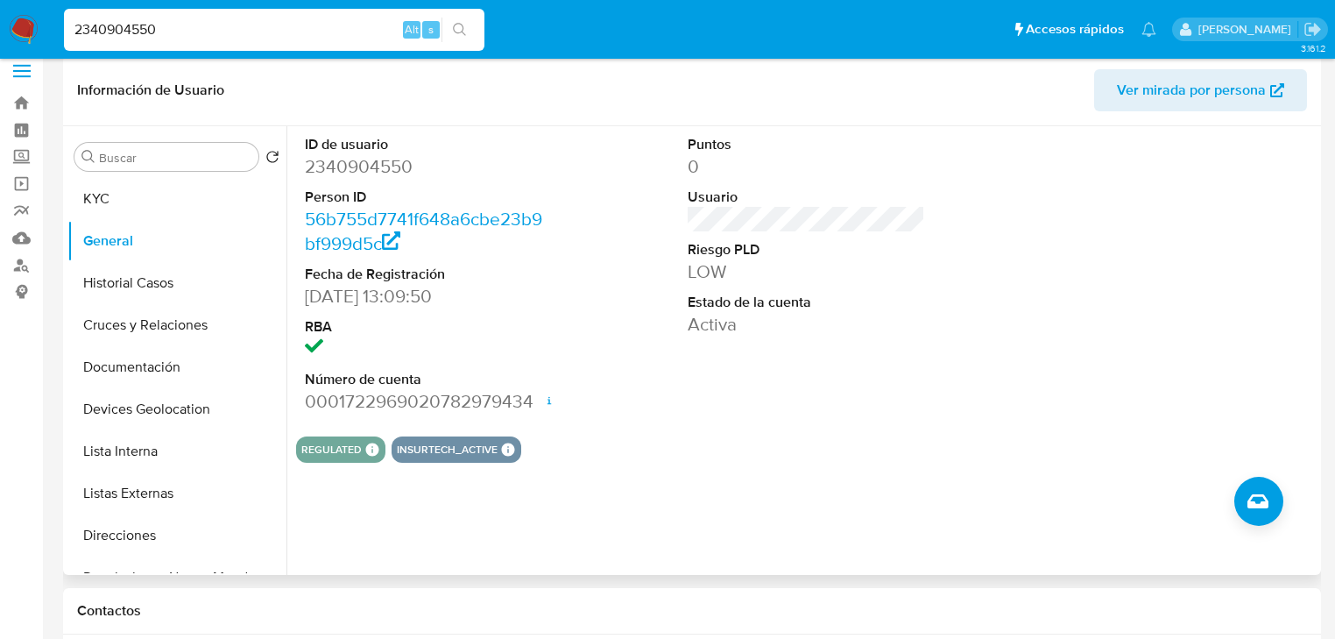
scroll to position [140, 0]
